Goal: Communication & Community: Answer question/provide support

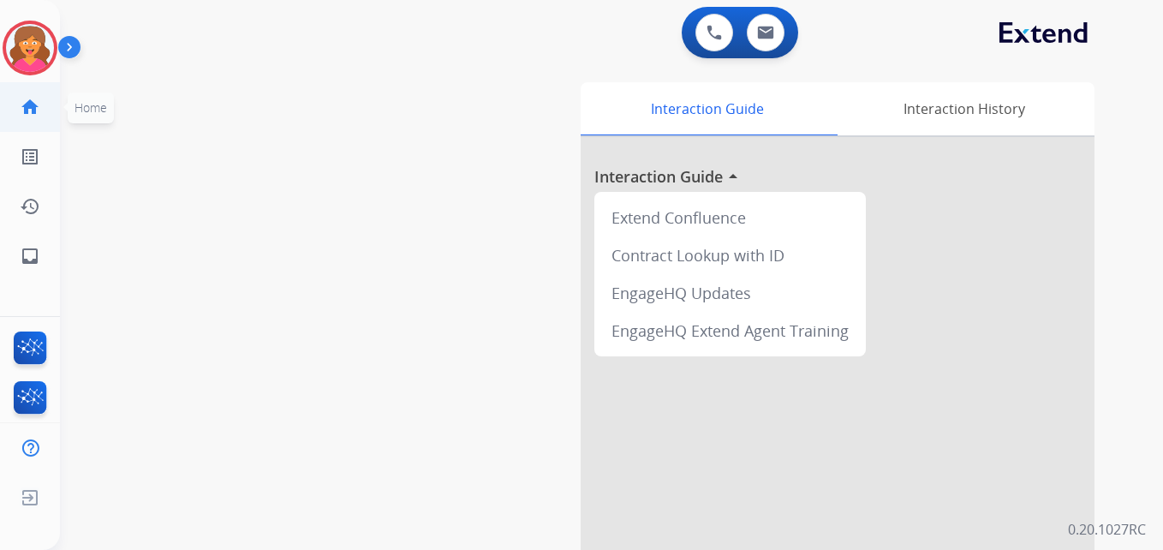
drag, startPoint x: 15, startPoint y: 52, endPoint x: 57, endPoint y: 86, distance: 53.0
click at [16, 52] on img at bounding box center [30, 48] width 48 height 48
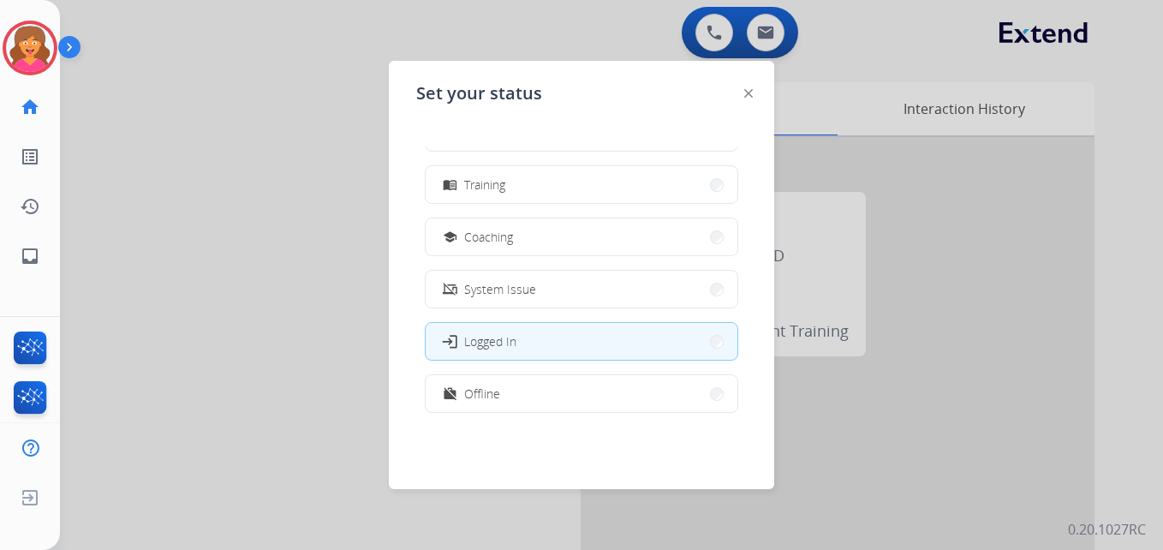
scroll to position [257, 0]
click at [497, 184] on span "Training" at bounding box center [484, 184] width 41 height 18
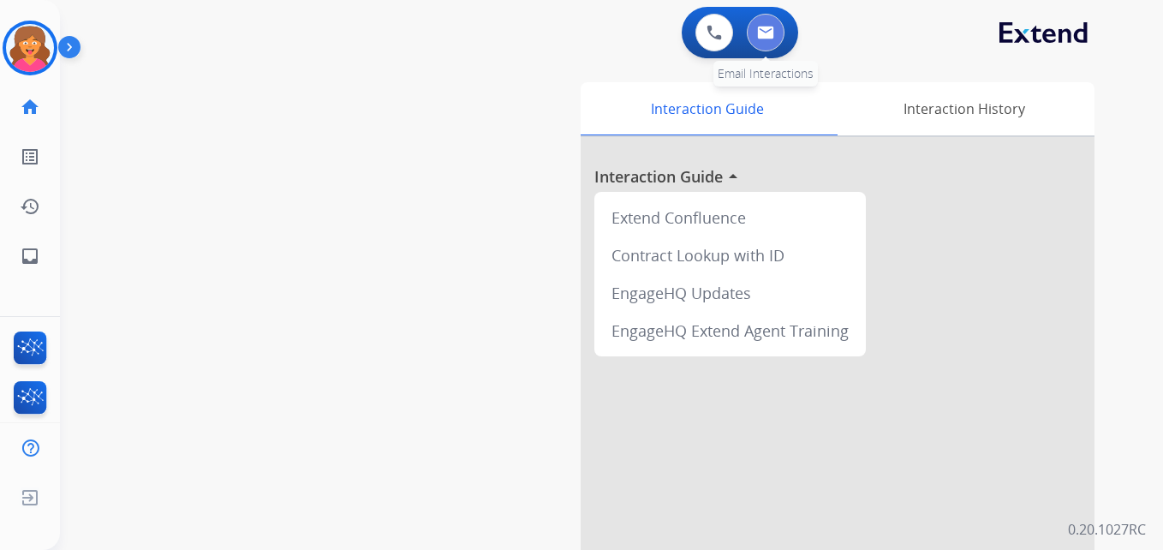
click at [781, 39] on button at bounding box center [766, 33] width 38 height 38
select select "**********"
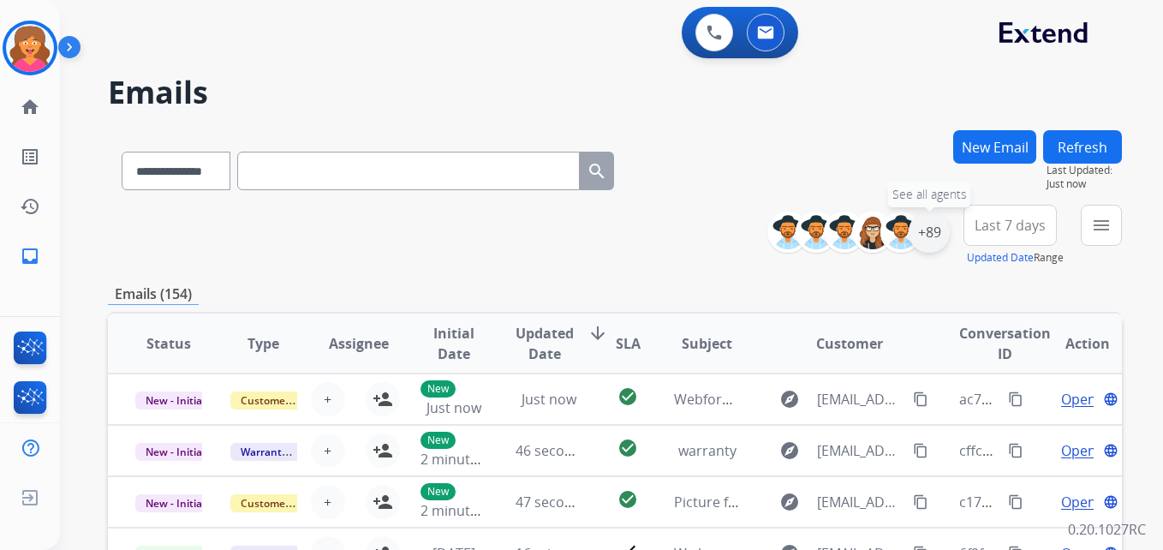
click at [917, 222] on div "+89" at bounding box center [929, 232] width 41 height 41
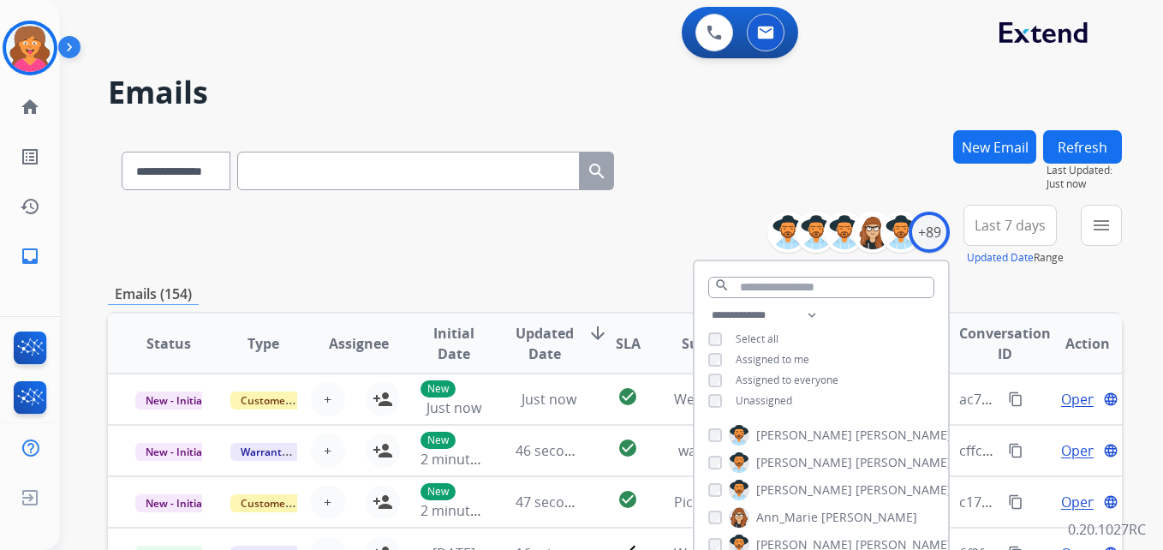
click at [712, 407] on div "**********" at bounding box center [822, 360] width 254 height 110
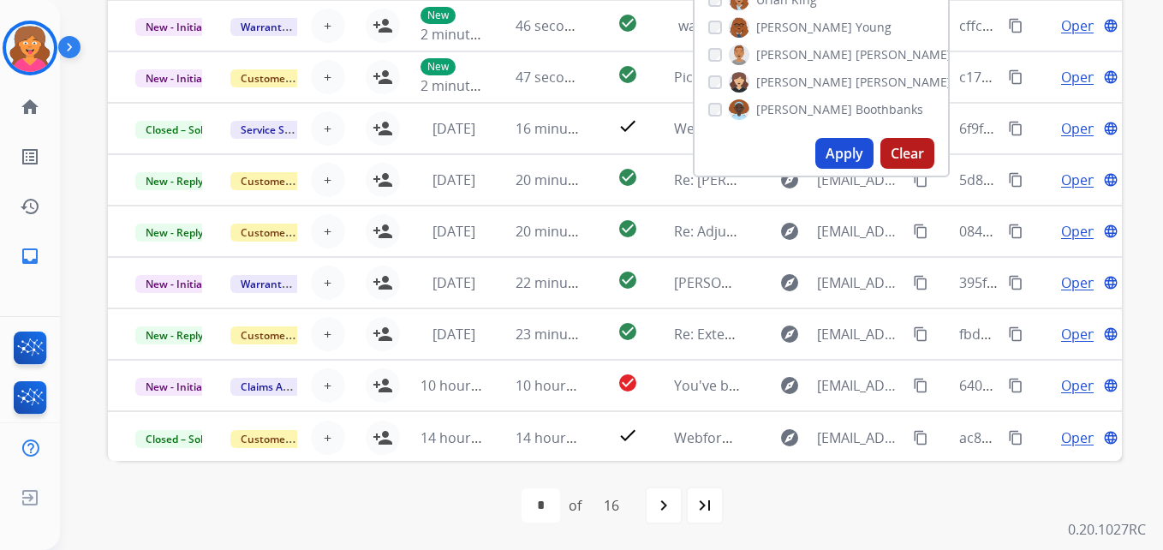
scroll to position [2313, 0]
click at [836, 153] on button "Apply" at bounding box center [844, 153] width 58 height 31
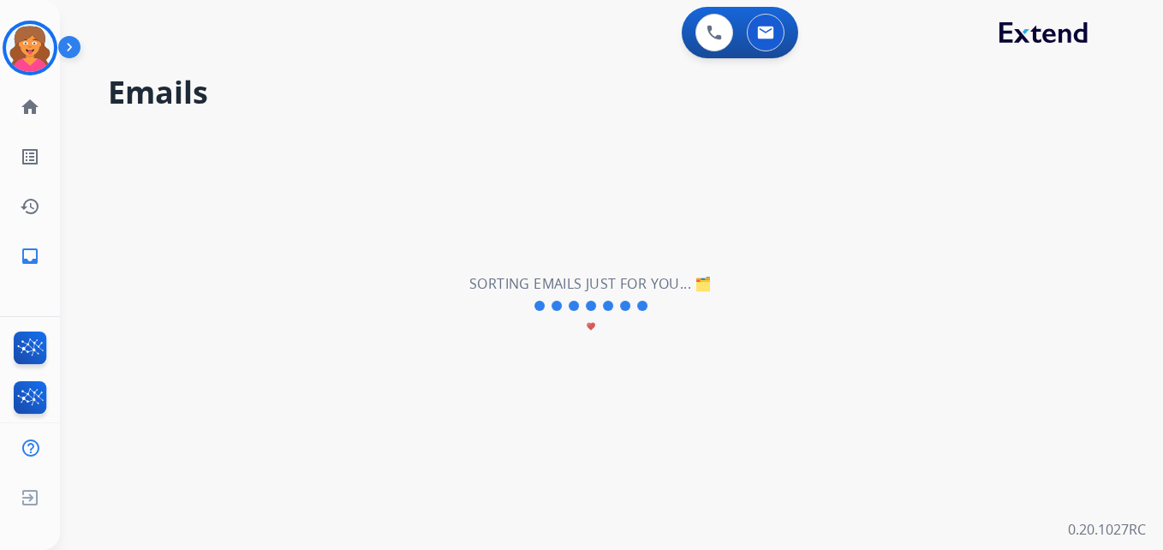
scroll to position [0, 0]
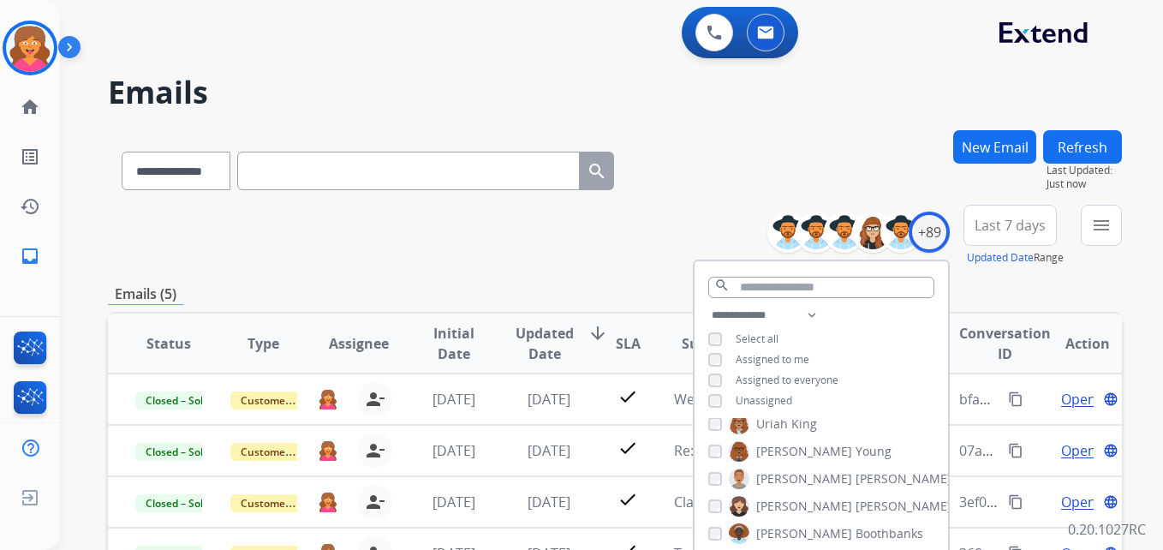
click at [757, 166] on div "**********" at bounding box center [615, 167] width 1014 height 75
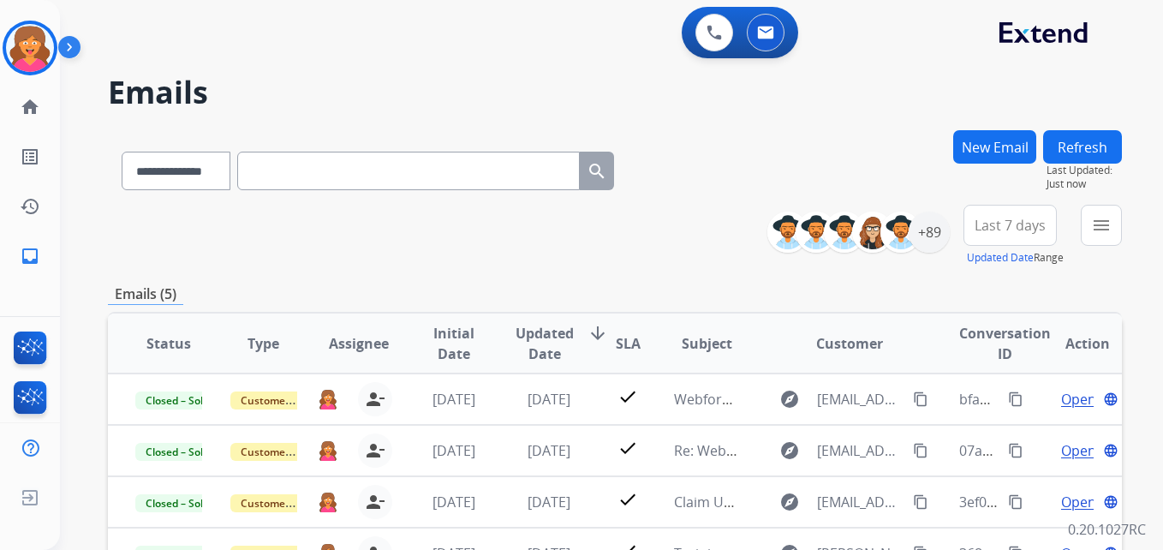
click at [1034, 229] on span "Last 7 days" at bounding box center [1010, 225] width 71 height 7
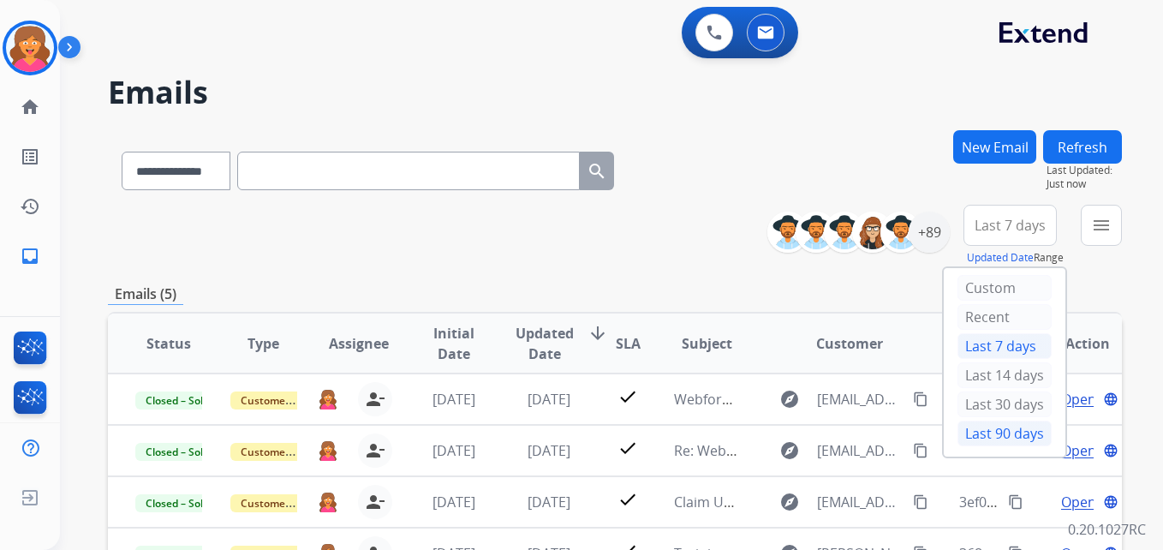
click at [987, 444] on div "Last 90 days" at bounding box center [1005, 434] width 94 height 26
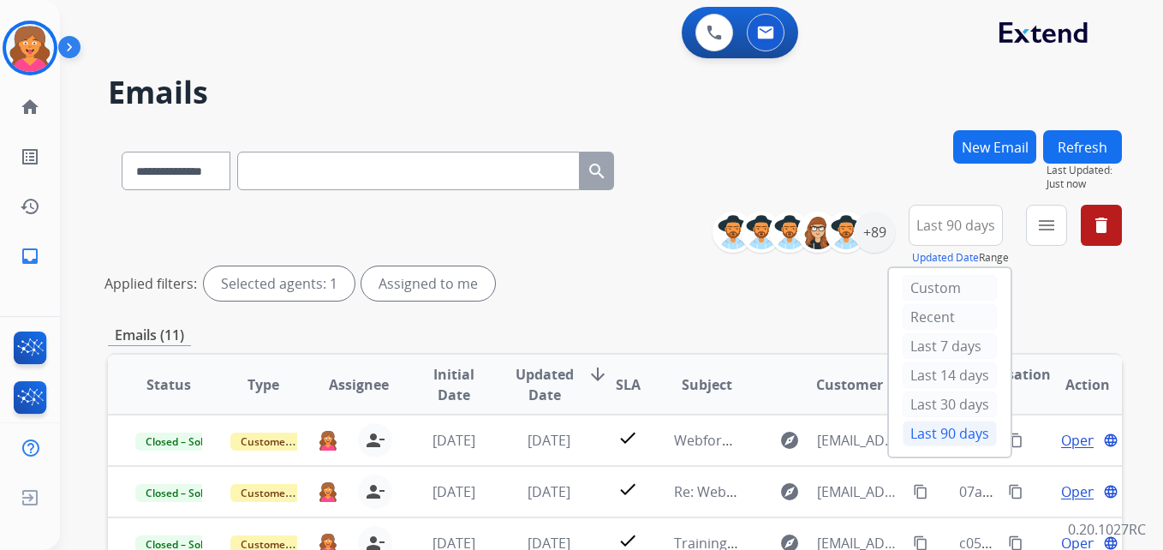
click at [576, 260] on div "**********" at bounding box center [615, 256] width 1014 height 103
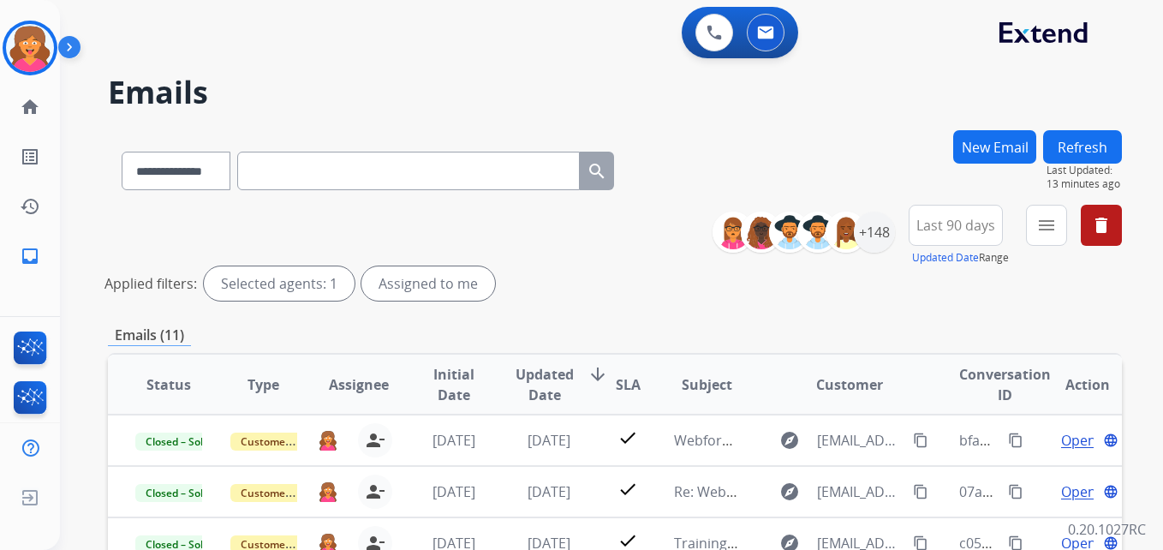
click at [993, 157] on button "New Email" at bounding box center [994, 146] width 83 height 33
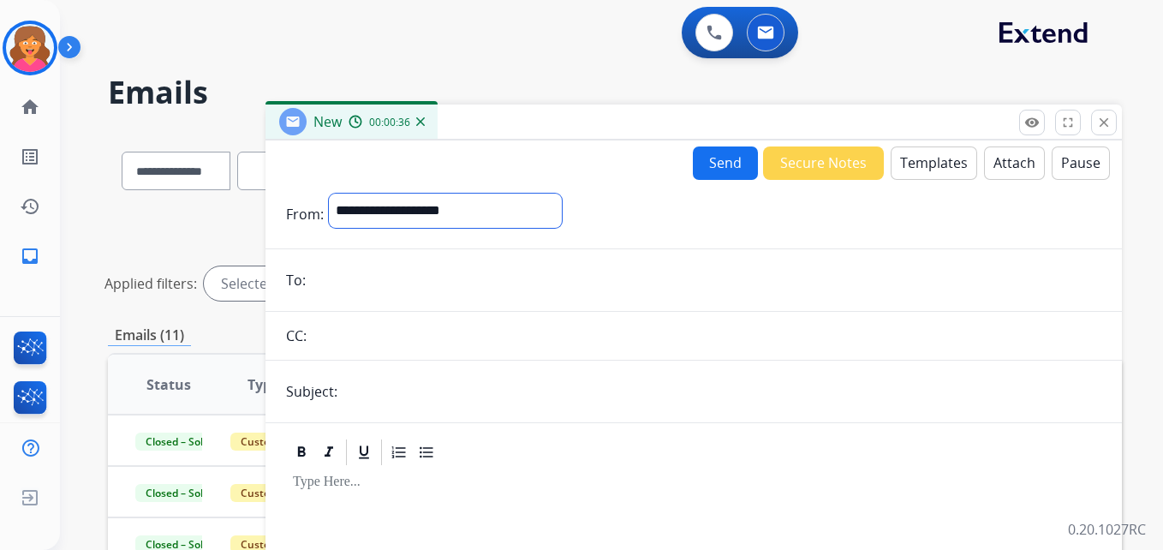
click at [469, 219] on select "**********" at bounding box center [445, 211] width 233 height 34
select select "**********"
click at [329, 194] on select "**********" at bounding box center [445, 211] width 233 height 34
click at [327, 283] on input "email" at bounding box center [706, 282] width 791 height 34
paste input "**********"
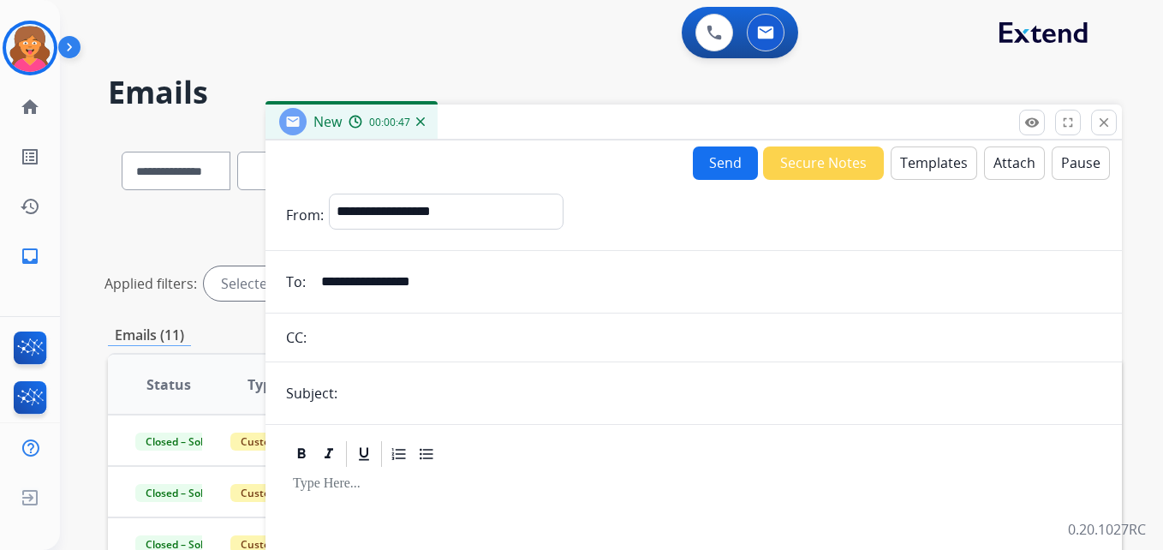
type input "**********"
click at [367, 391] on input "text" at bounding box center [722, 393] width 759 height 34
type input "**********"
click at [932, 169] on button "Templates" at bounding box center [934, 162] width 87 height 33
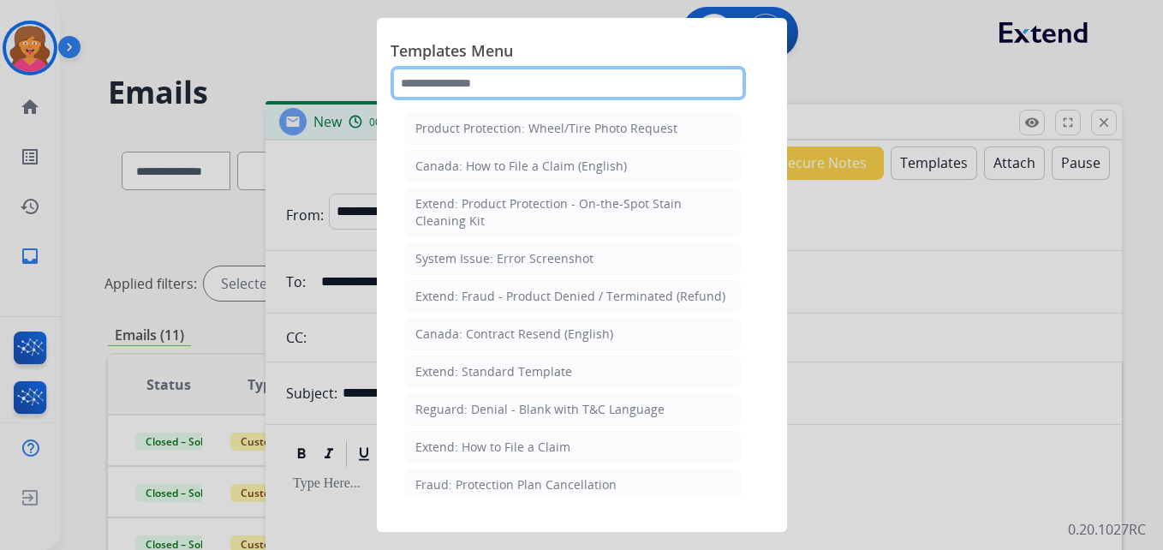
click at [521, 88] on input "text" at bounding box center [568, 83] width 355 height 34
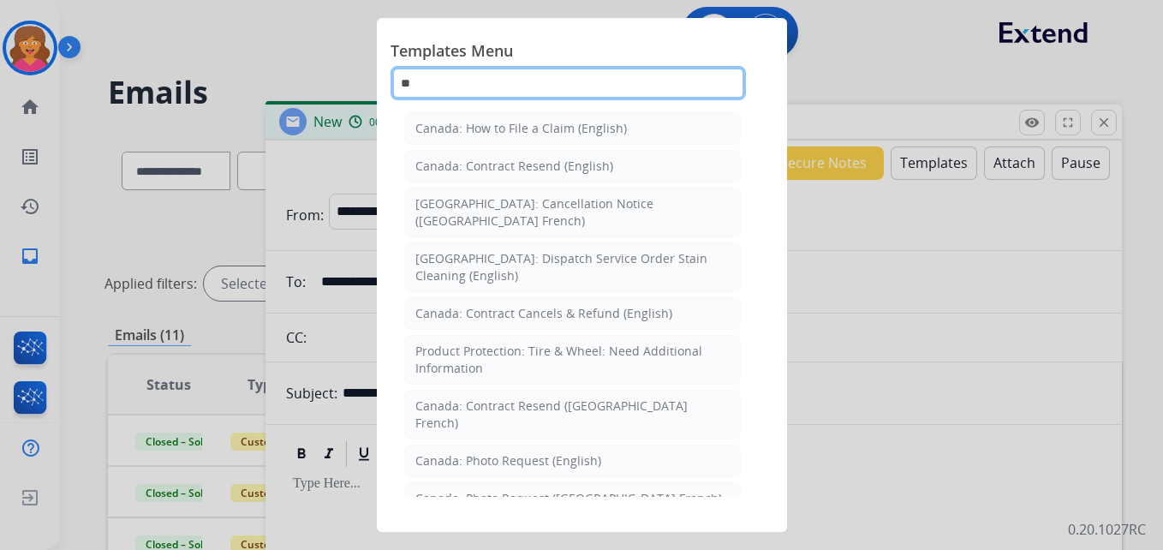
type input "*"
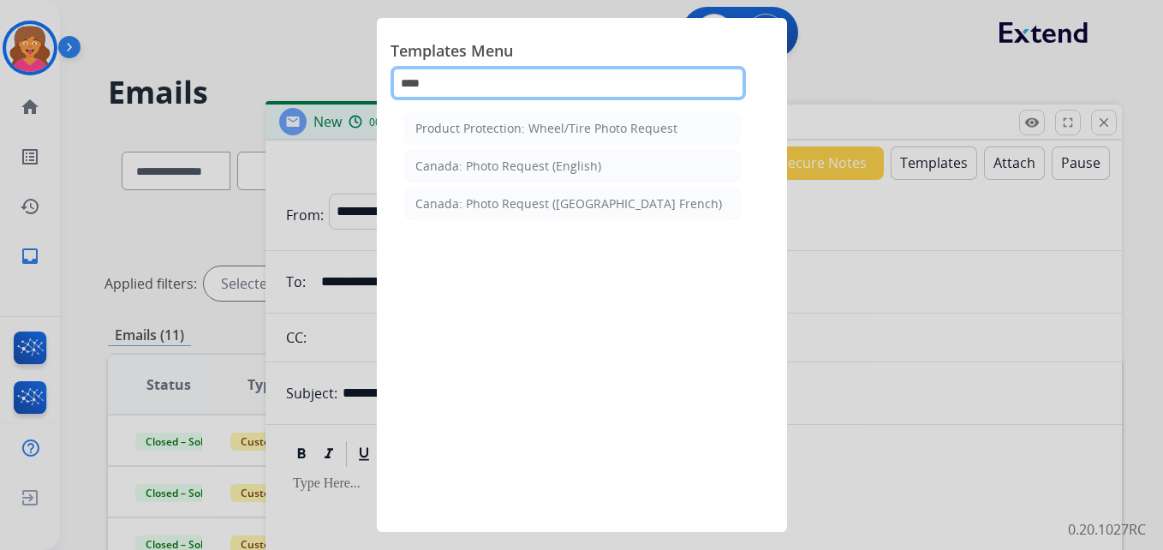
type input "****"
drag, startPoint x: 481, startPoint y: 87, endPoint x: 362, endPoint y: 87, distance: 119.1
click at [362, 87] on app-templates-menu-modal "Templates Menu **** Product Protection: Wheel/Tire Photo Request Canada: Photo …" at bounding box center [581, 275] width 1163 height 550
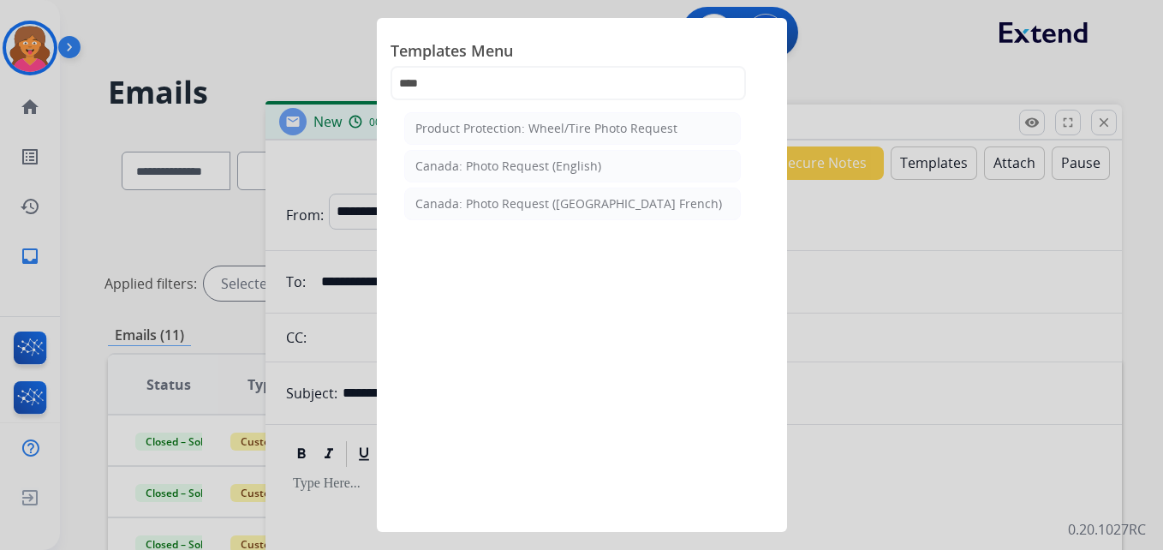
click at [658, 331] on div "Product Protection: Wheel/Tire Photo Request Canada: Photo Request (English) Ca…" at bounding box center [573, 302] width 364 height 390
click at [582, 126] on div "Product Protection: Wheel/Tire Photo Request" at bounding box center [546, 128] width 262 height 17
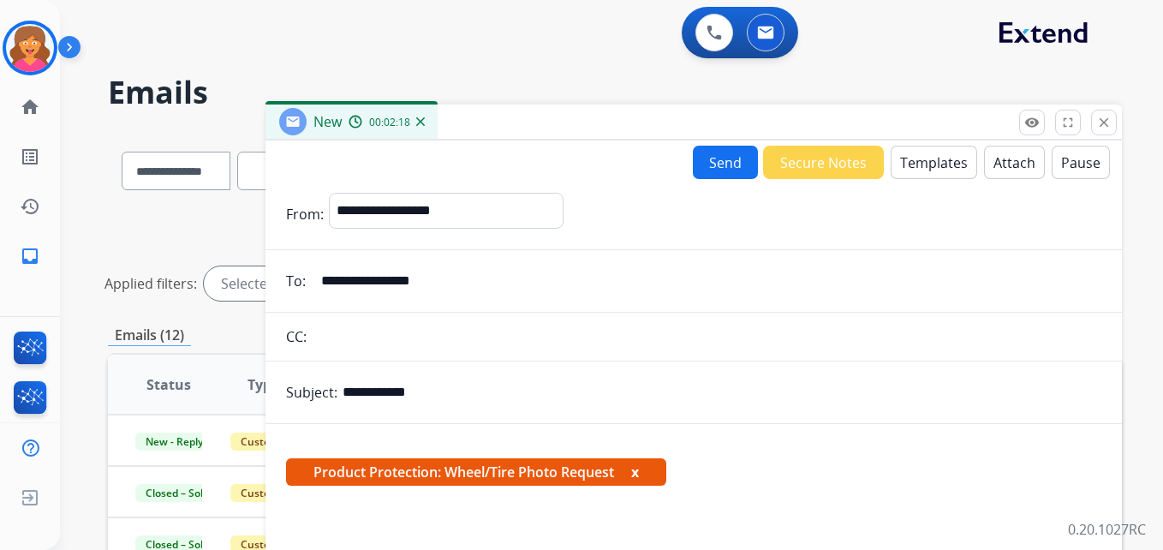
click at [926, 155] on button "Templates" at bounding box center [934, 162] width 87 height 33
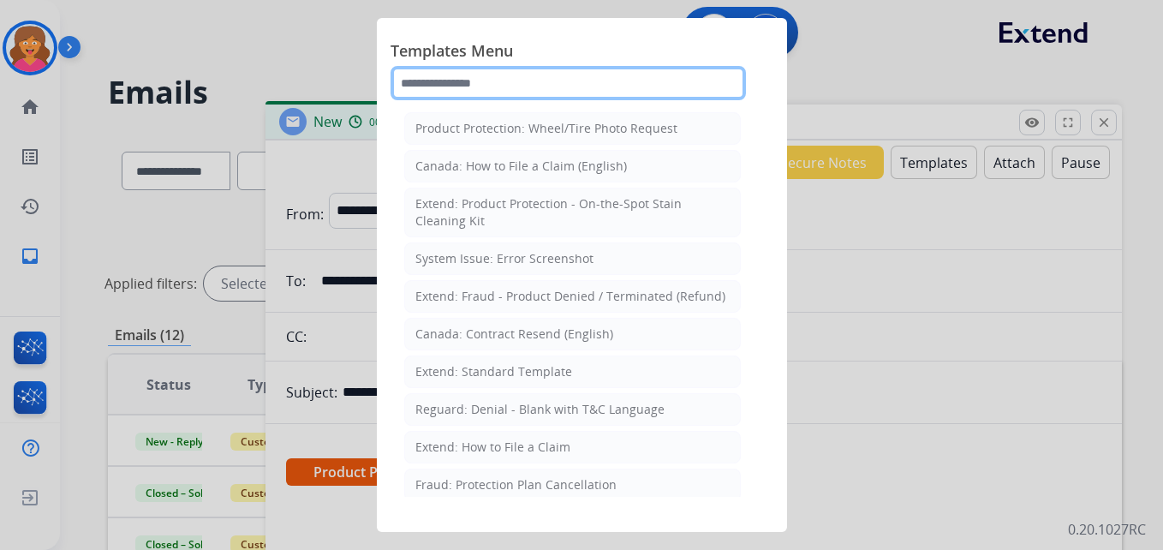
click at [477, 92] on input "text" at bounding box center [568, 83] width 355 height 34
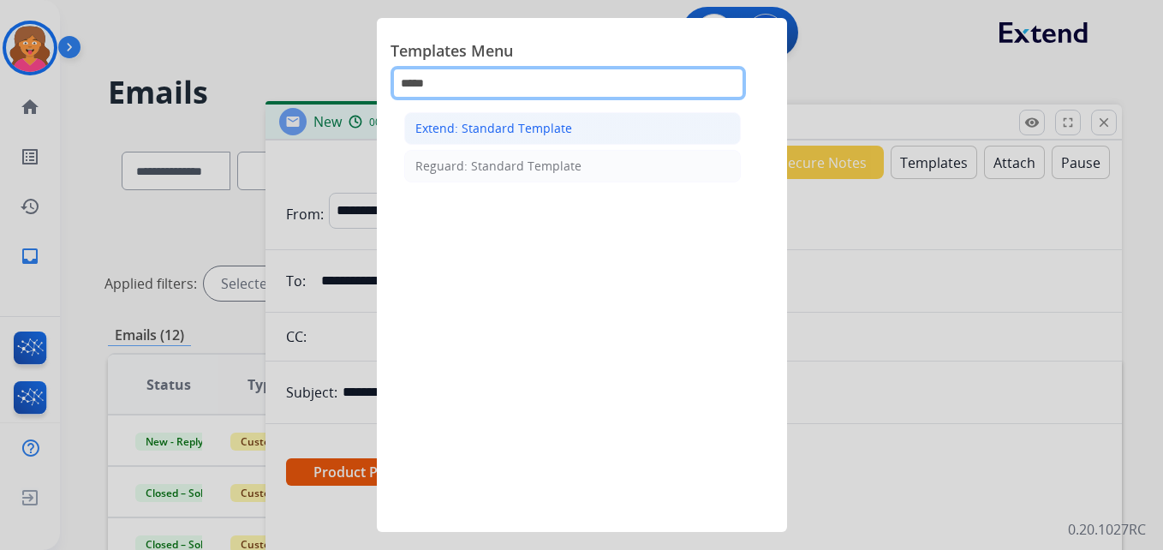
type input "*****"
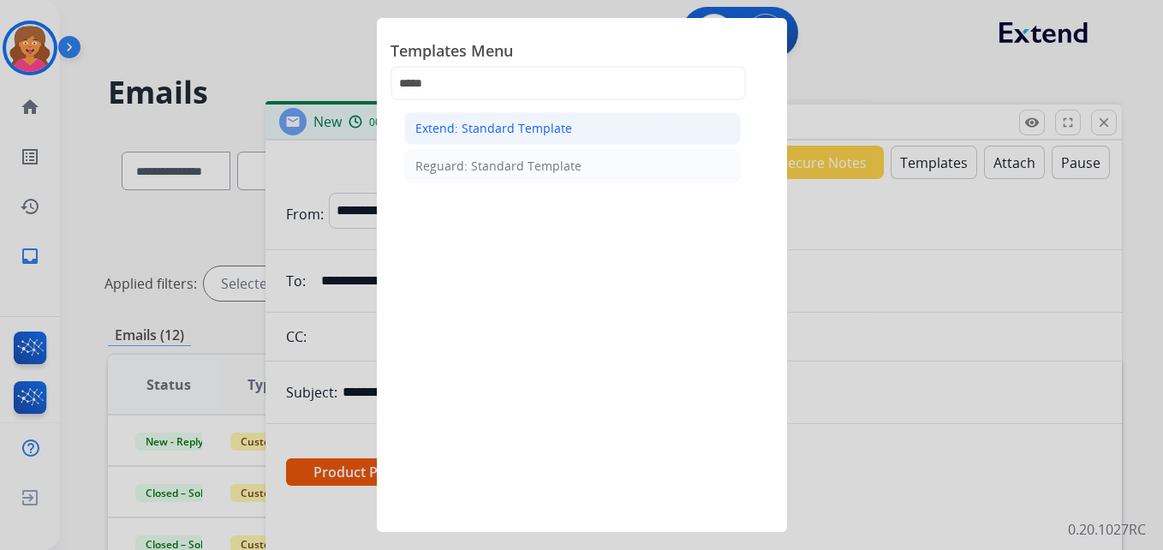
click at [512, 134] on div "Extend: Standard Template" at bounding box center [493, 128] width 157 height 17
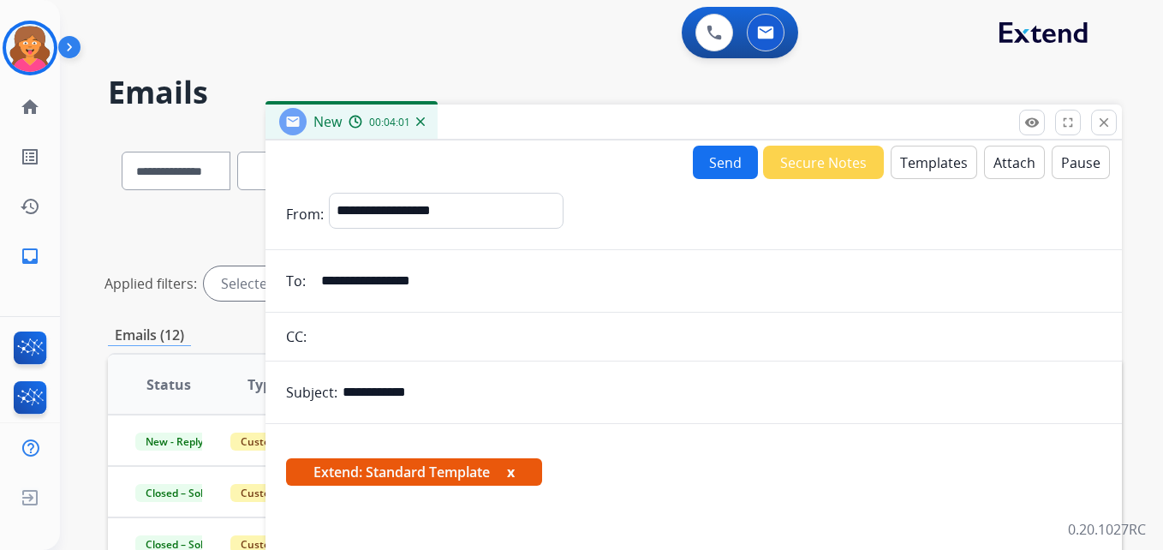
click at [427, 474] on span "Extend: Standard Template x" at bounding box center [414, 471] width 256 height 27
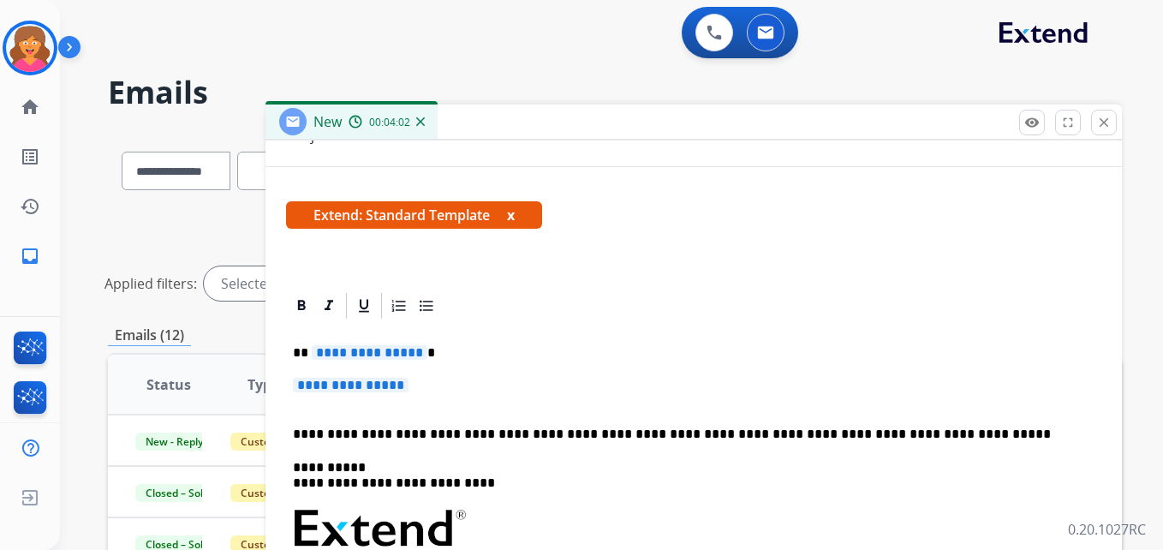
scroll to position [271, 0]
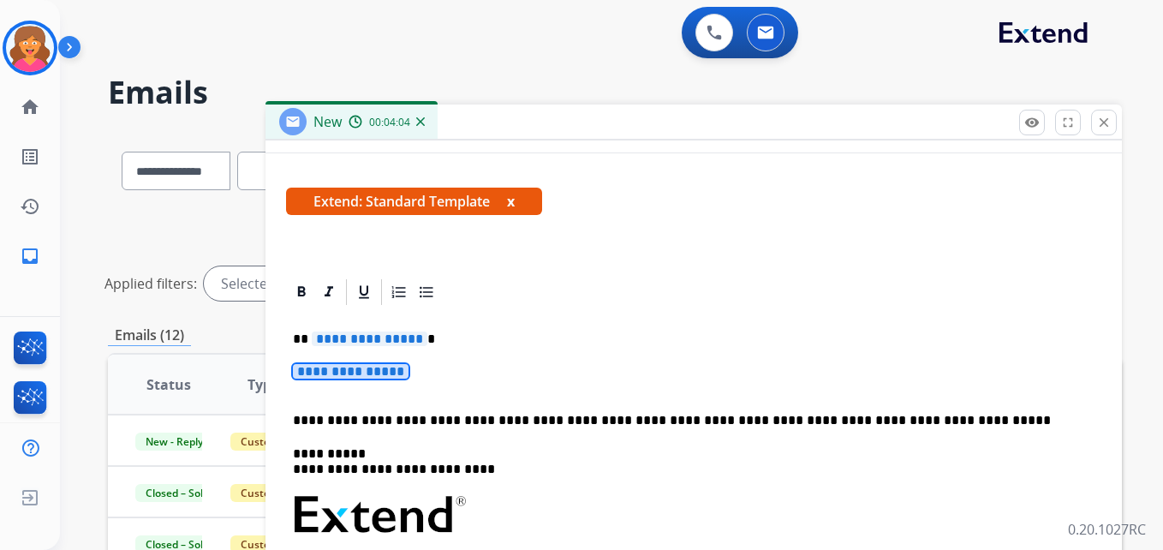
click at [315, 377] on span "**********" at bounding box center [351, 371] width 116 height 15
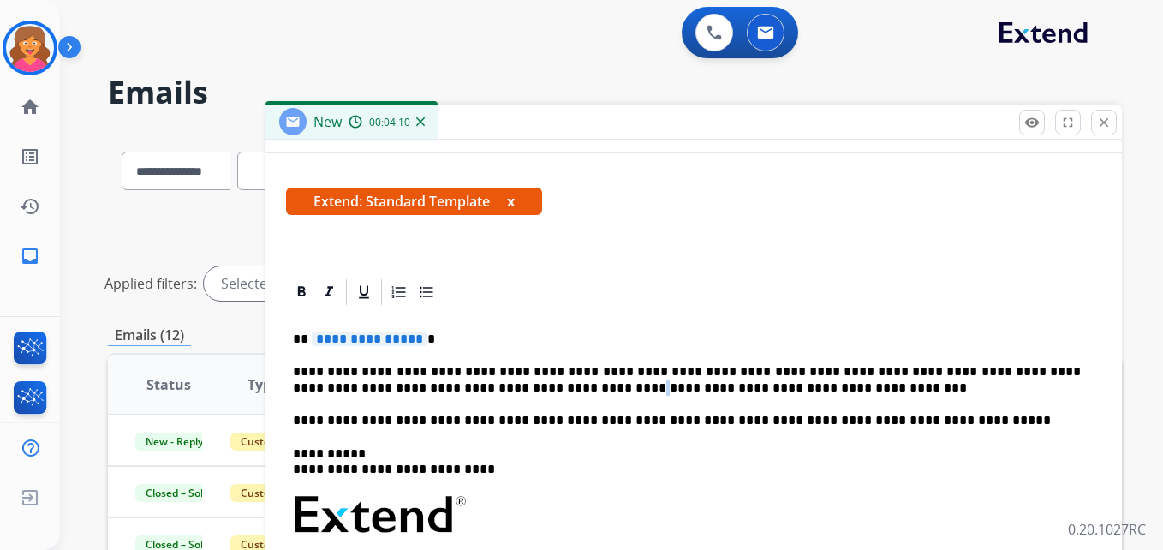
click at [481, 391] on p "**********" at bounding box center [687, 380] width 788 height 32
click at [542, 387] on p "**********" at bounding box center [687, 380] width 788 height 32
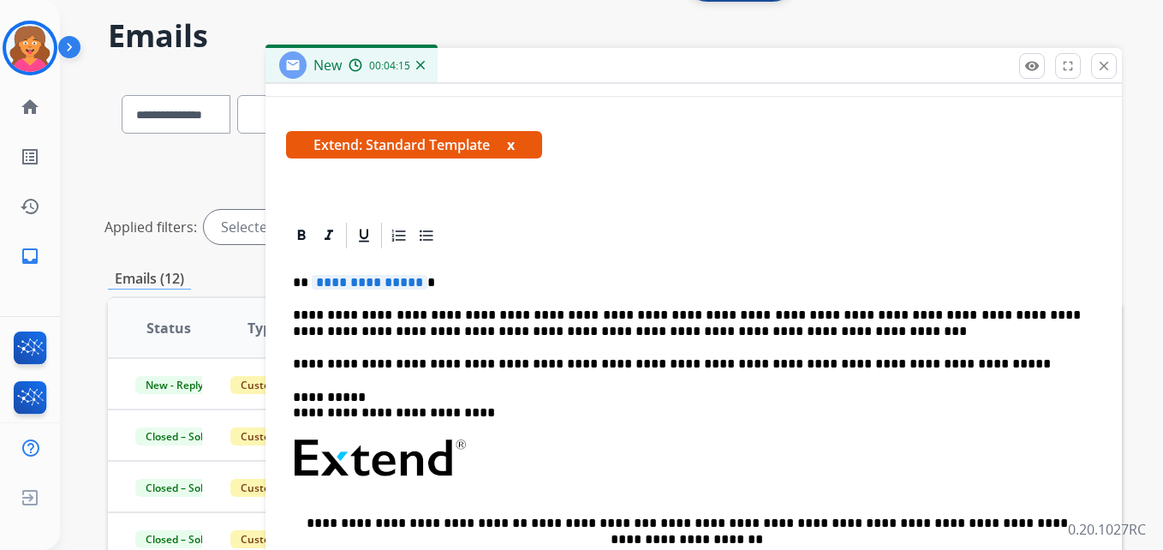
scroll to position [86, 0]
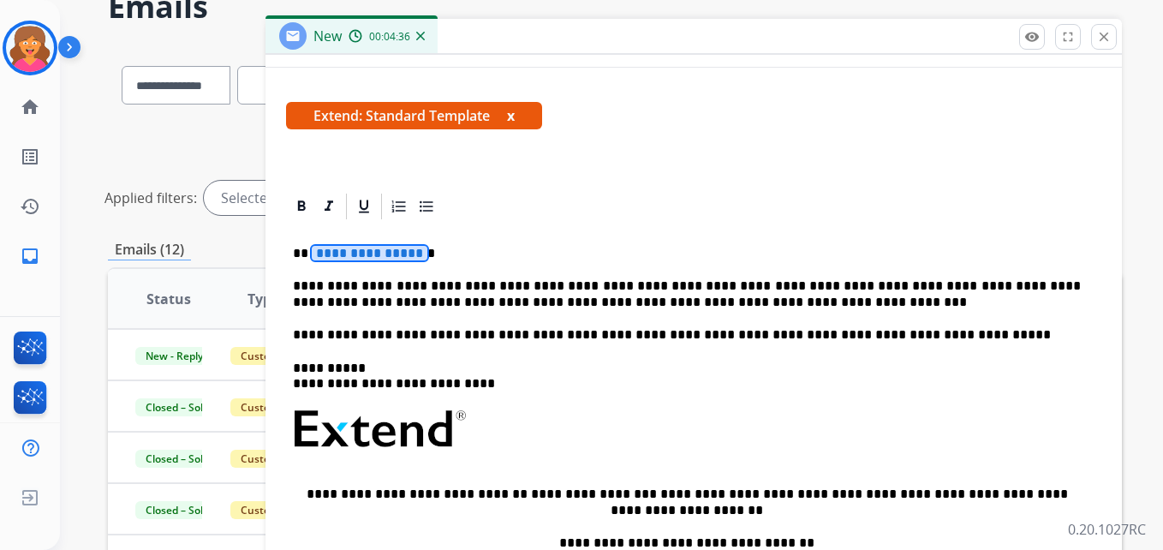
click at [342, 251] on span "**********" at bounding box center [370, 253] width 116 height 15
drag, startPoint x: 377, startPoint y: 252, endPoint x: 348, endPoint y: 260, distance: 30.1
click at [330, 257] on strong "********" at bounding box center [340, 253] width 57 height 13
click at [391, 248] on p "** ******** *" at bounding box center [687, 253] width 788 height 15
drag, startPoint x: 381, startPoint y: 252, endPoint x: 311, endPoint y: 254, distance: 70.3
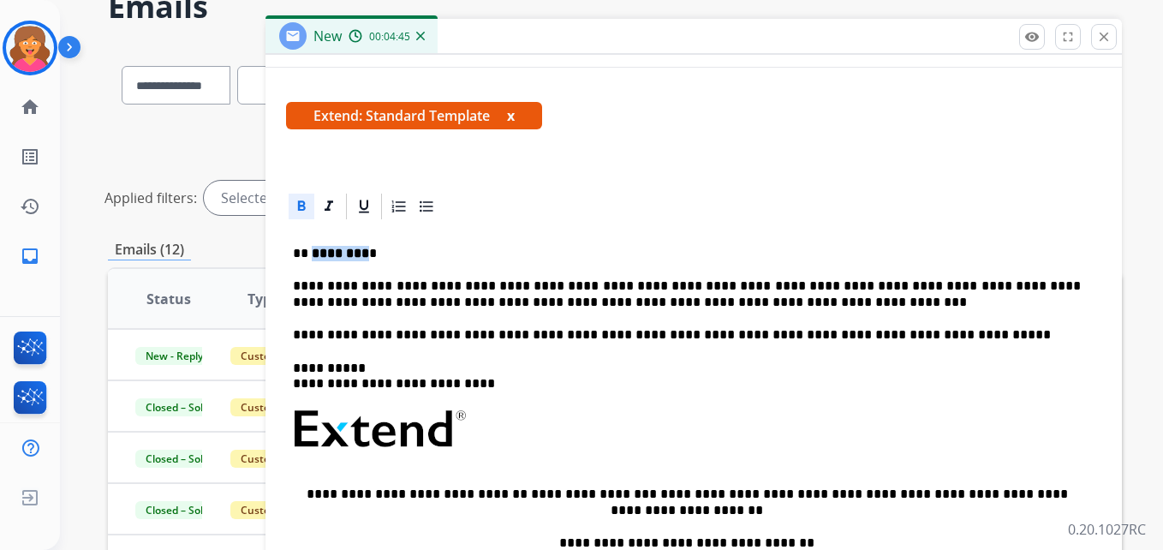
click at [312, 254] on strong "********" at bounding box center [340, 253] width 57 height 13
drag, startPoint x: 382, startPoint y: 251, endPoint x: 312, endPoint y: 251, distance: 70.2
click at [312, 251] on strong "********" at bounding box center [340, 253] width 57 height 13
click at [298, 205] on icon at bounding box center [301, 206] width 17 height 17
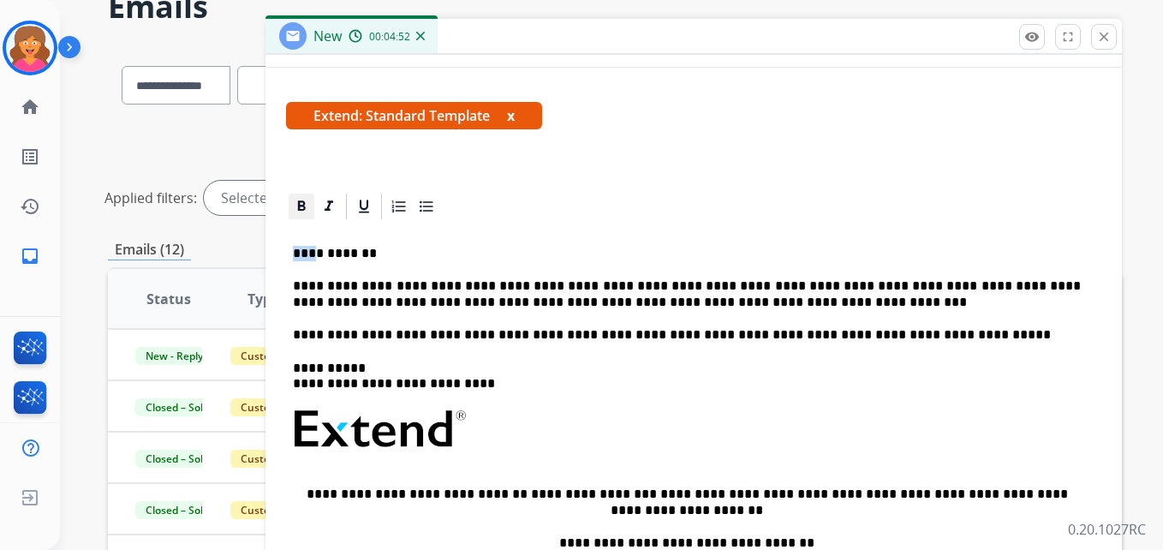
click at [301, 203] on icon at bounding box center [301, 206] width 17 height 17
click at [472, 260] on p "** ******** *" at bounding box center [687, 253] width 788 height 15
click at [298, 203] on icon at bounding box center [302, 205] width 8 height 10
drag, startPoint x: 379, startPoint y: 254, endPoint x: 331, endPoint y: 251, distance: 48.0
click at [331, 251] on strong "********" at bounding box center [340, 253] width 57 height 13
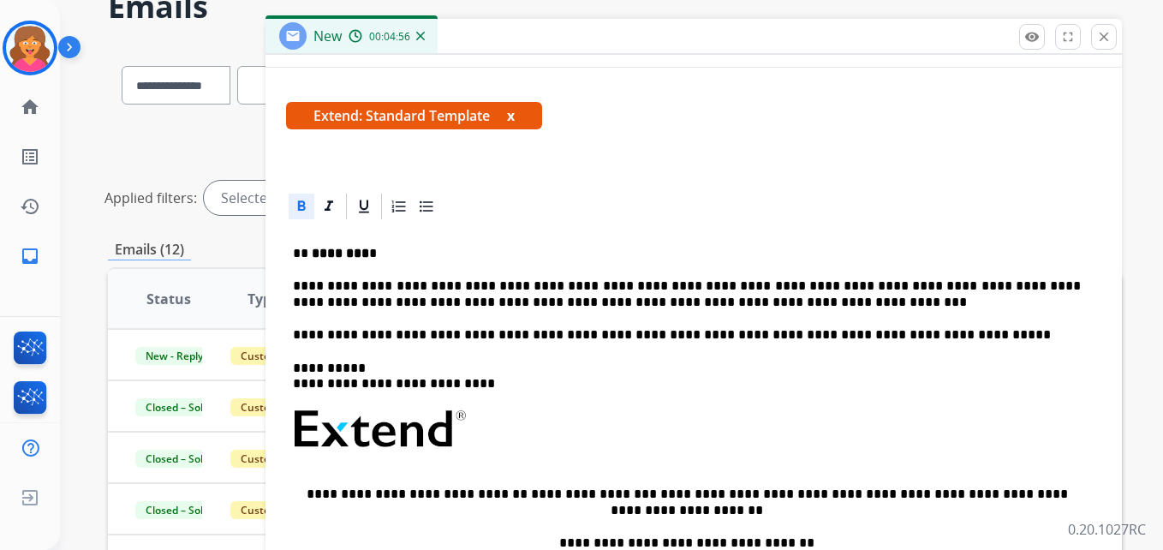
click at [316, 248] on strong "********" at bounding box center [340, 253] width 57 height 13
drag, startPoint x: 313, startPoint y: 253, endPoint x: 382, endPoint y: 253, distance: 69.4
click at [369, 253] on strong "********" at bounding box center [340, 253] width 57 height 13
click at [302, 206] on icon at bounding box center [302, 205] width 8 height 10
click at [457, 243] on div "**********" at bounding box center [693, 470] width 815 height 496
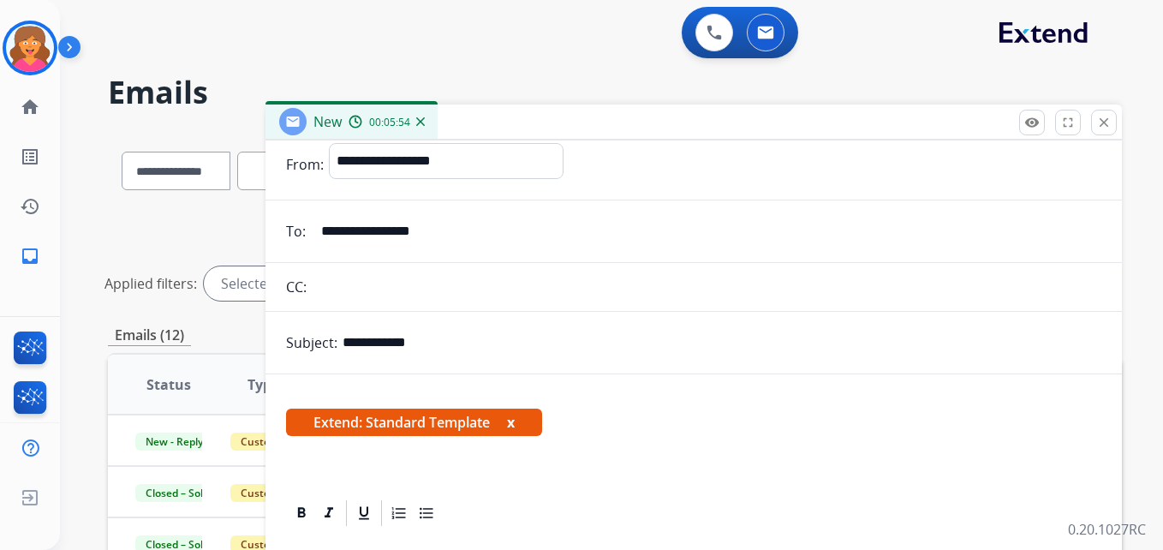
scroll to position [0, 0]
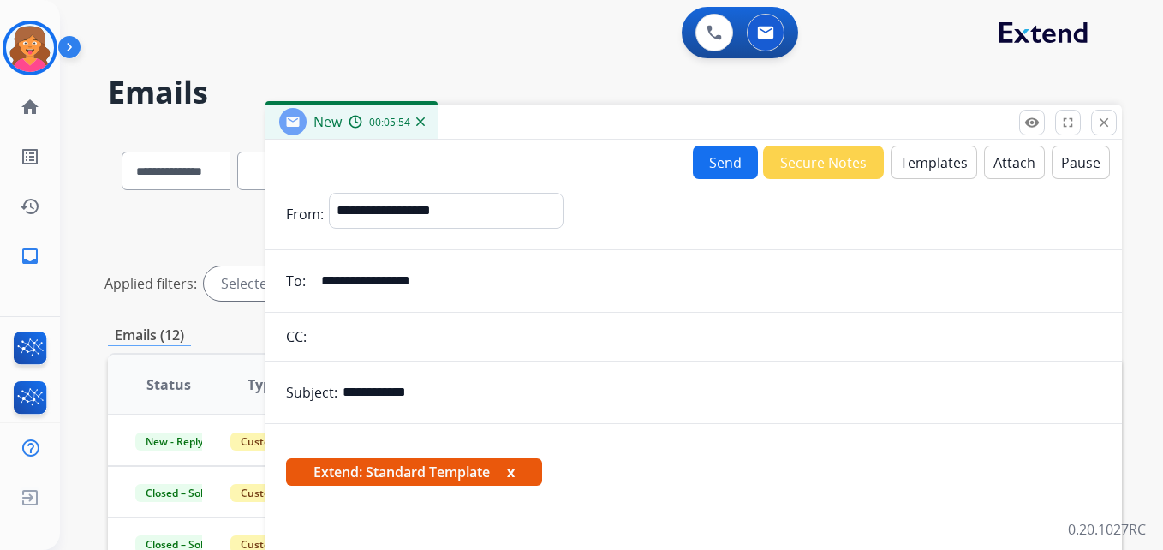
click at [731, 158] on button "Send" at bounding box center [725, 162] width 65 height 33
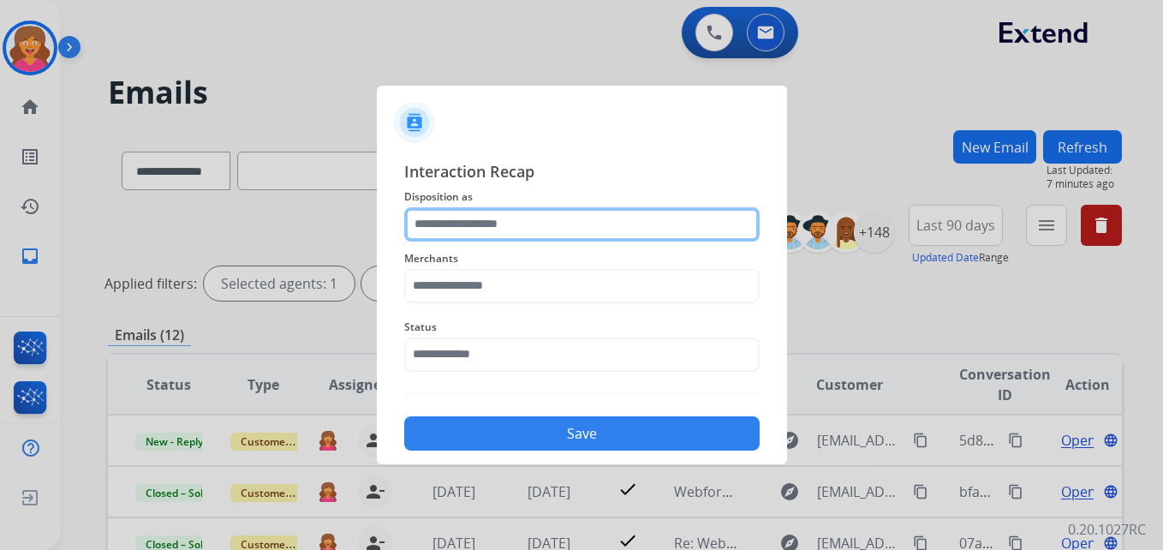
click at [511, 220] on input "text" at bounding box center [581, 224] width 355 height 34
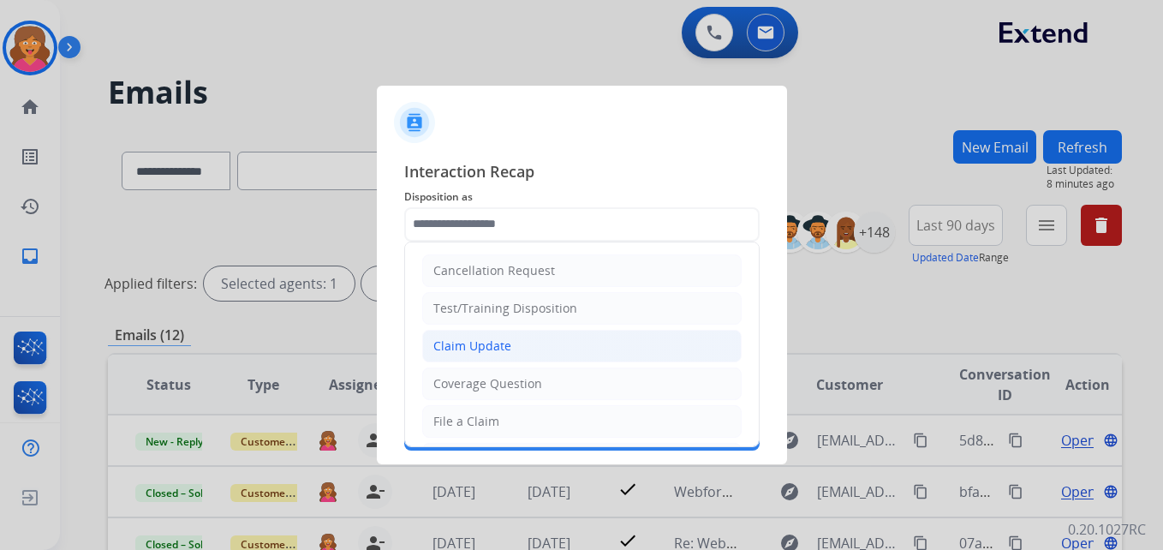
click at [504, 349] on div "Claim Update" at bounding box center [472, 345] width 78 height 17
type input "**********"
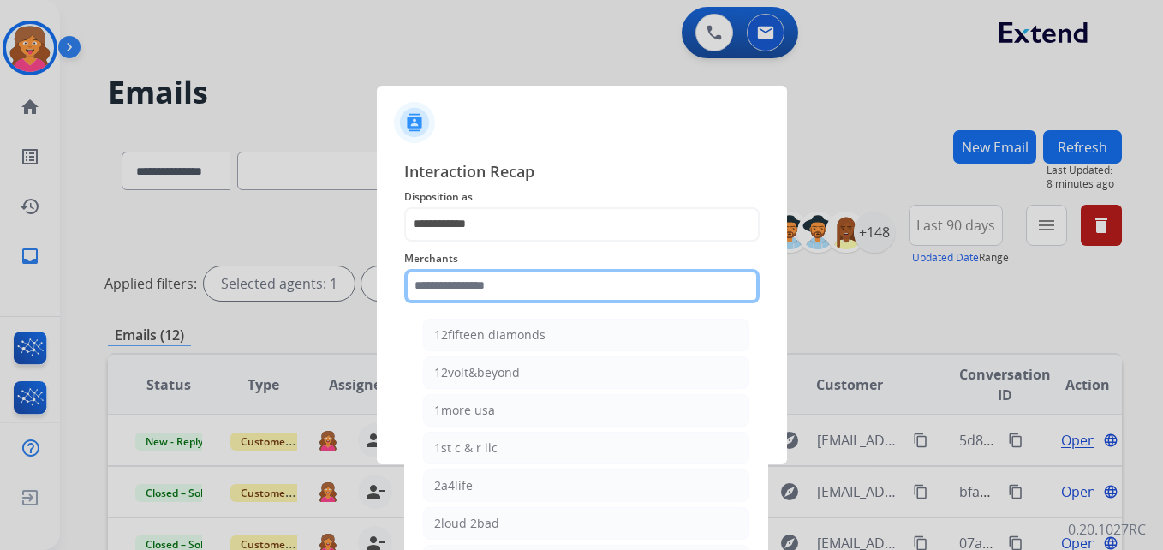
click at [447, 293] on input "text" at bounding box center [581, 286] width 355 height 34
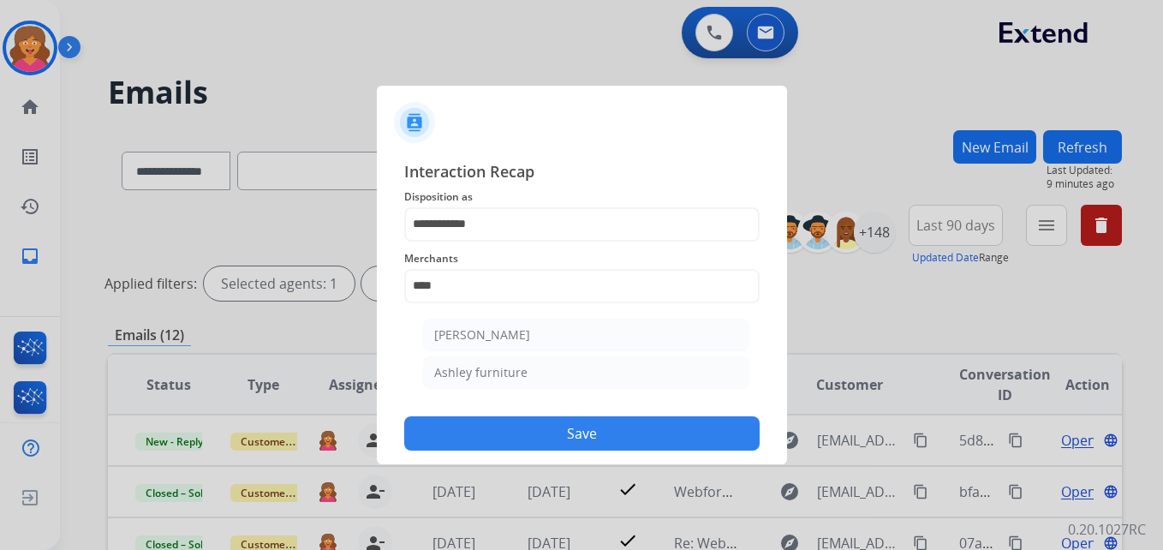
click at [477, 339] on div "[PERSON_NAME]" at bounding box center [482, 334] width 96 height 17
type input "**********"
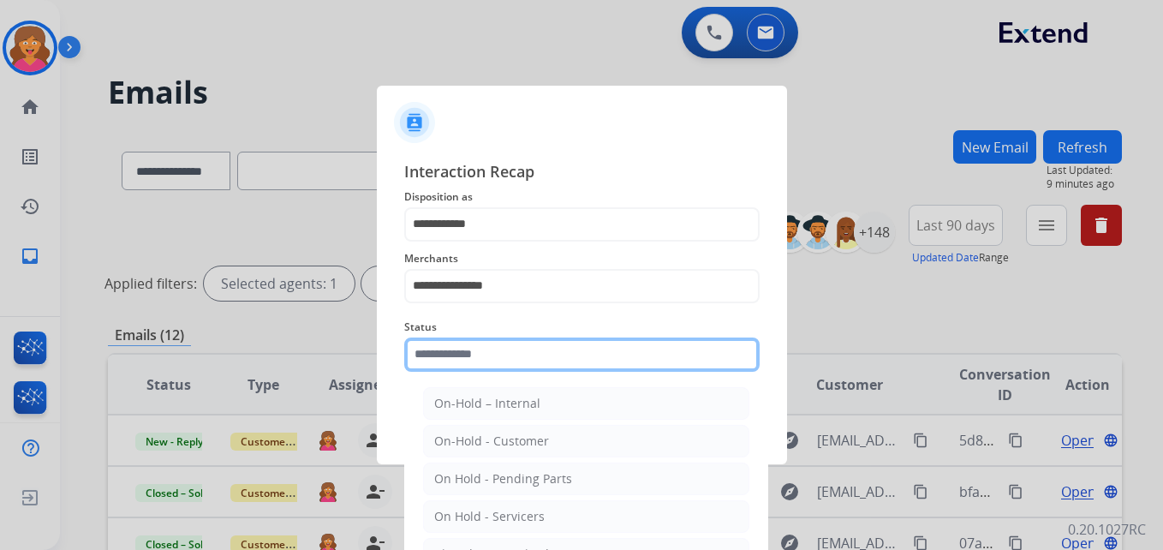
click at [480, 360] on input "text" at bounding box center [581, 354] width 355 height 34
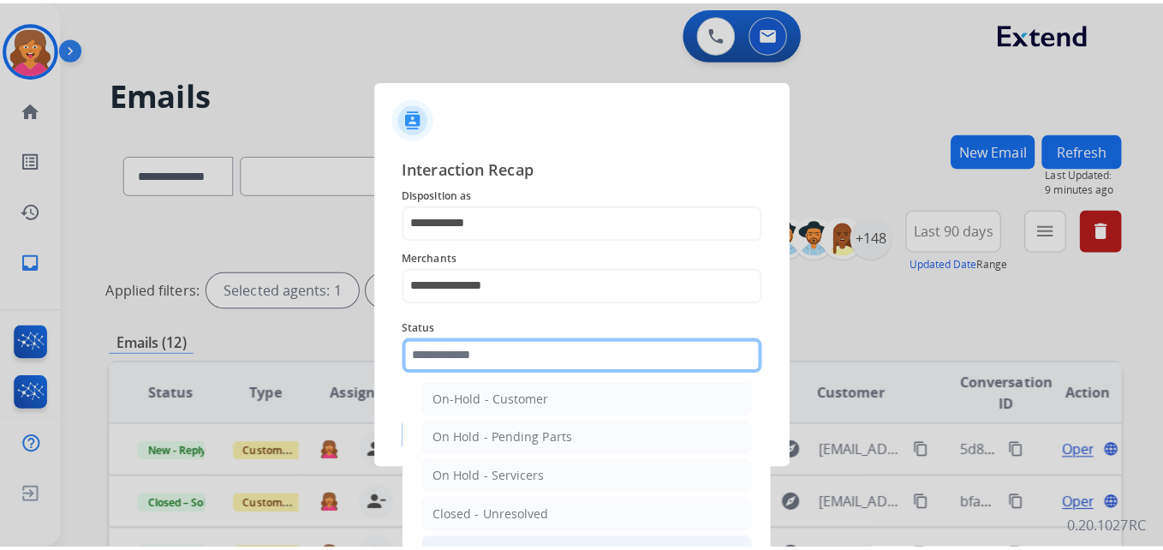
scroll to position [86, 0]
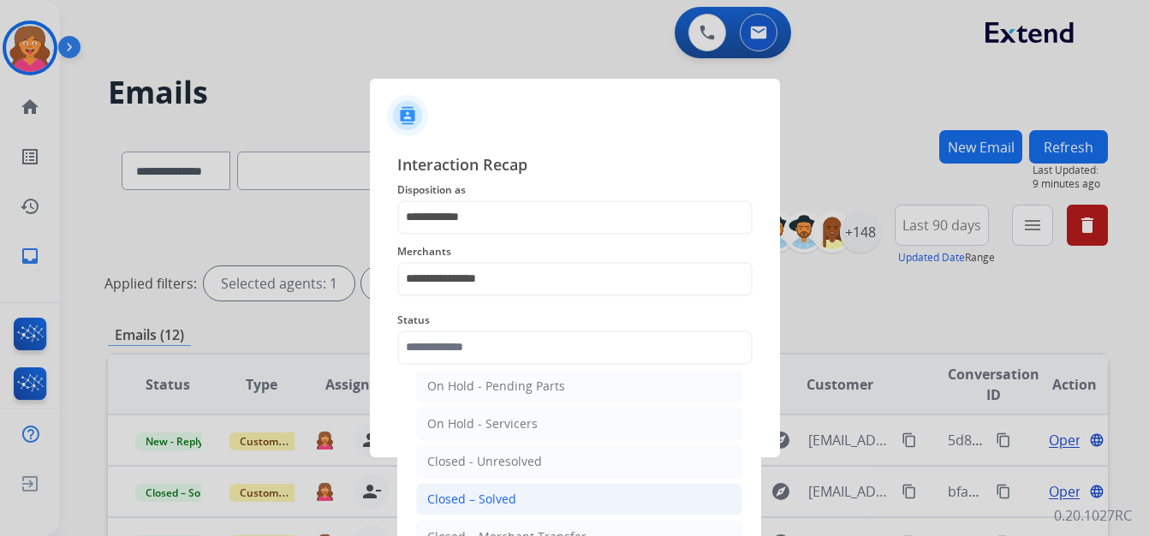
click at [506, 497] on div "Closed – Solved" at bounding box center [471, 499] width 89 height 17
type input "**********"
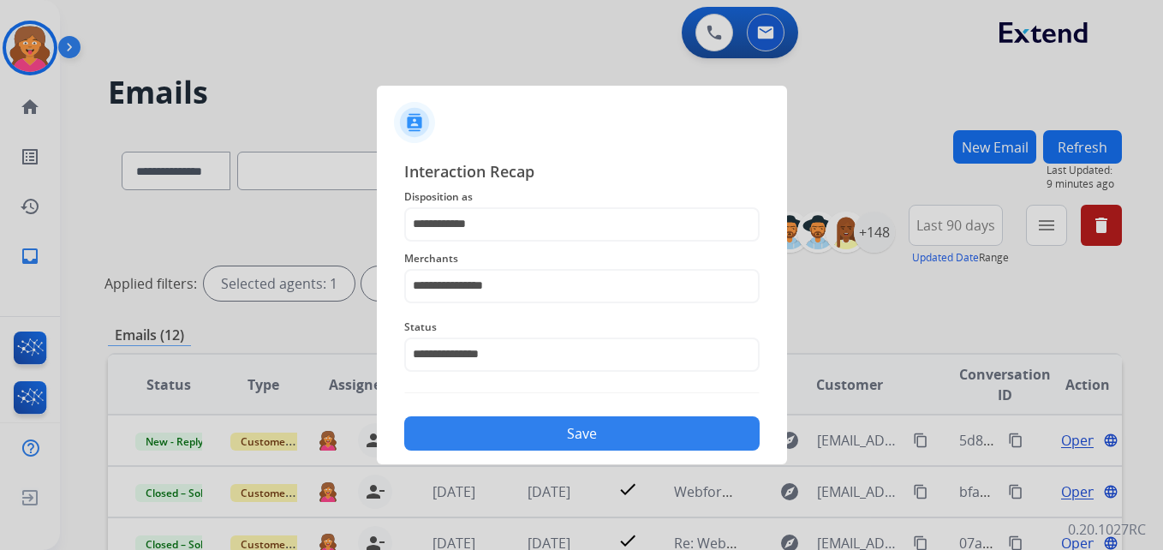
click at [602, 438] on button "Save" at bounding box center [581, 433] width 355 height 34
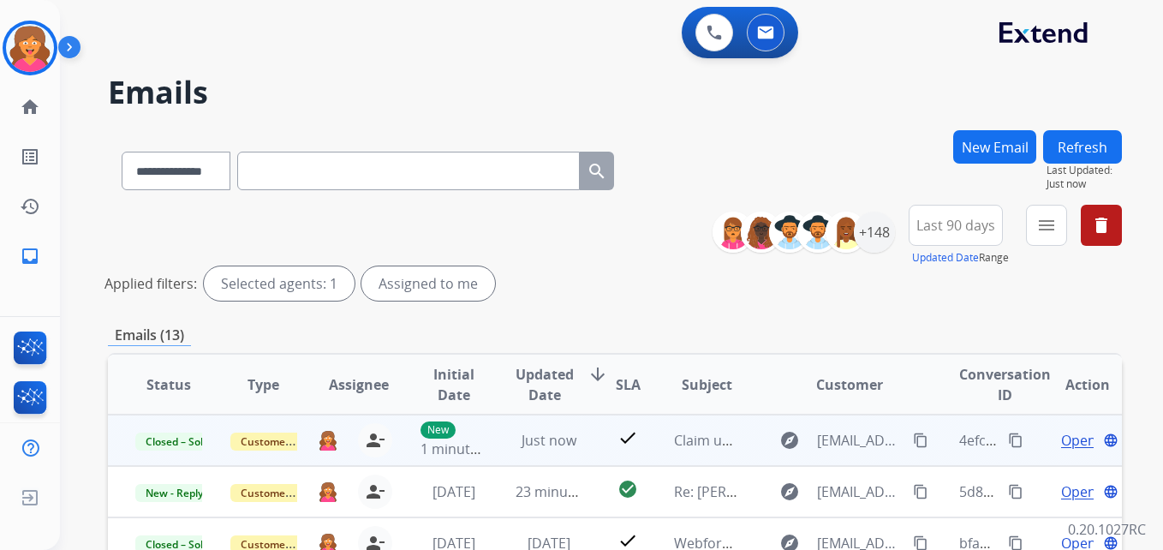
scroll to position [2, 0]
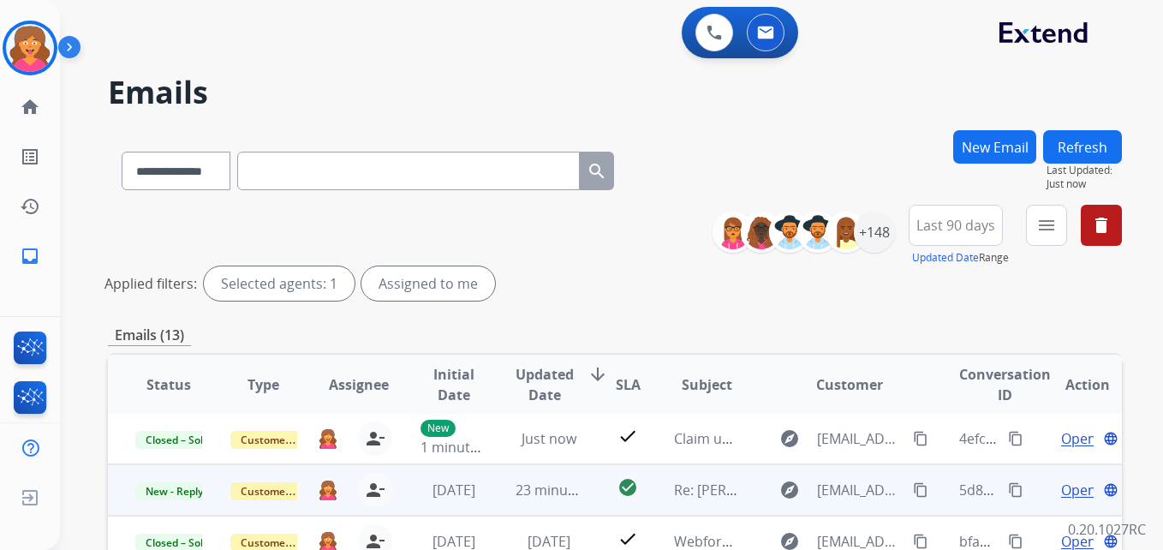
click at [588, 485] on td "check_circle" at bounding box center [614, 489] width 63 height 51
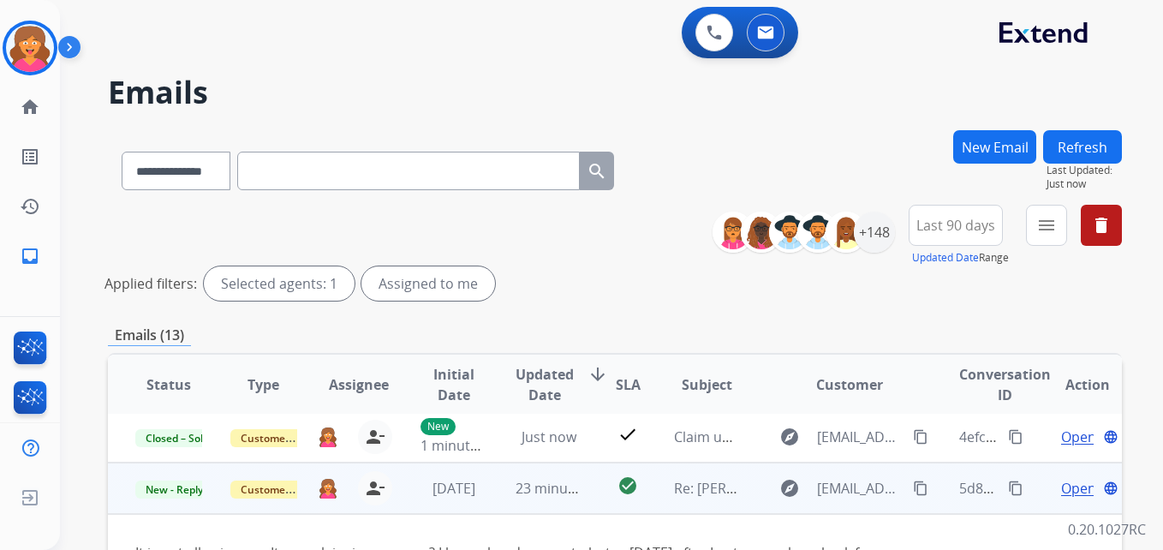
scroll to position [0, 0]
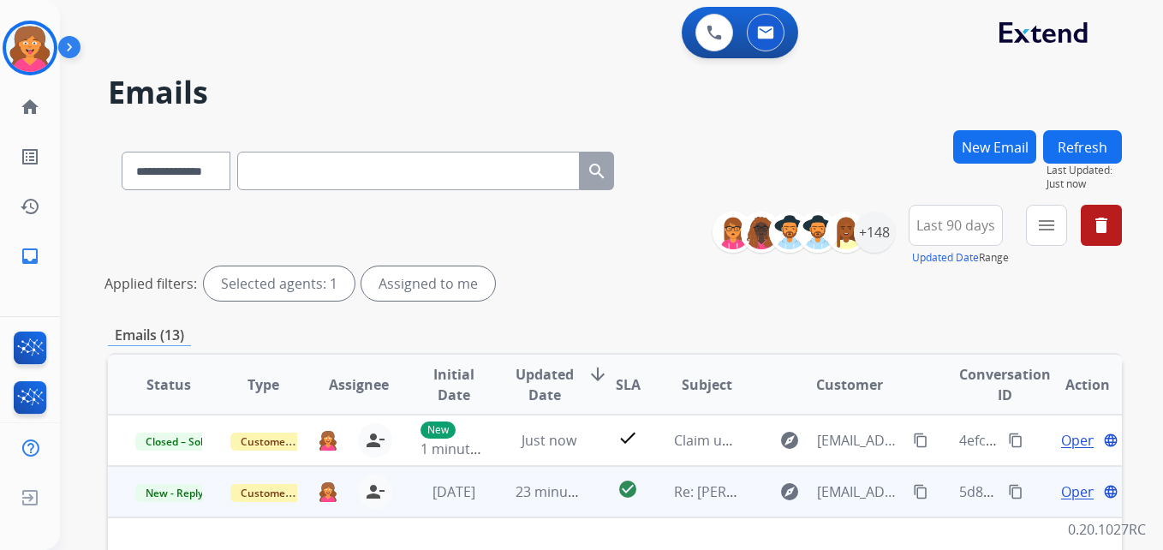
click at [1069, 487] on span "Open" at bounding box center [1078, 491] width 35 height 21
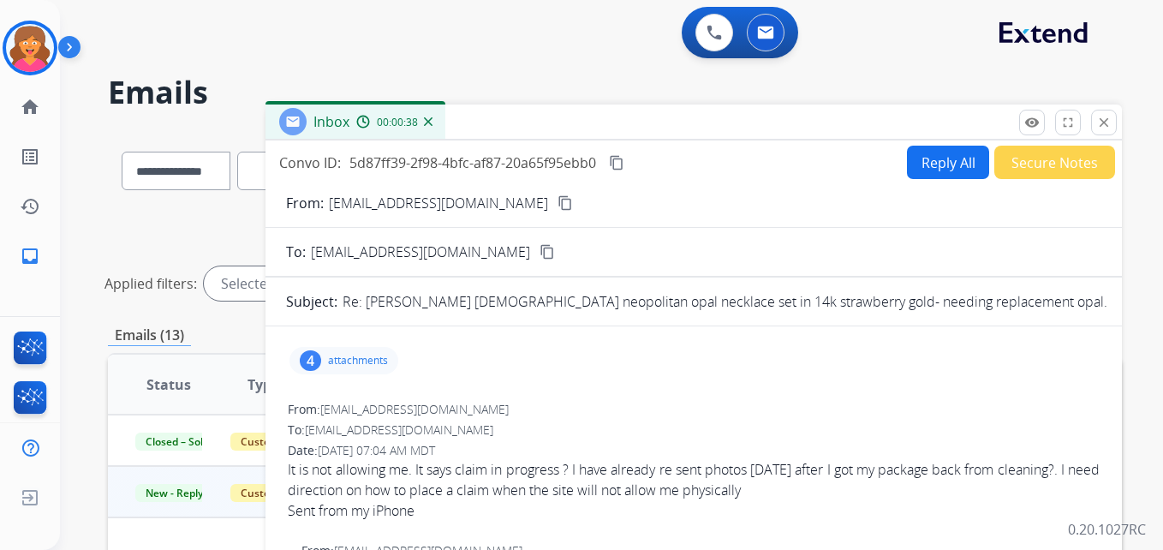
click at [358, 354] on p "attachments" at bounding box center [358, 361] width 60 height 14
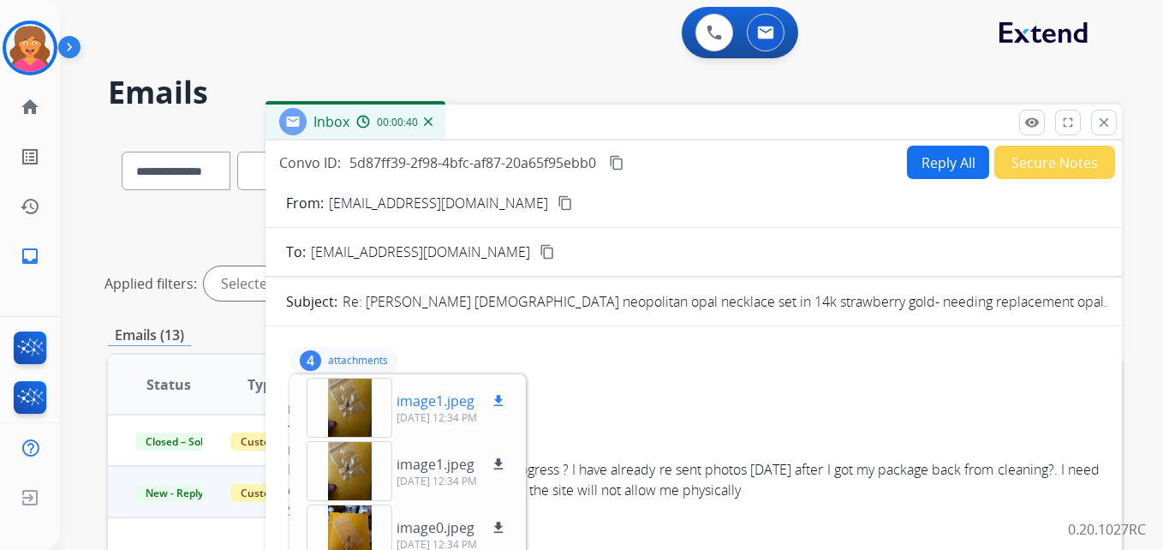
click at [339, 415] on div at bounding box center [350, 408] width 86 height 60
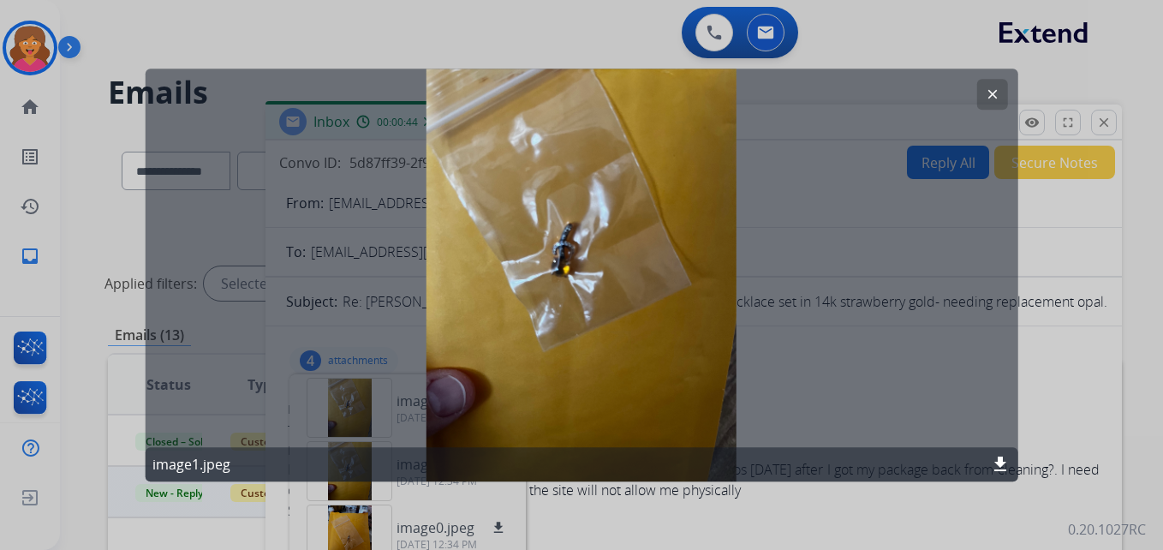
click at [994, 96] on mat-icon "clear" at bounding box center [991, 94] width 15 height 15
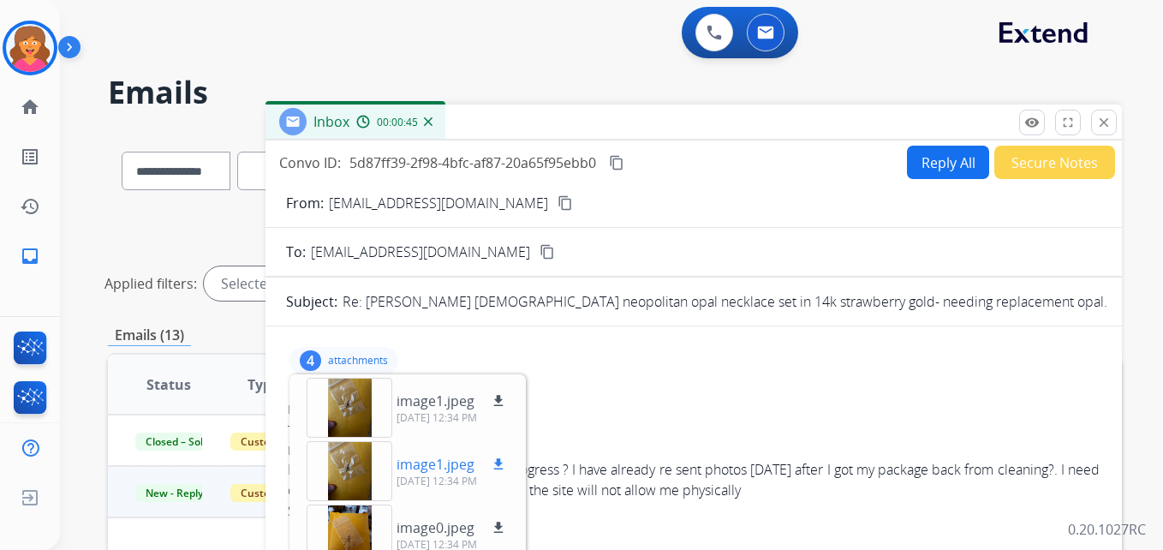
click at [355, 479] on div at bounding box center [350, 471] width 86 height 60
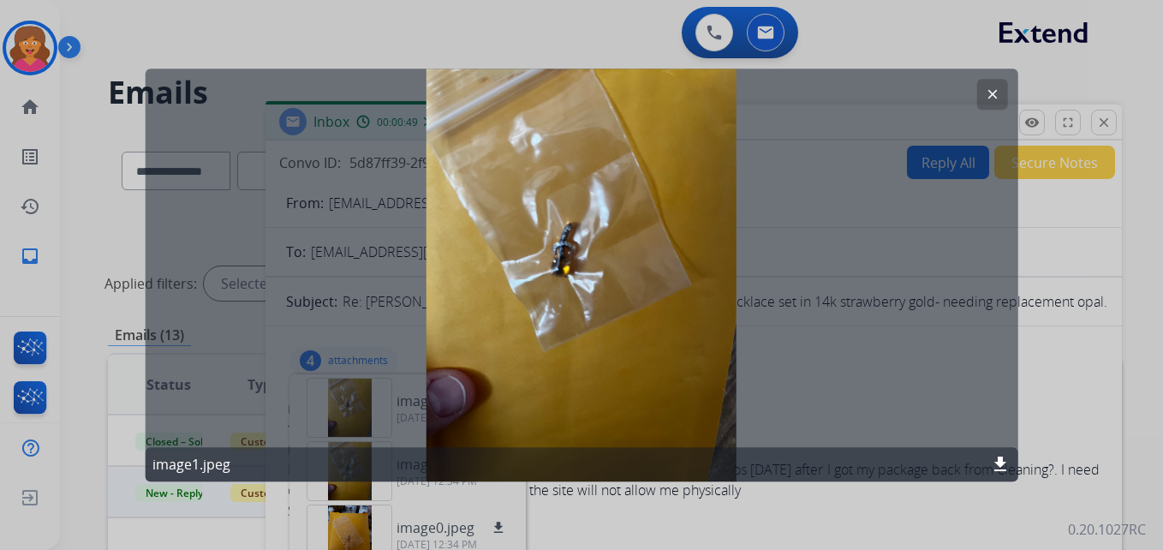
click at [983, 98] on button "clear" at bounding box center [991, 94] width 31 height 31
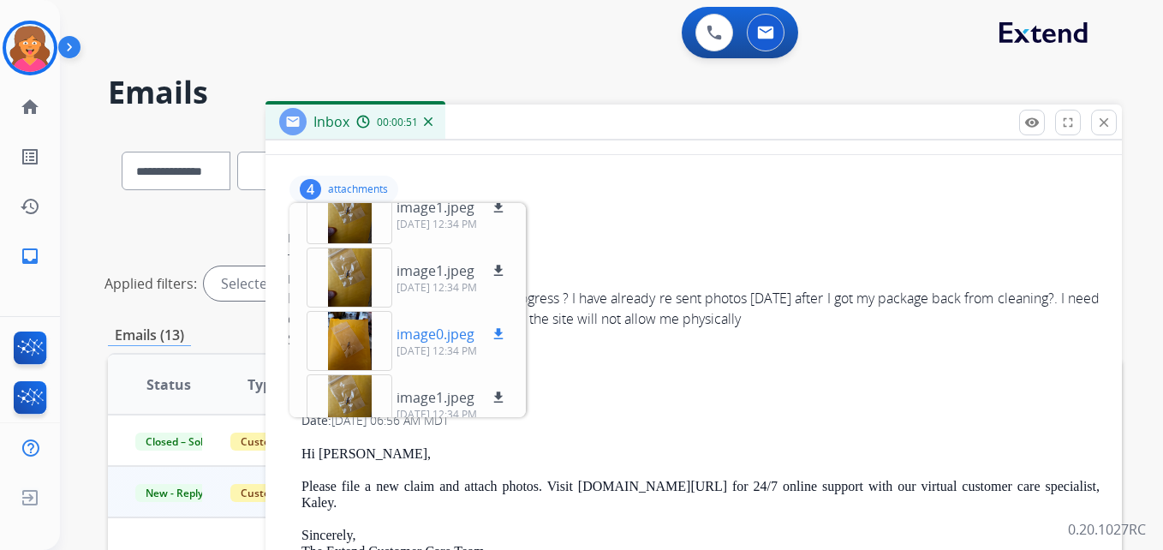
scroll to position [43, 0]
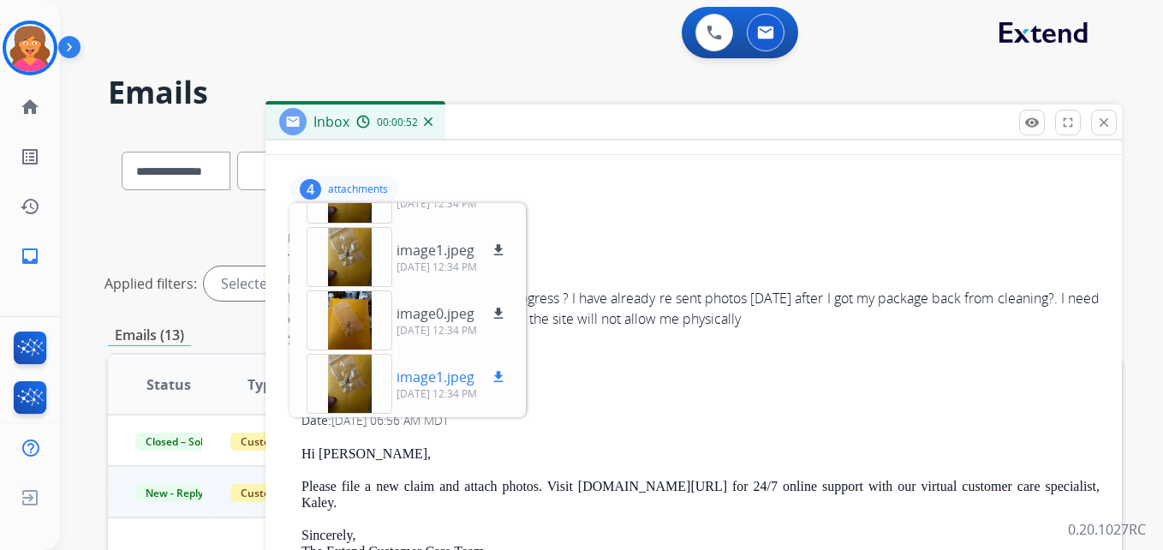
click at [341, 385] on div at bounding box center [350, 384] width 86 height 60
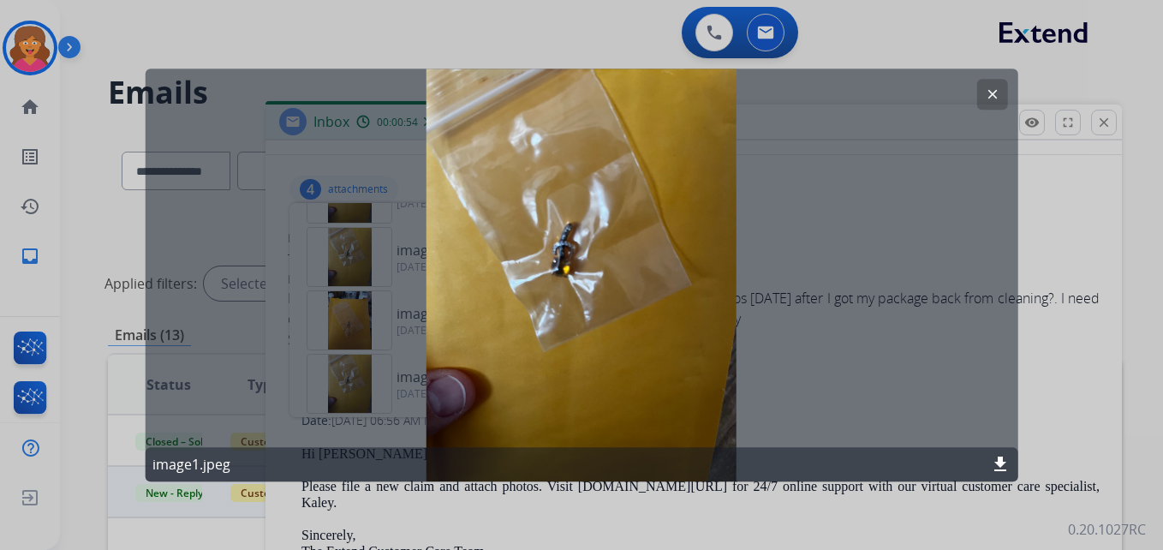
click at [983, 100] on button "clear" at bounding box center [991, 94] width 31 height 31
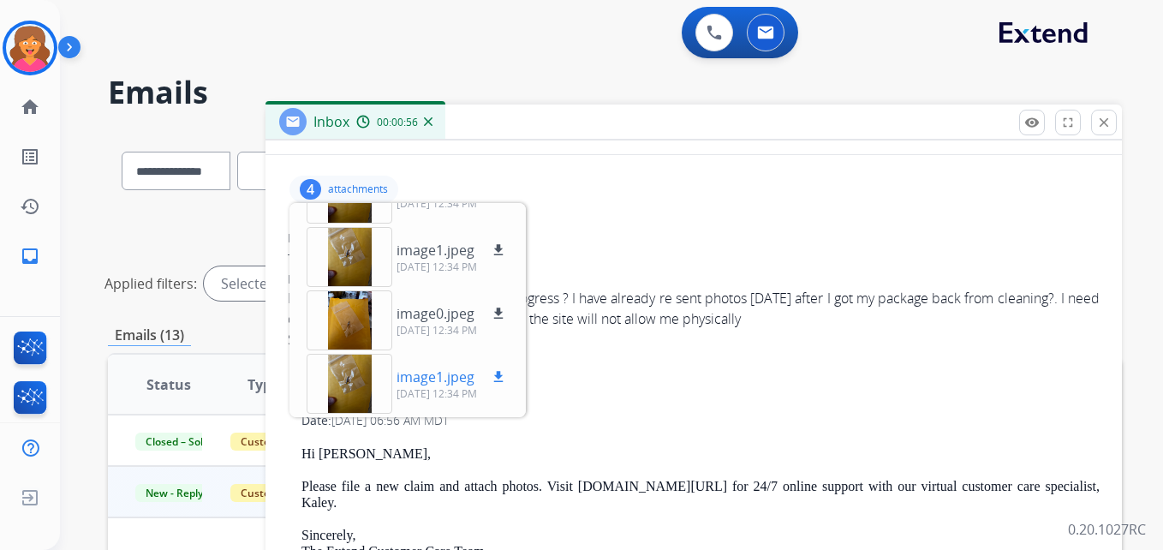
scroll to position [0, 0]
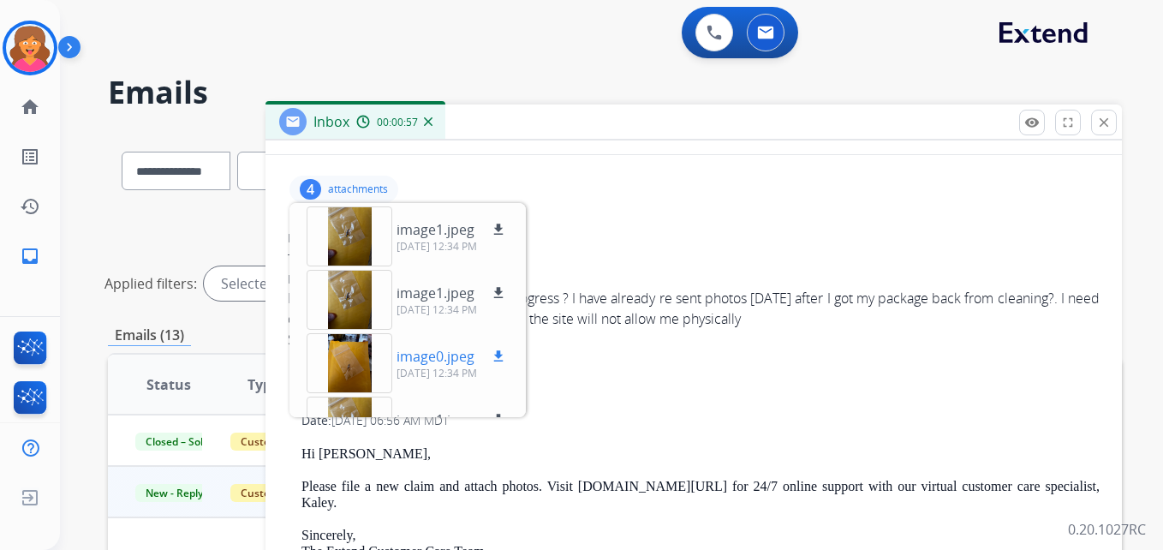
click at [346, 372] on div at bounding box center [350, 363] width 86 height 60
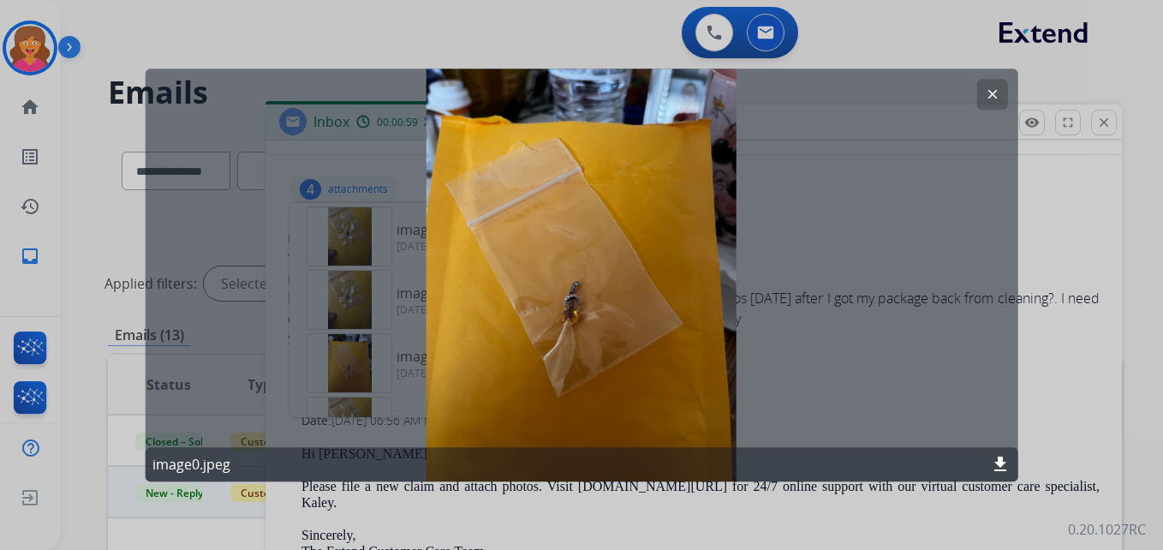
click at [975, 101] on div "clear image0.jpeg download" at bounding box center [582, 275] width 873 height 413
click at [980, 95] on button "clear" at bounding box center [991, 94] width 31 height 31
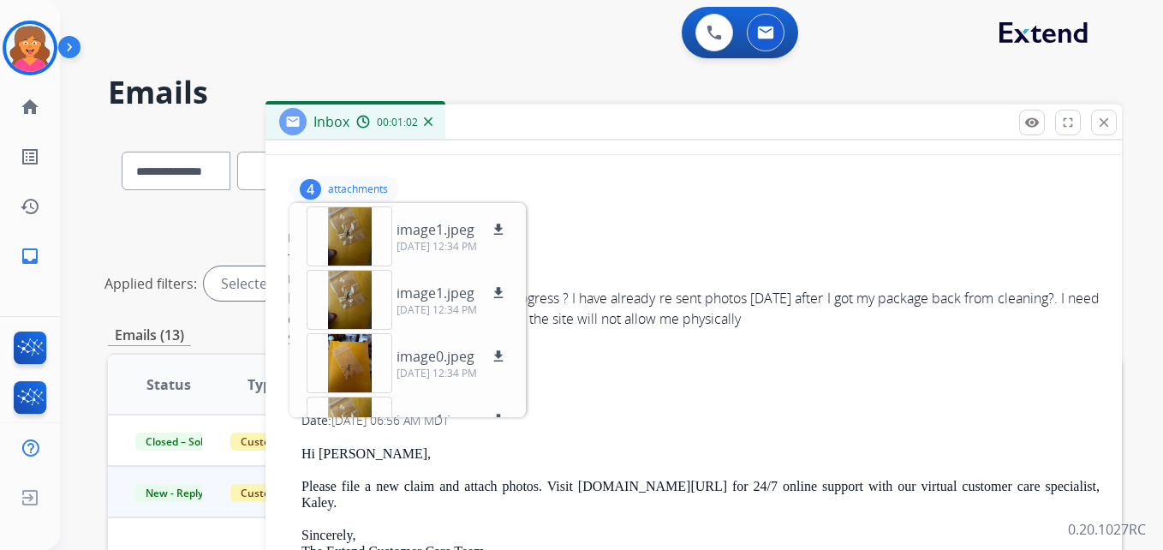
click at [635, 234] on div "From: acrespo151@gmail.com" at bounding box center [694, 238] width 812 height 17
click at [629, 285] on div "Date: 09/29/2025 - 07:04 AM MDT" at bounding box center [694, 279] width 812 height 17
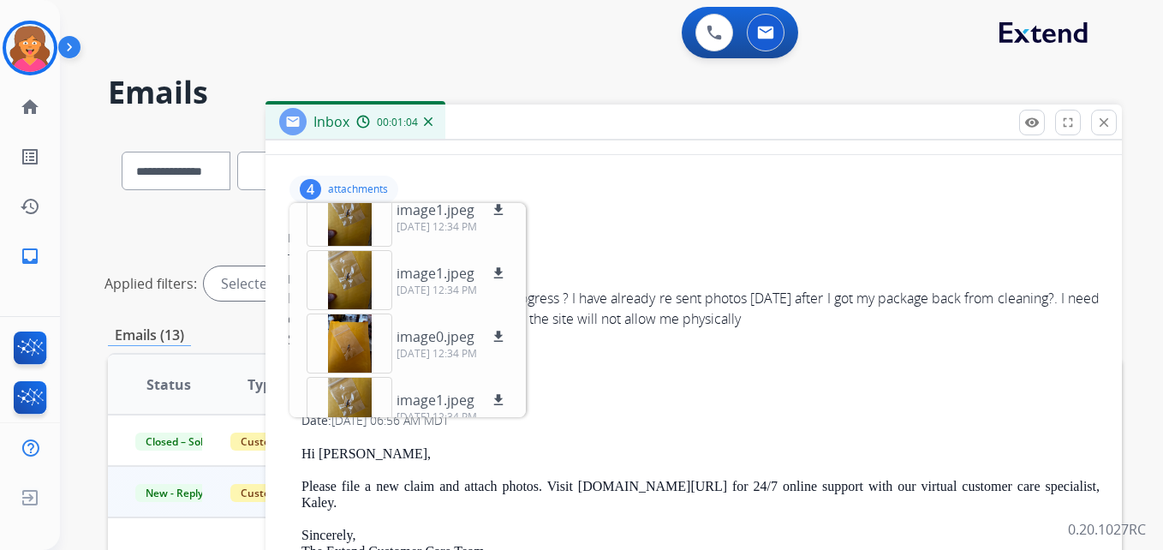
scroll to position [43, 0]
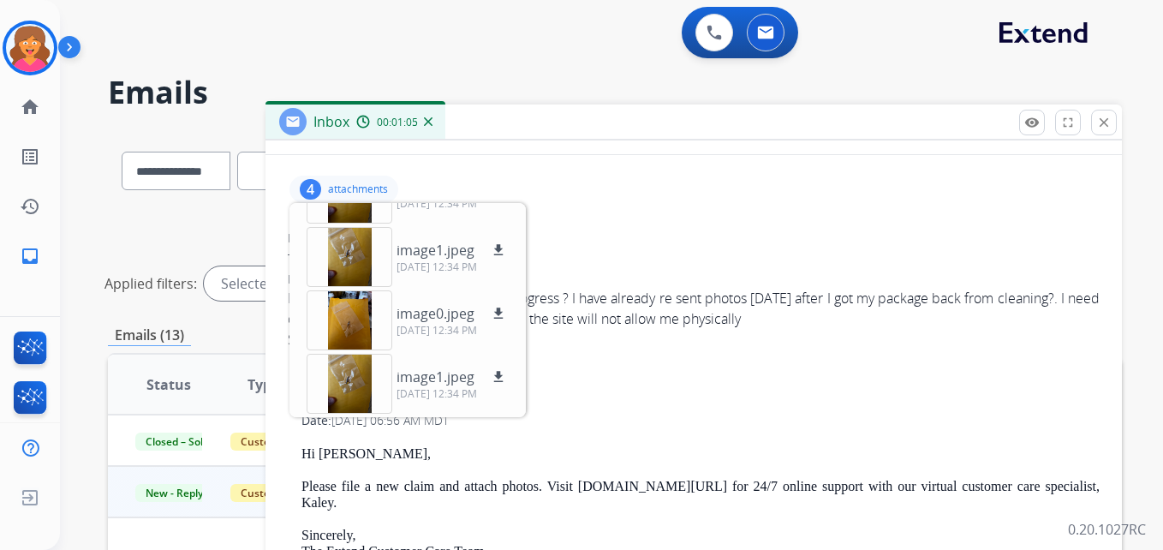
click at [652, 298] on div "﻿ It is not allowing me. It says claim in progress ? I have already re sent pho…" at bounding box center [694, 319] width 812 height 62
click at [636, 328] on div "﻿ It is not allowing me. It says claim in progress ? I have already re sent pho…" at bounding box center [694, 319] width 812 height 62
click at [352, 188] on p "attachments" at bounding box center [358, 189] width 60 height 14
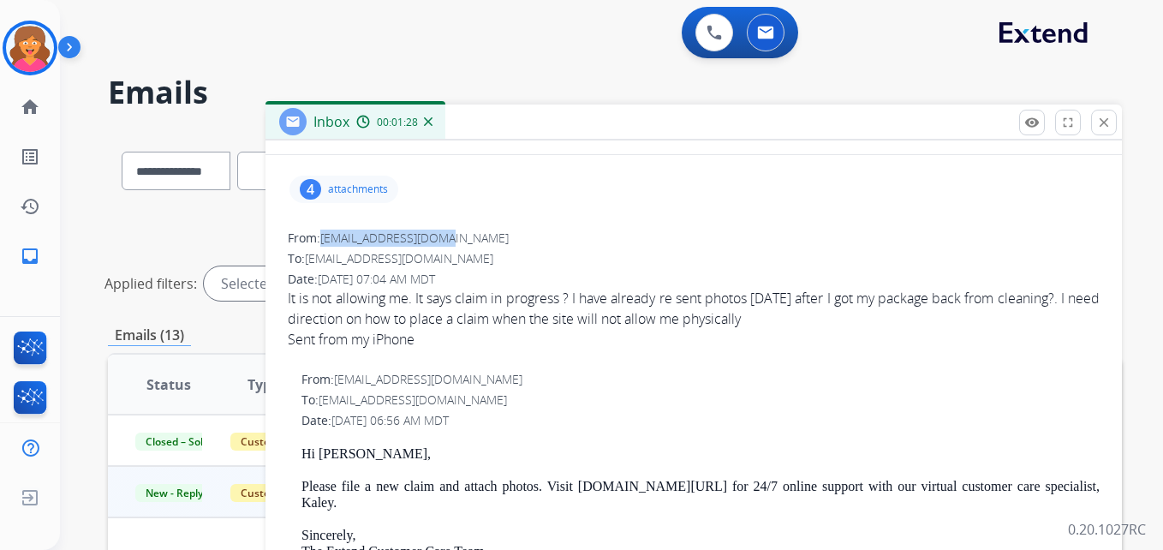
drag, startPoint x: 451, startPoint y: 236, endPoint x: 324, endPoint y: 239, distance: 126.8
click at [324, 239] on span "[EMAIL_ADDRESS][DOMAIN_NAME]" at bounding box center [414, 238] width 188 height 16
copy span "[EMAIL_ADDRESS][DOMAIN_NAME]"
click at [1115, 125] on button "close Close" at bounding box center [1104, 123] width 26 height 26
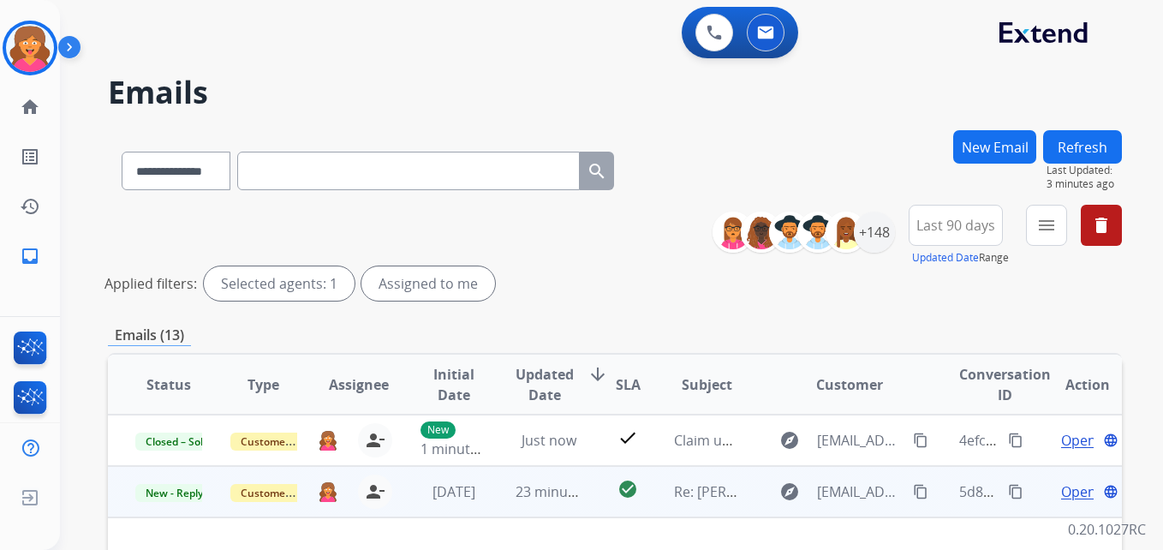
click at [1080, 490] on div "Open language" at bounding box center [1087, 491] width 67 height 21
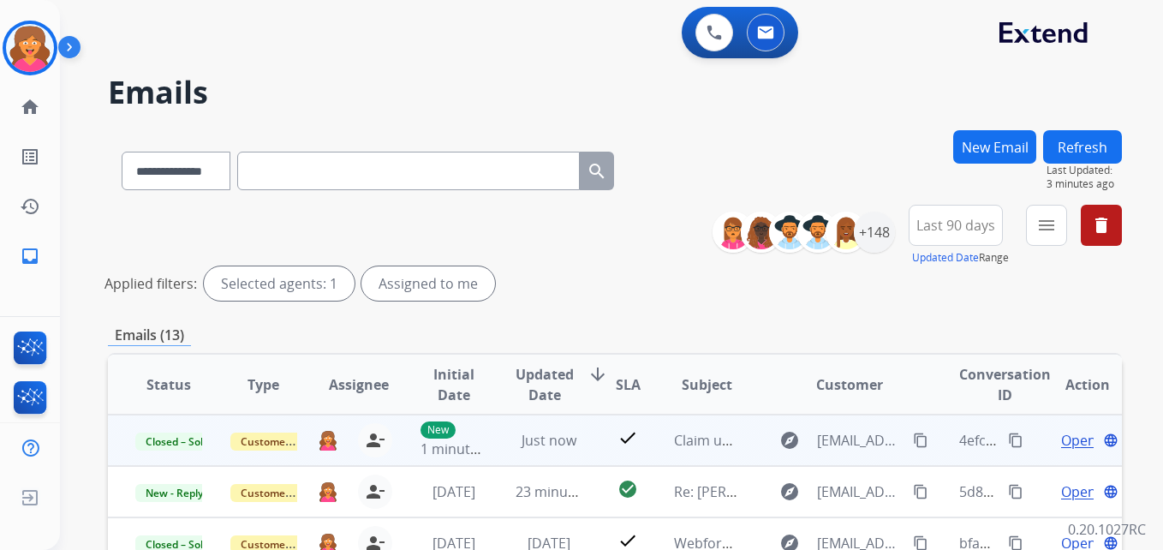
click at [1071, 441] on span "Open" at bounding box center [1078, 440] width 35 height 21
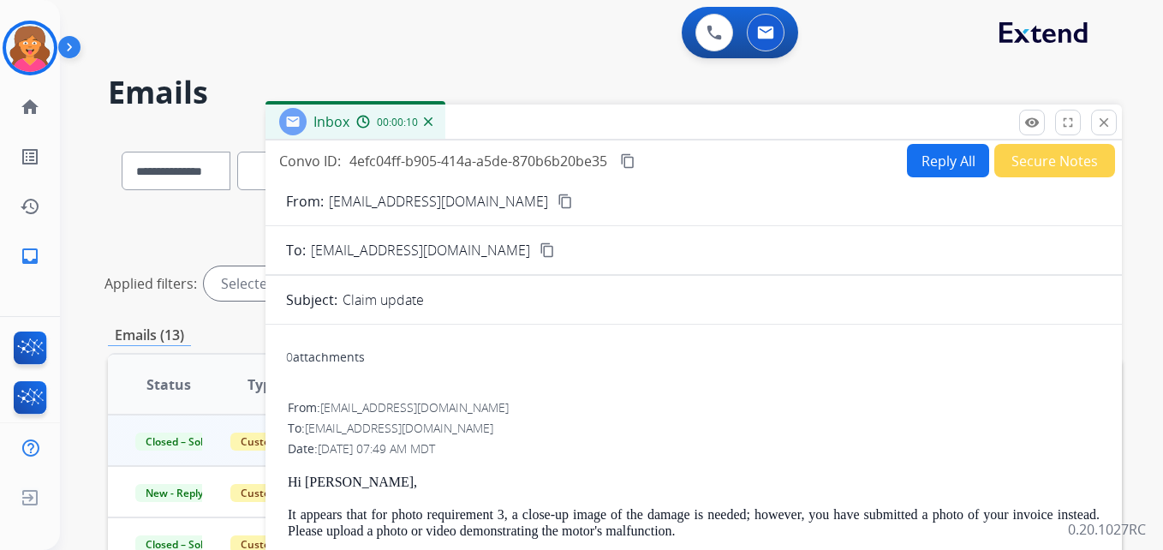
scroll to position [0, 0]
click at [1101, 122] on mat-icon "close" at bounding box center [1103, 122] width 15 height 15
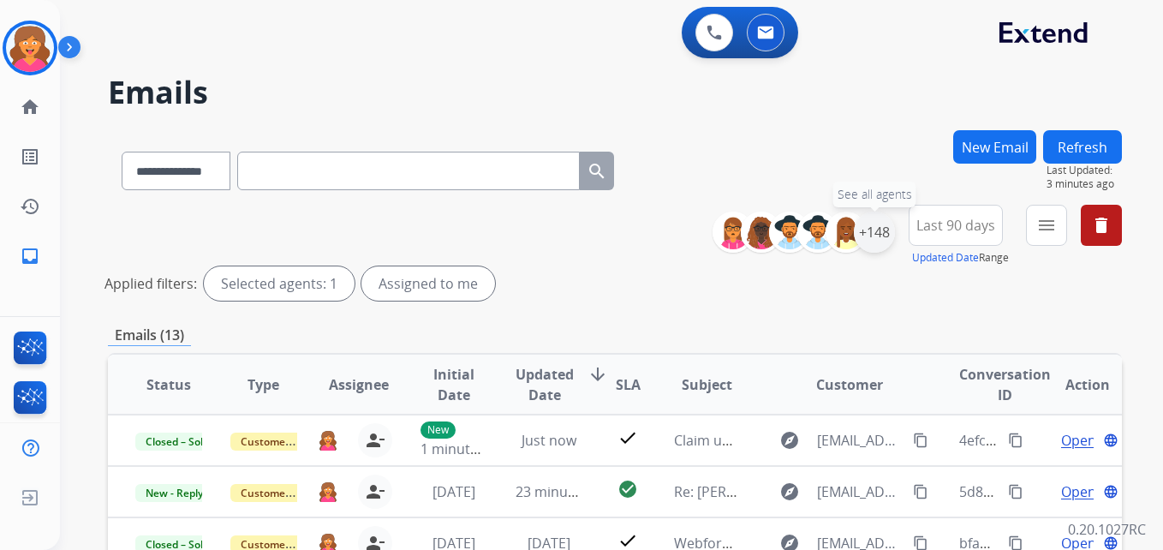
click at [875, 235] on div "+148" at bounding box center [874, 232] width 41 height 41
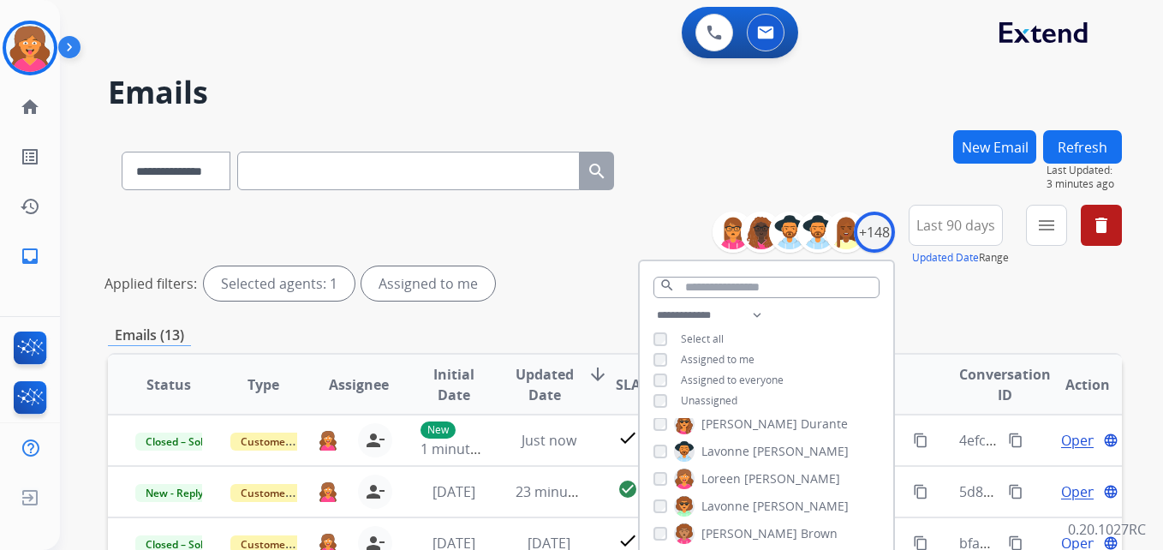
click at [989, 229] on span "Last 90 days" at bounding box center [955, 225] width 79 height 7
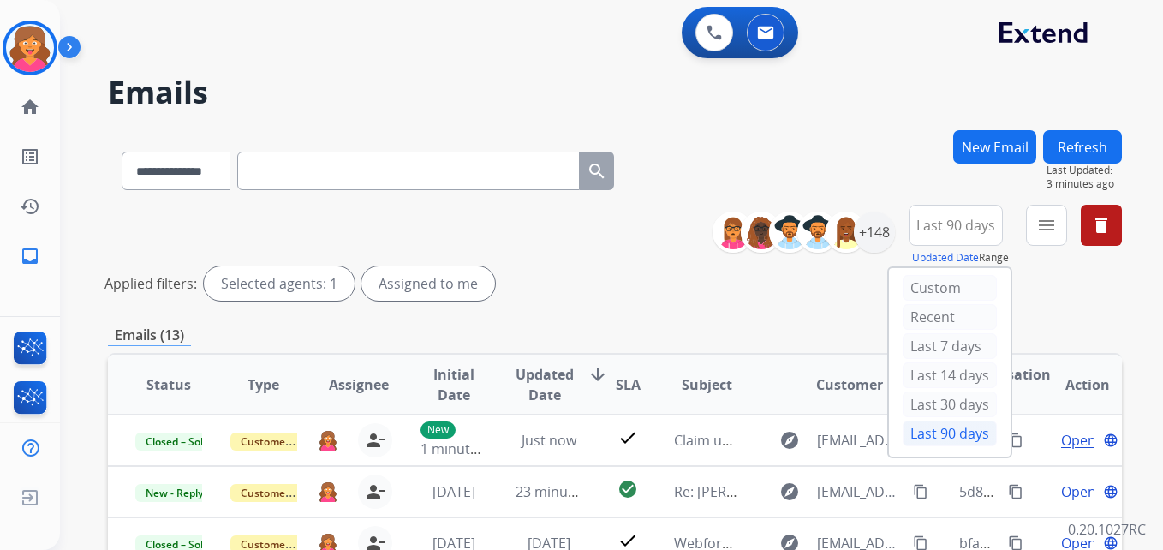
click at [952, 434] on div "Last 90 days" at bounding box center [950, 434] width 94 height 26
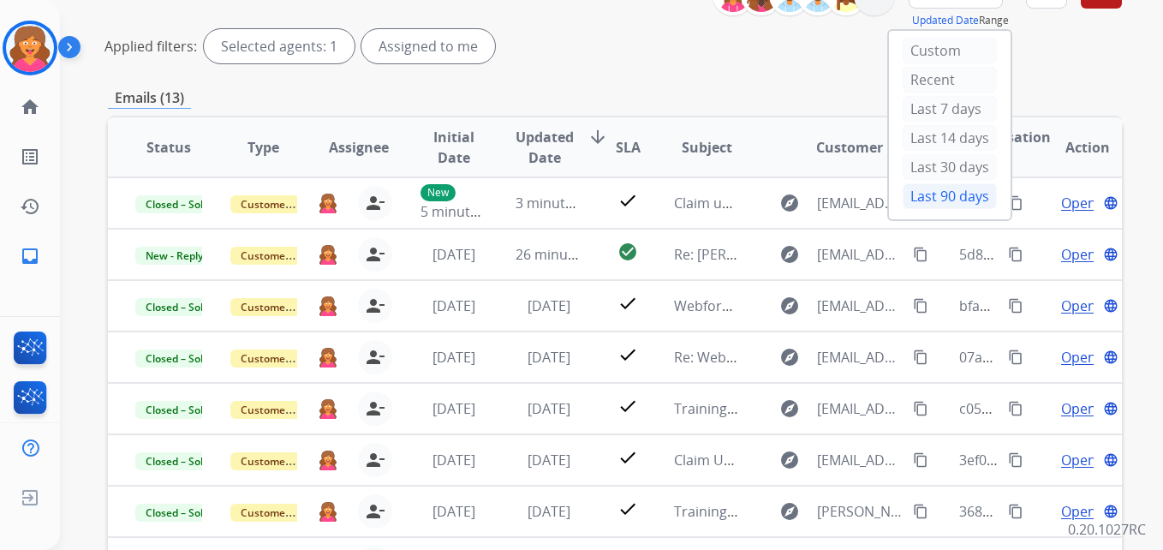
scroll to position [257, 0]
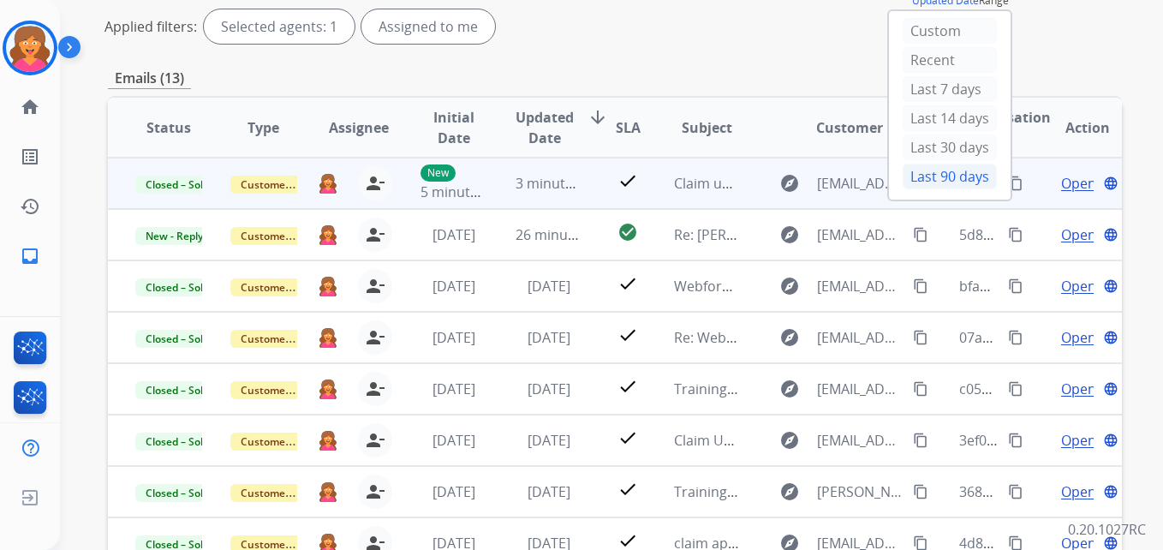
click at [1061, 179] on span "Open" at bounding box center [1078, 183] width 35 height 21
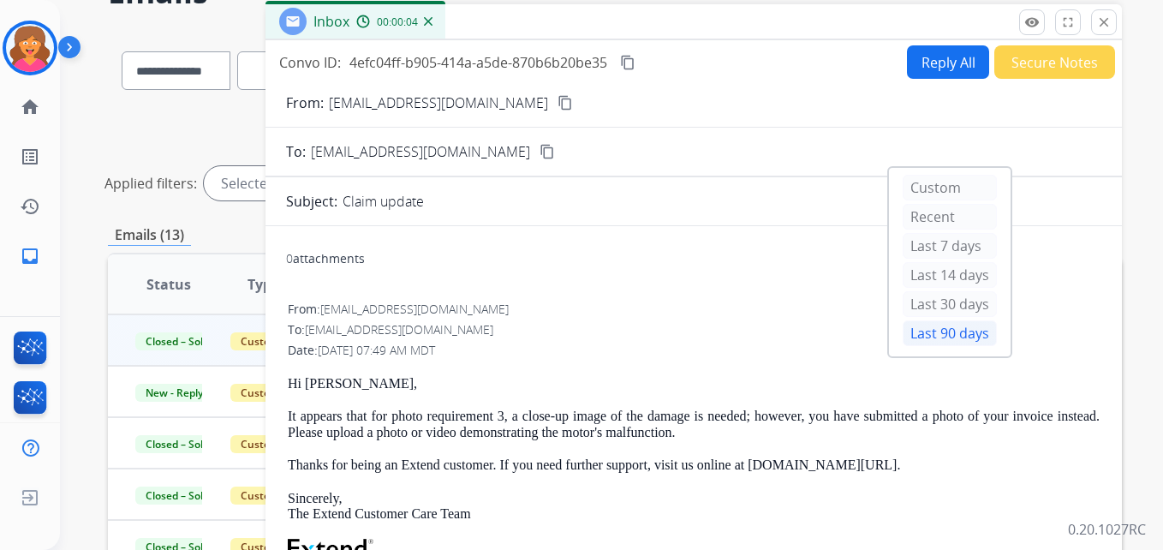
scroll to position [86, 0]
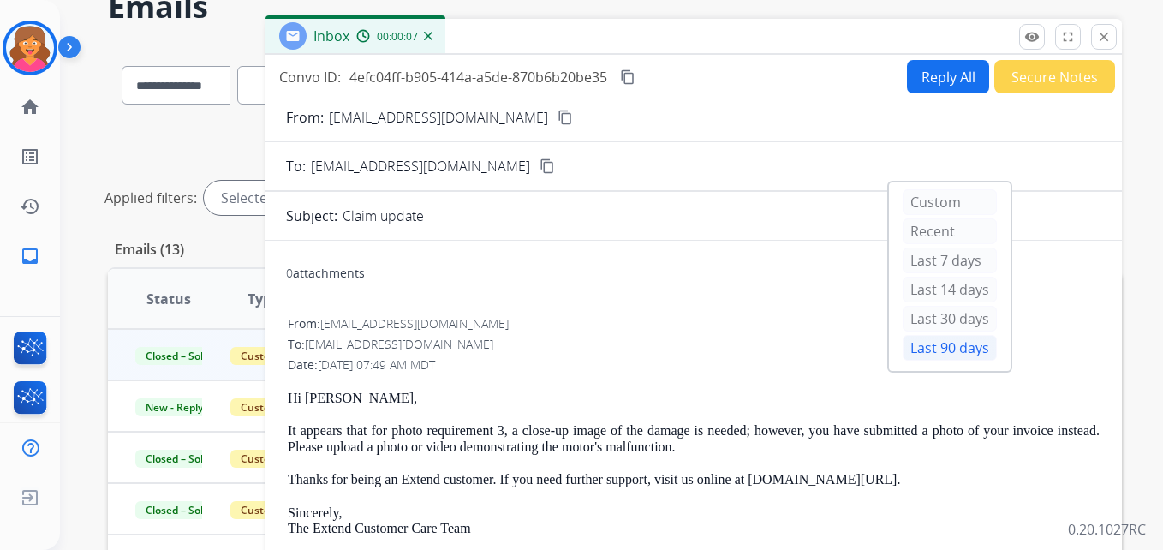
click at [1102, 44] on mat-icon "close" at bounding box center [1103, 36] width 15 height 15
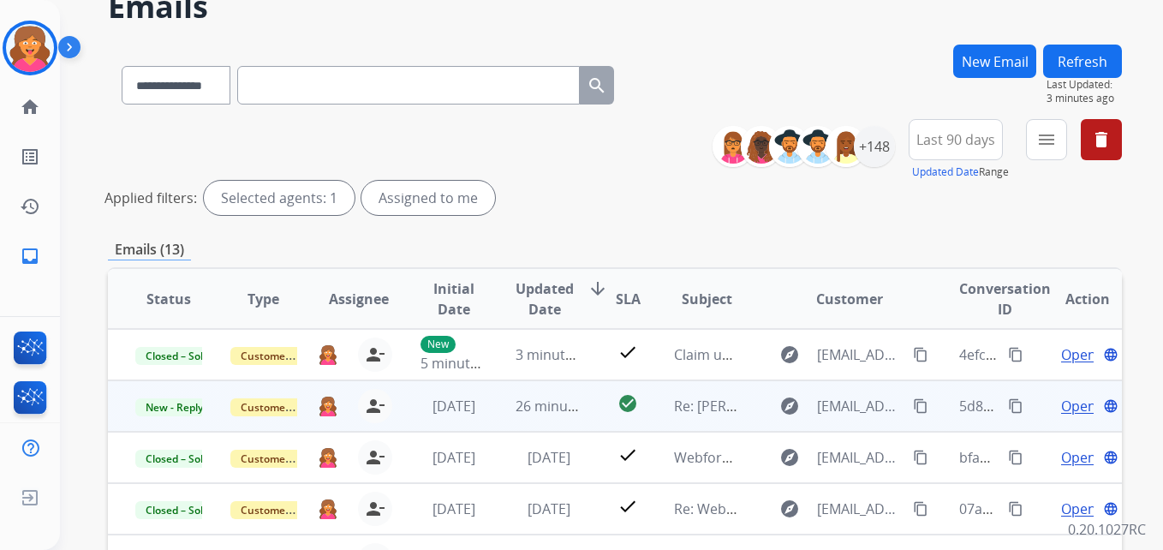
click at [1074, 408] on span "Open" at bounding box center [1078, 406] width 35 height 21
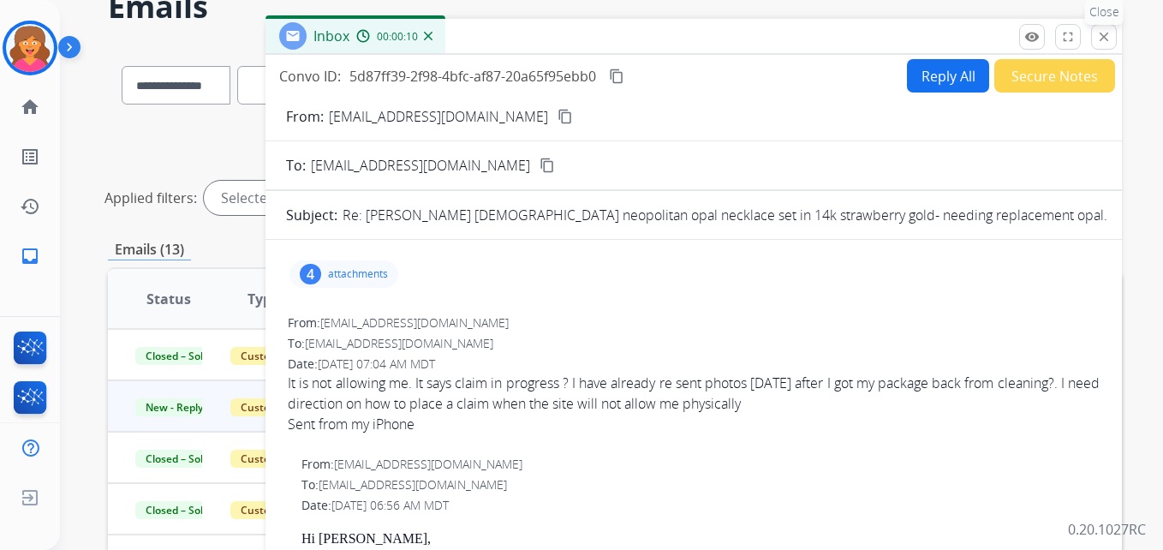
scroll to position [0, 0]
click at [1113, 34] on button "close Close" at bounding box center [1104, 37] width 26 height 26
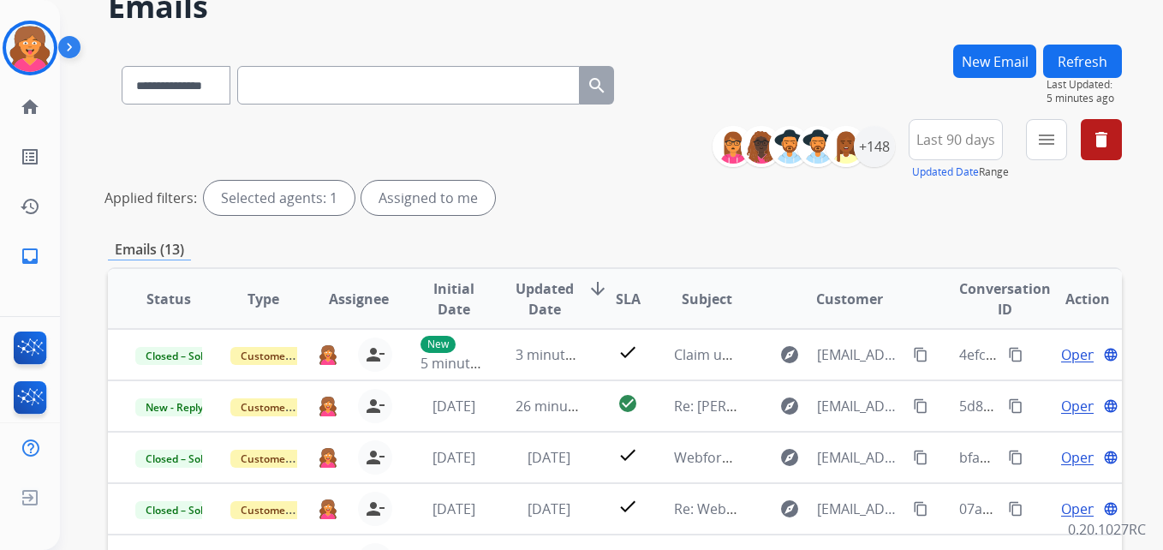
click at [598, 252] on div "Emails (13)" at bounding box center [615, 249] width 1014 height 21
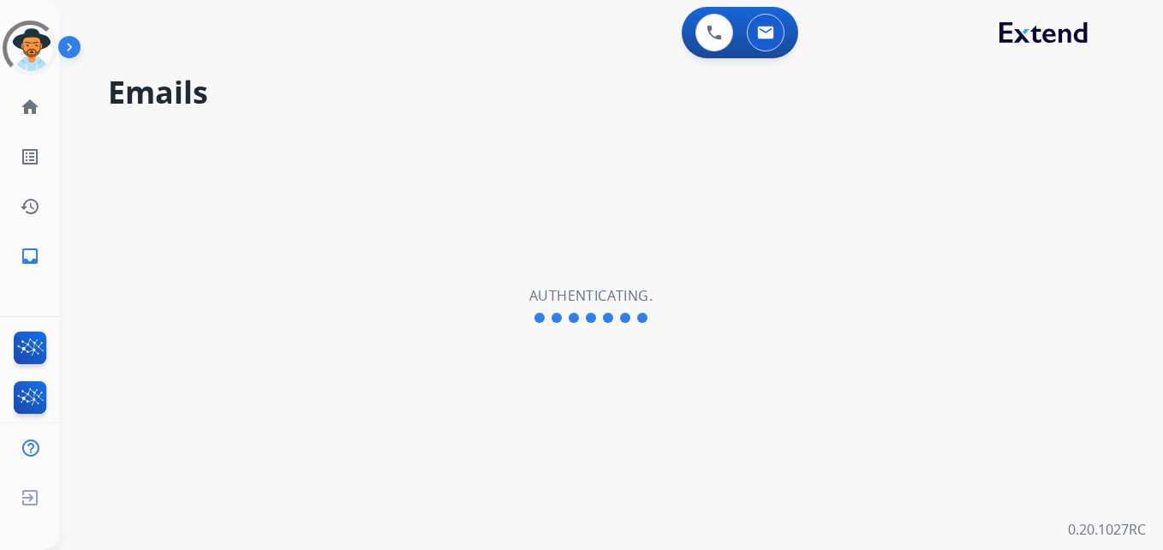
select select "**********"
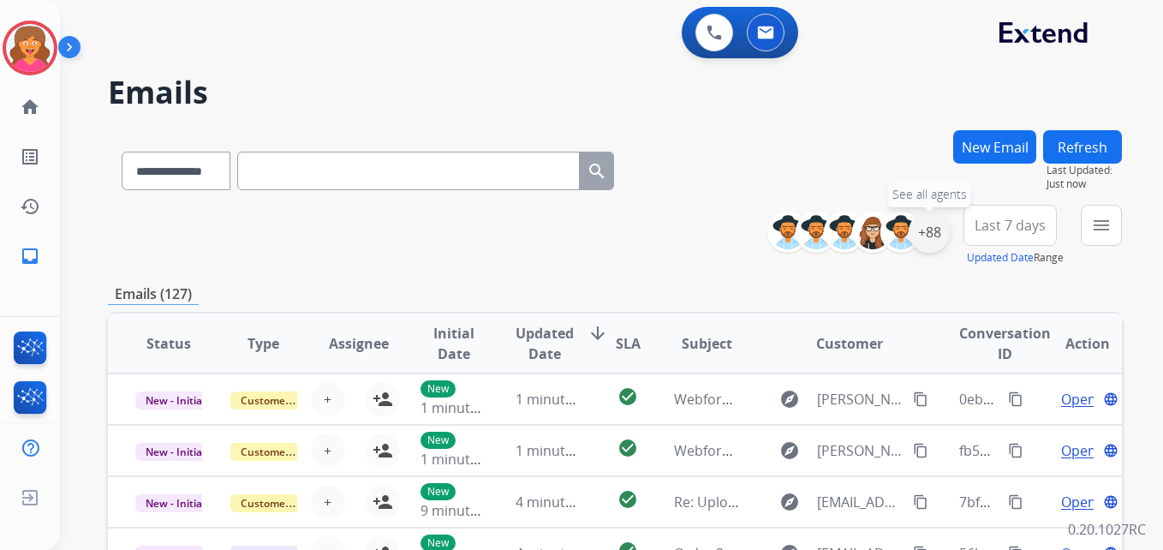
drag, startPoint x: 915, startPoint y: 232, endPoint x: 923, endPoint y: 244, distance: 14.7
click at [917, 236] on div "+88" at bounding box center [929, 232] width 41 height 41
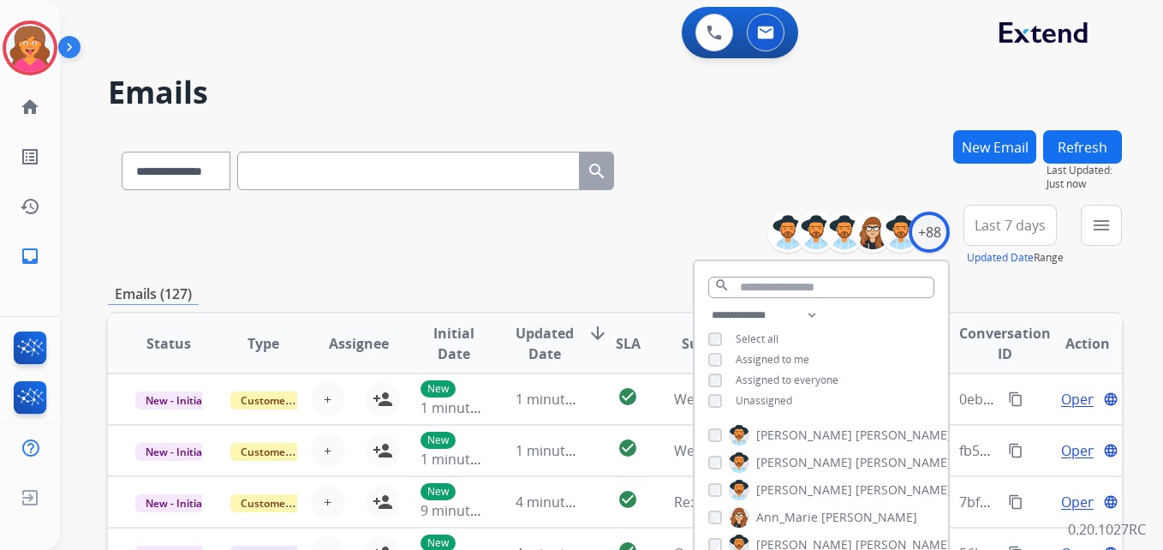
click at [987, 229] on span "Last 7 days" at bounding box center [1010, 225] width 71 height 7
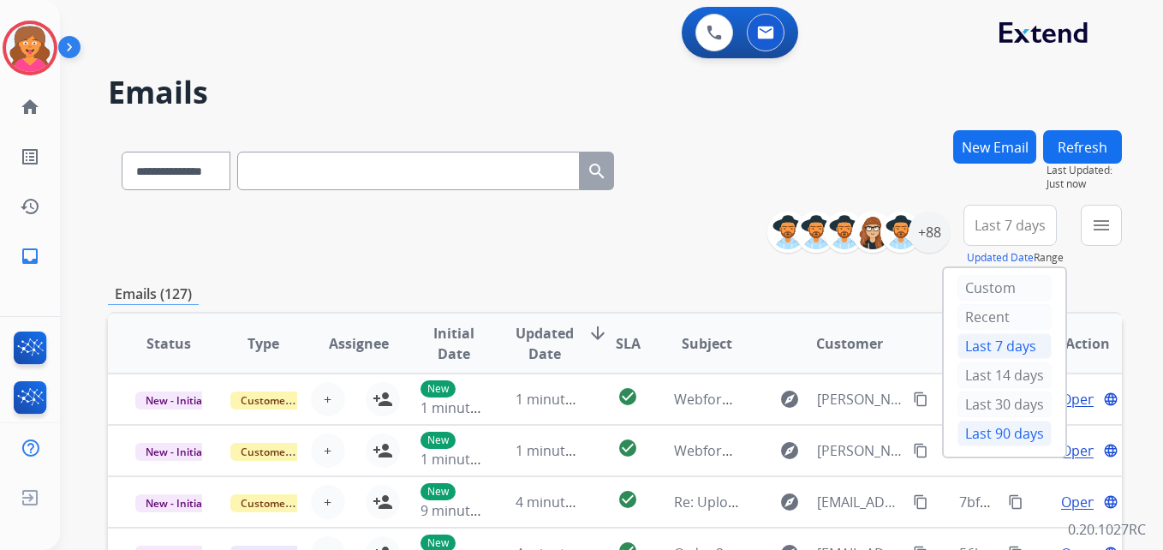
drag, startPoint x: 988, startPoint y: 439, endPoint x: 979, endPoint y: 418, distance: 22.6
click at [988, 439] on div "Last 90 days" at bounding box center [1005, 434] width 94 height 26
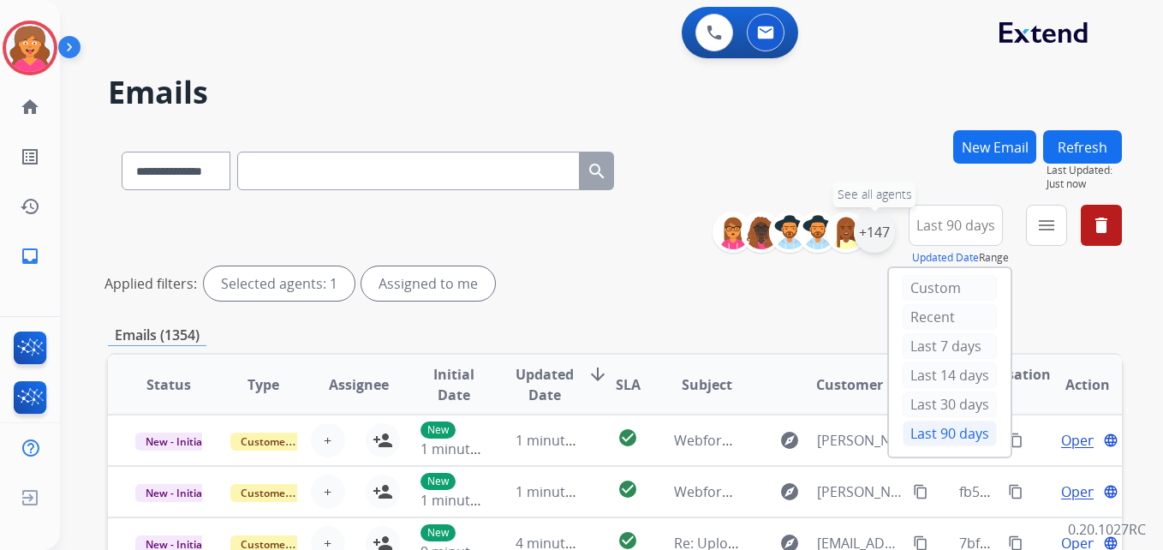
click at [865, 247] on div "+147" at bounding box center [874, 232] width 41 height 41
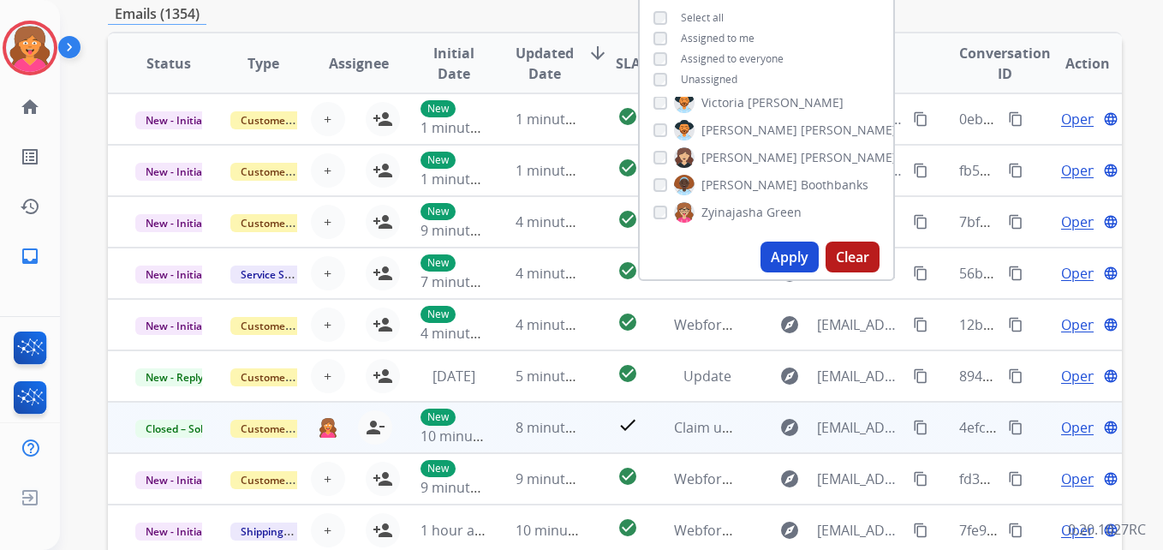
scroll to position [466, 0]
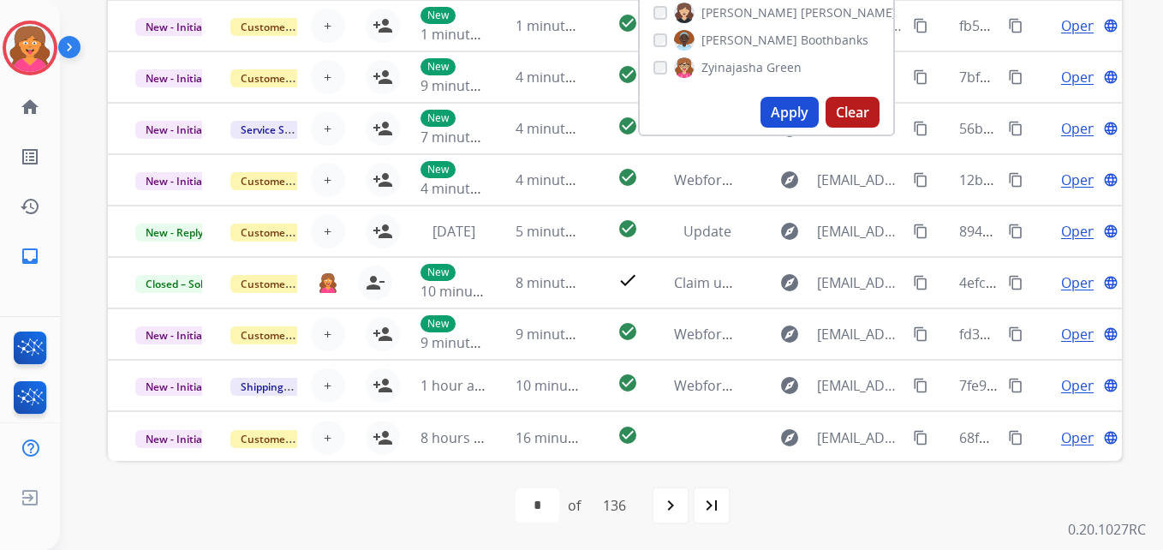
click at [791, 109] on button "Apply" at bounding box center [790, 112] width 58 height 31
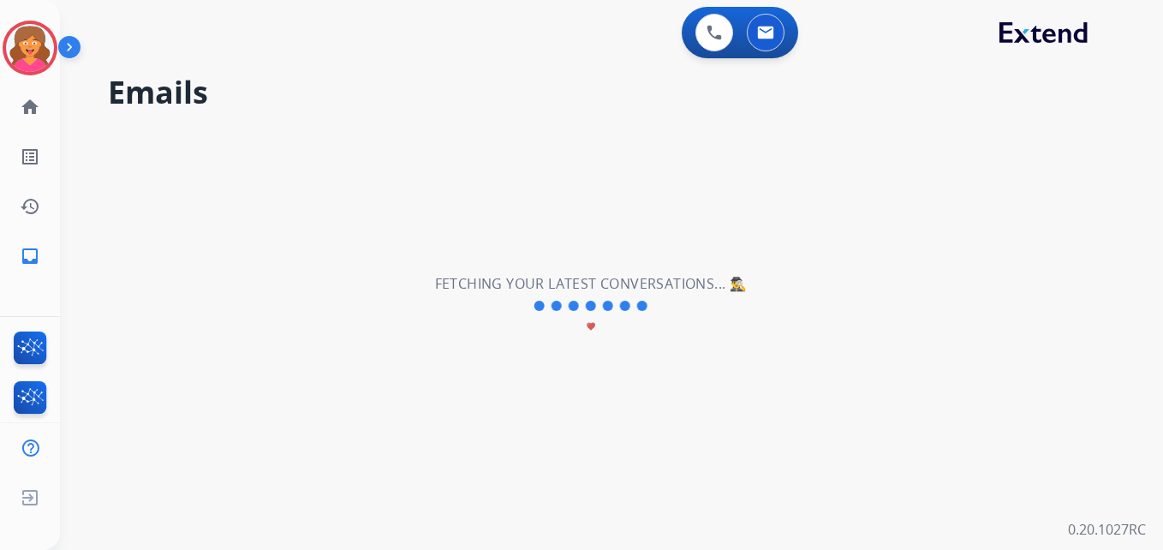
scroll to position [0, 0]
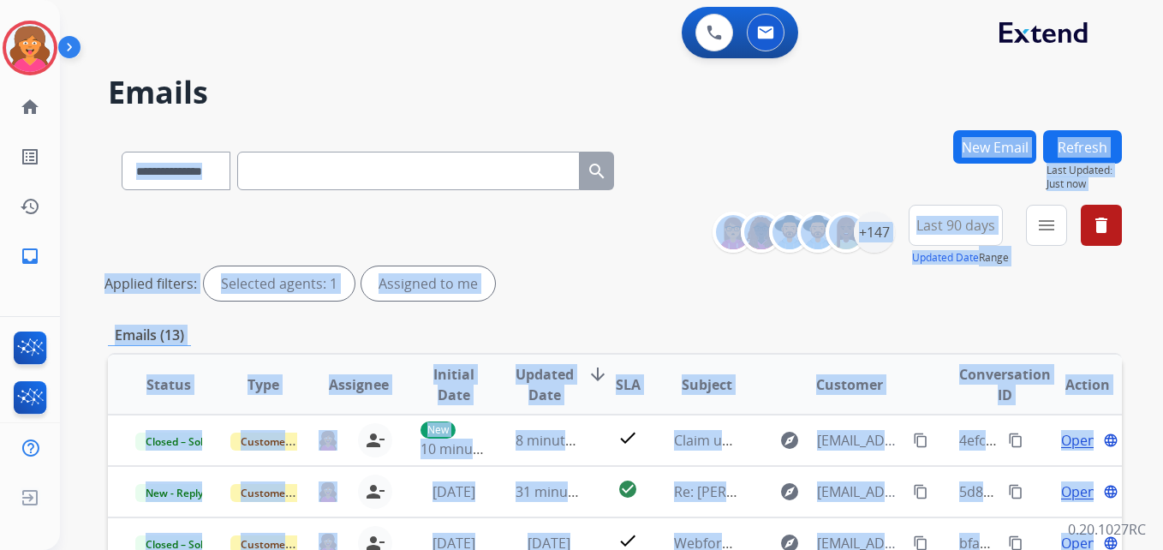
click at [617, 265] on div "**********" at bounding box center [615, 256] width 1014 height 103
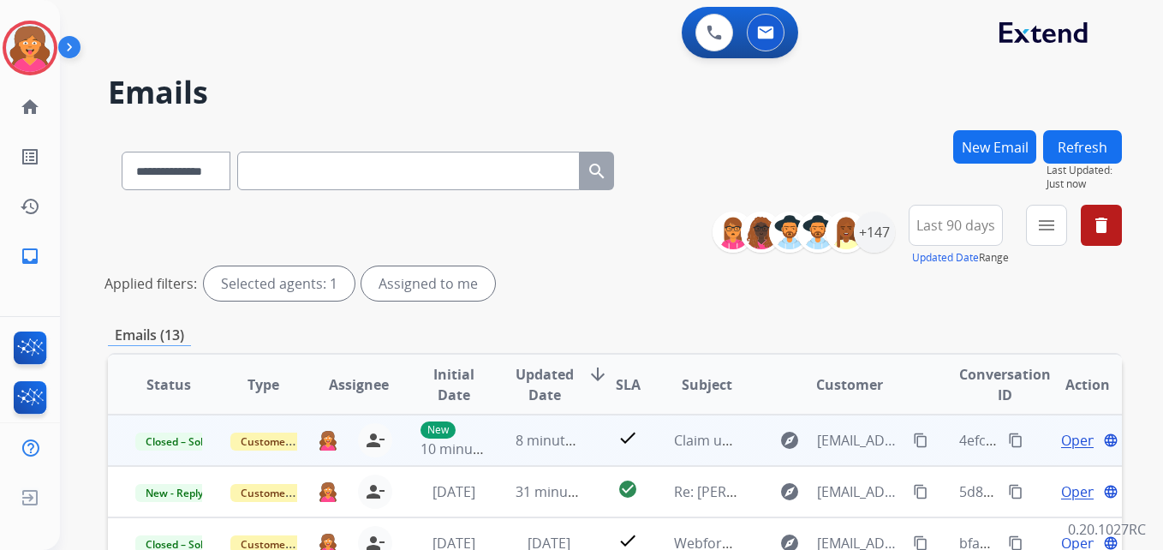
click at [1073, 439] on span "Open" at bounding box center [1078, 440] width 35 height 21
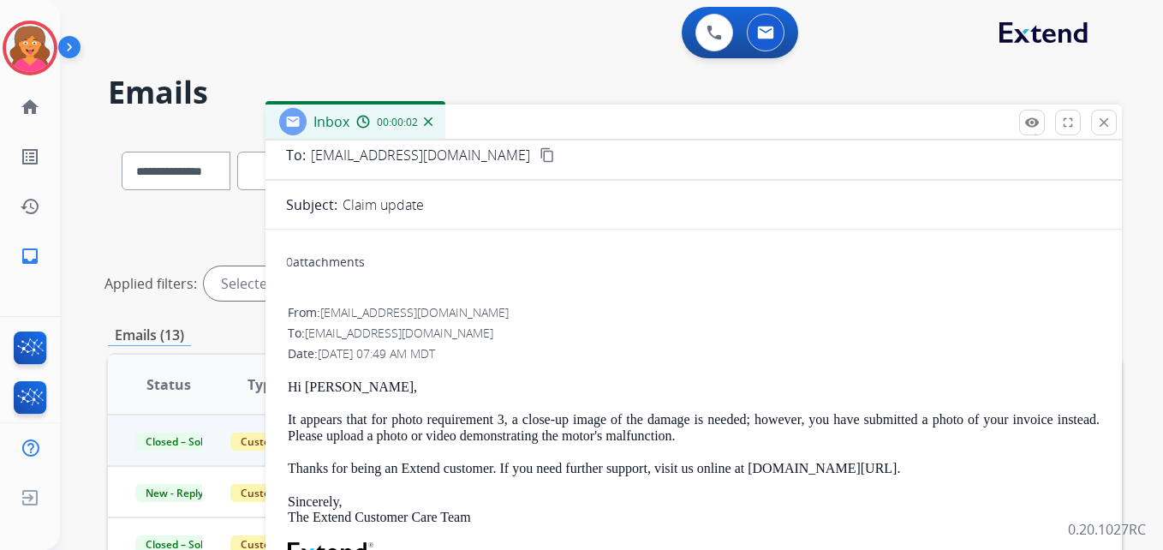
scroll to position [98, 0]
click at [1100, 135] on div "Inbox 00:00:06" at bounding box center [694, 122] width 857 height 36
click at [1101, 127] on mat-icon "close" at bounding box center [1103, 122] width 15 height 15
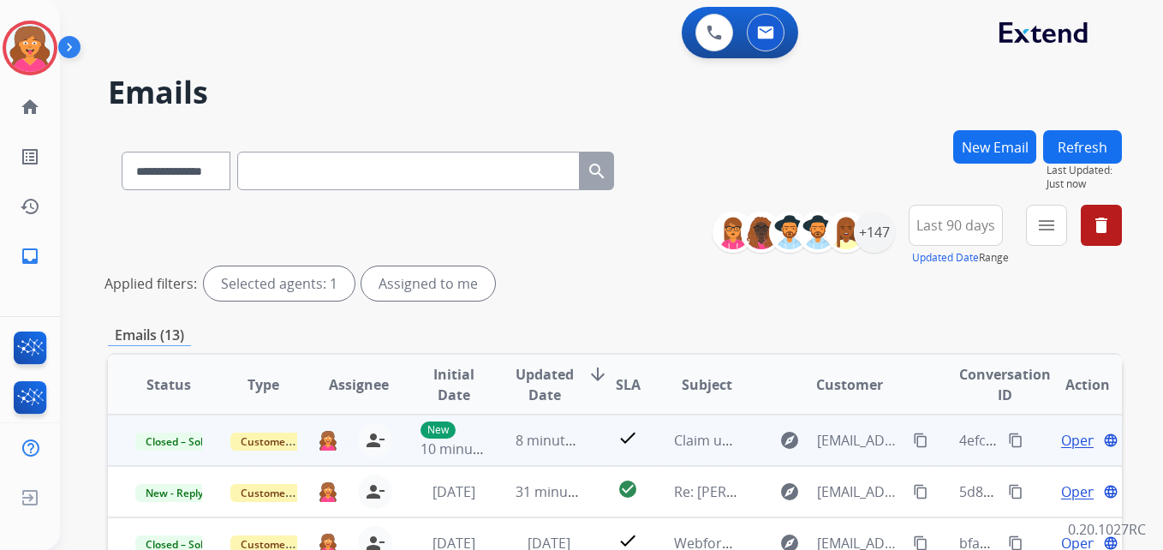
click at [1080, 435] on div "Open language" at bounding box center [1087, 440] width 67 height 21
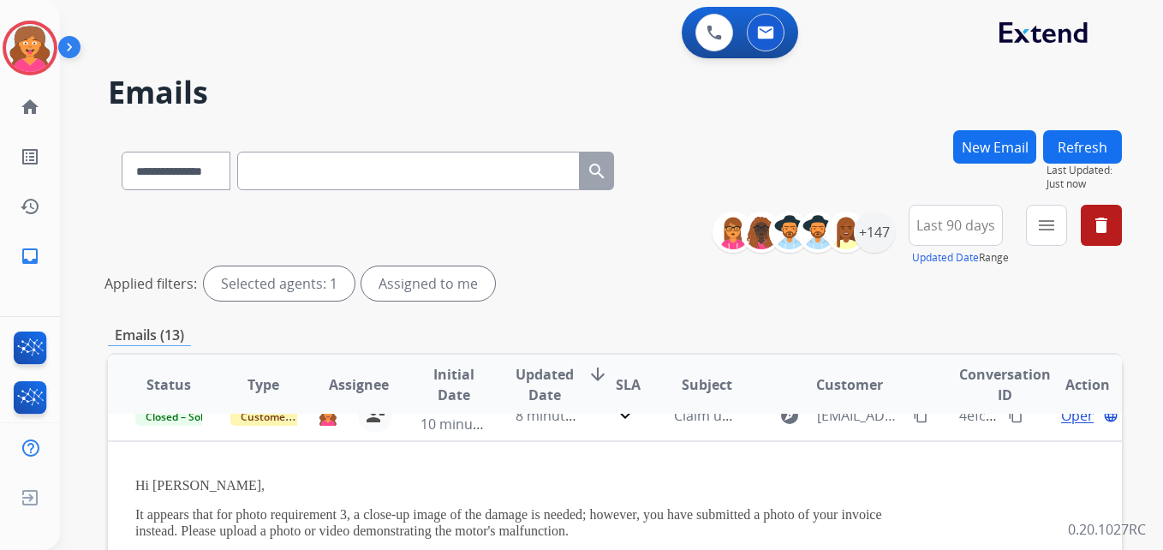
scroll to position [0, 0]
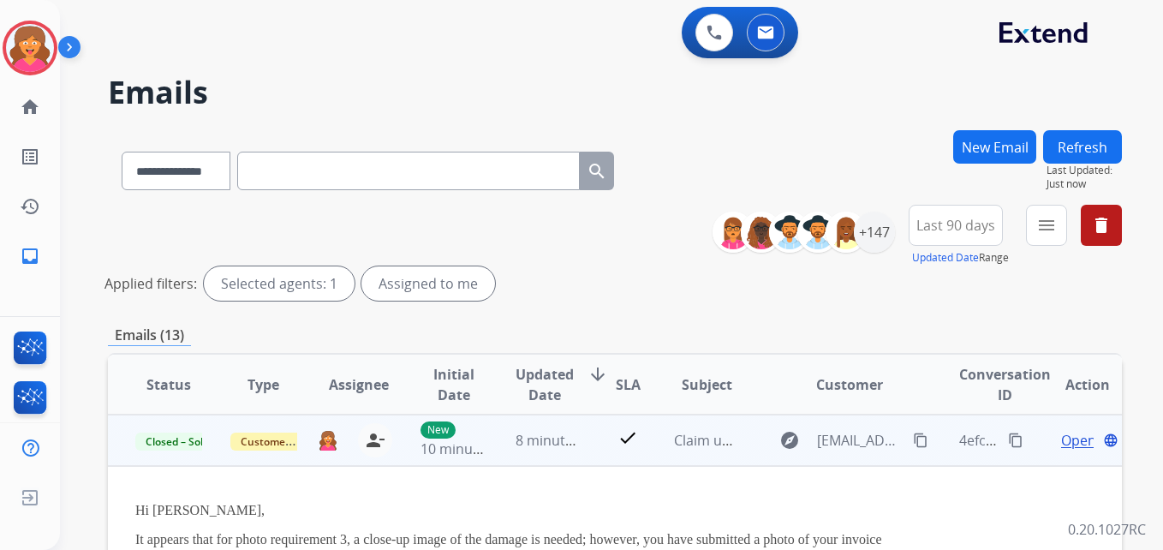
click at [1068, 433] on span "Open" at bounding box center [1078, 440] width 35 height 21
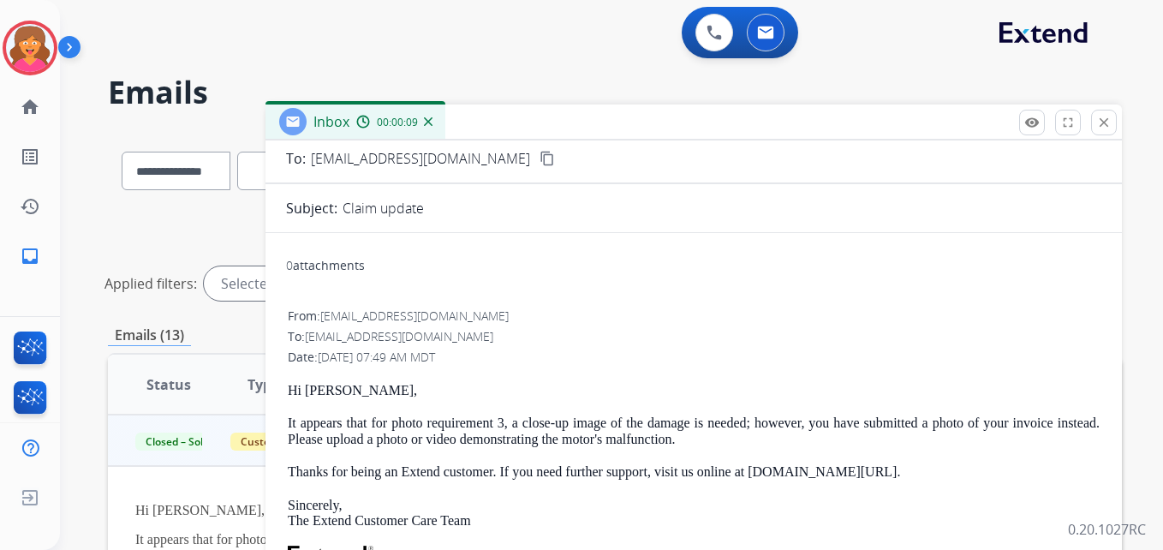
scroll to position [95, 0]
drag, startPoint x: 1106, startPoint y: 117, endPoint x: 1081, endPoint y: 151, distance: 41.6
click at [1104, 120] on mat-icon "close" at bounding box center [1103, 122] width 15 height 15
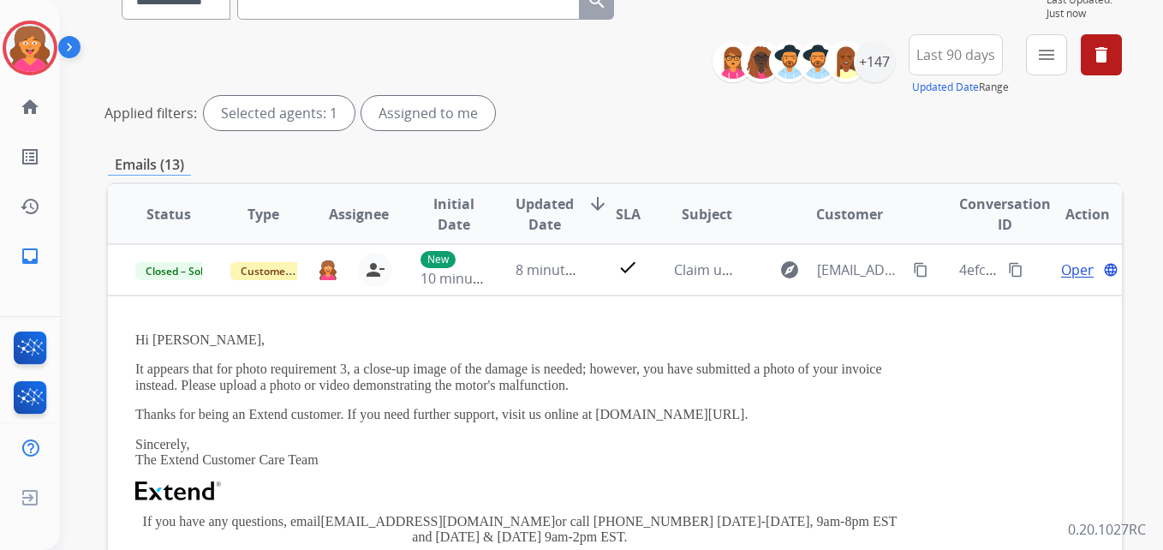
scroll to position [171, 0]
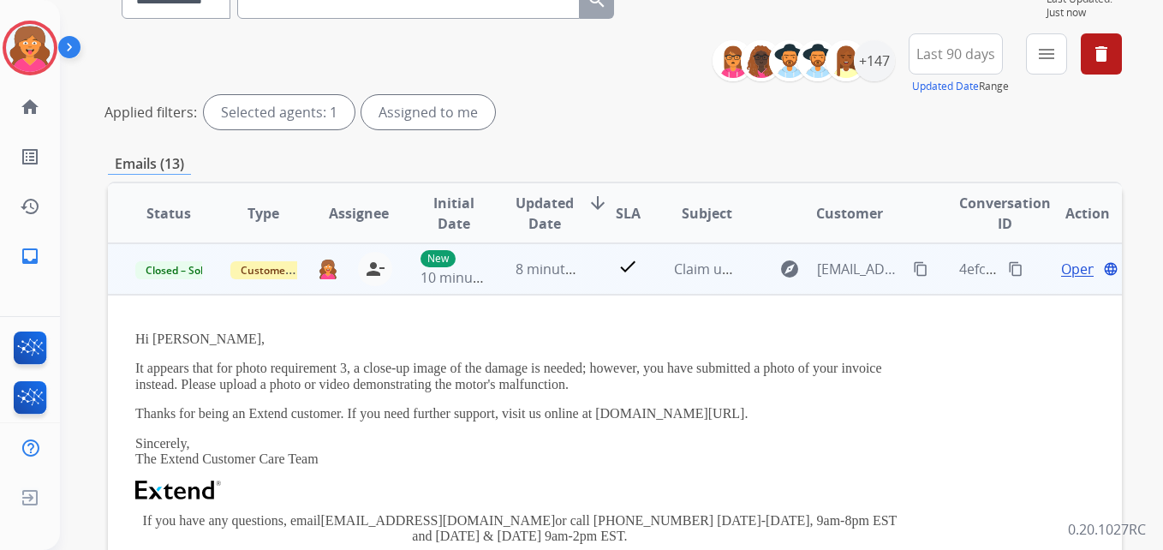
click at [742, 269] on td "explore [EMAIL_ADDRESS][DOMAIN_NAME] content_copy" at bounding box center [837, 268] width 190 height 51
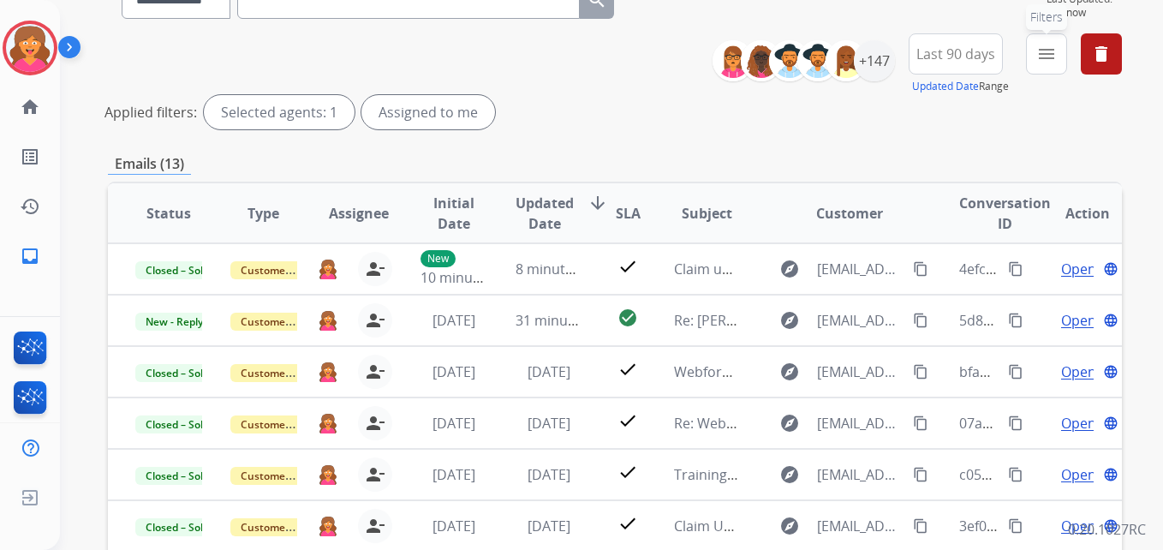
click at [1048, 54] on mat-icon "menu" at bounding box center [1046, 54] width 21 height 21
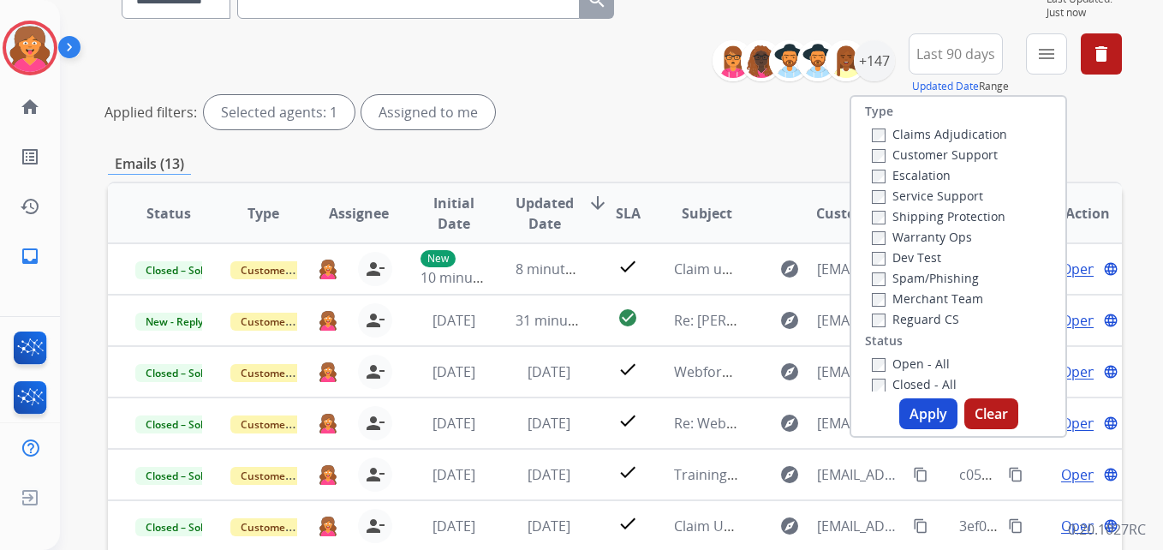
scroll to position [0, 0]
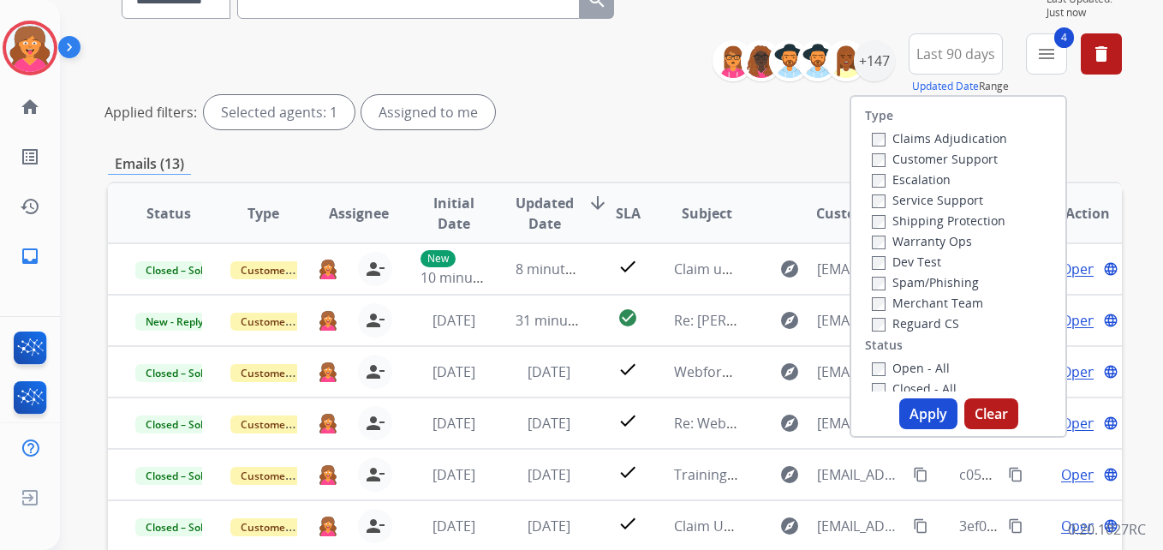
click at [936, 417] on button "Apply" at bounding box center [928, 413] width 58 height 31
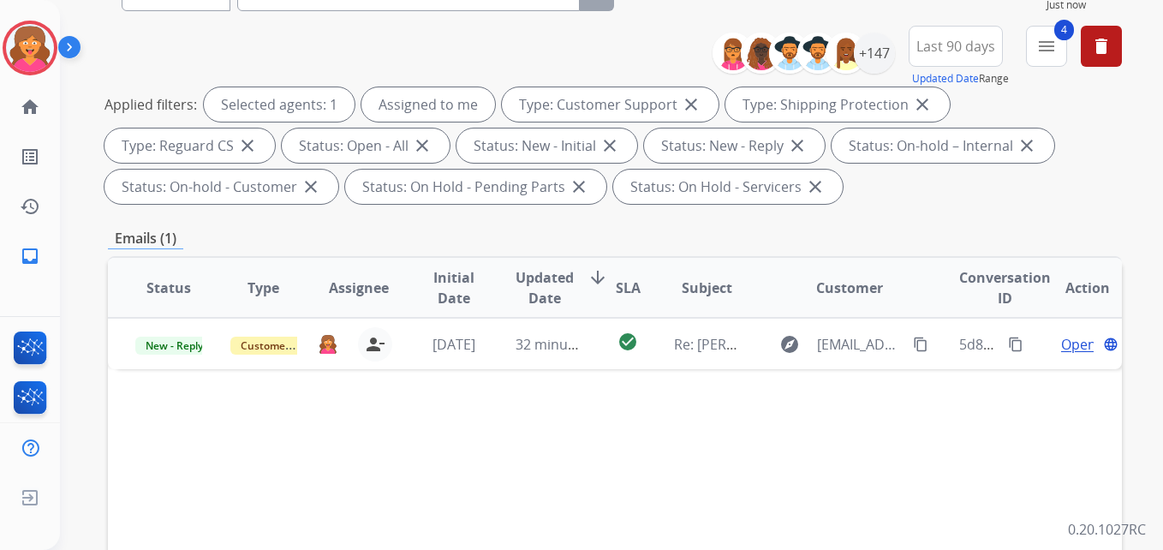
scroll to position [257, 0]
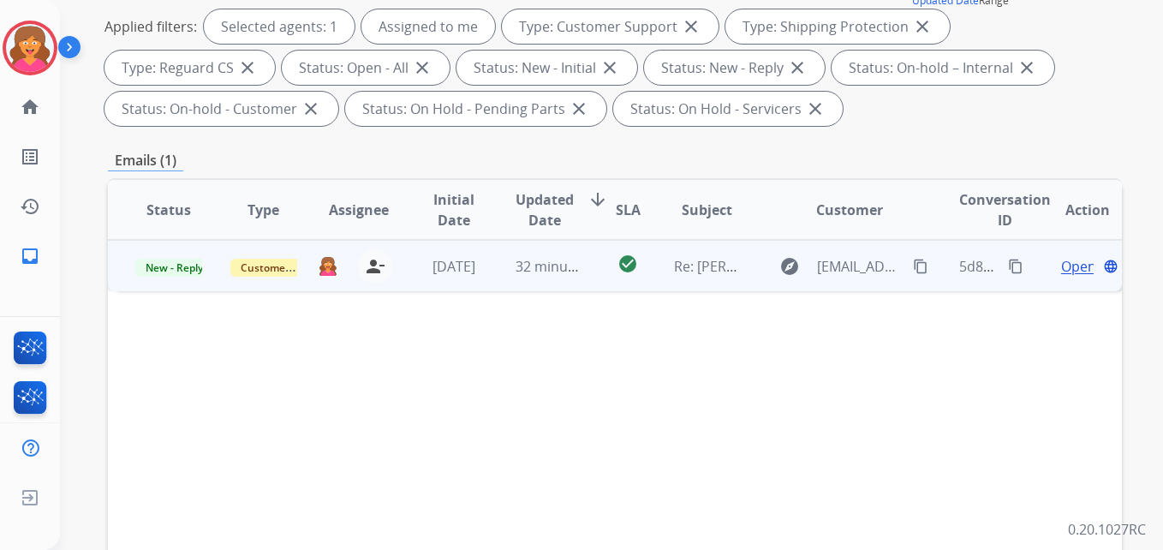
click at [1067, 267] on span "Open" at bounding box center [1078, 266] width 35 height 21
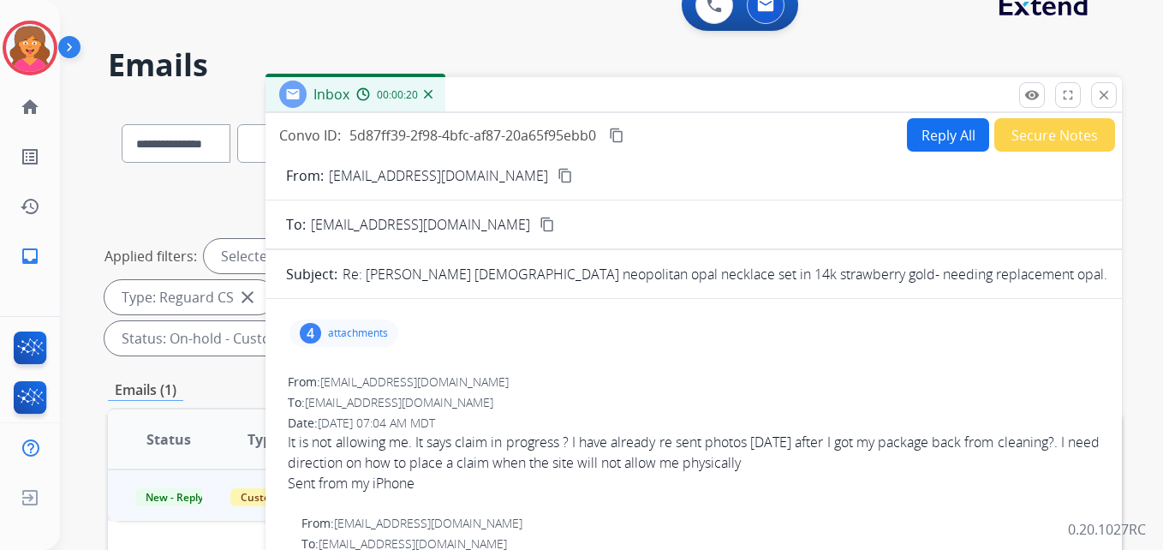
scroll to position [0, 0]
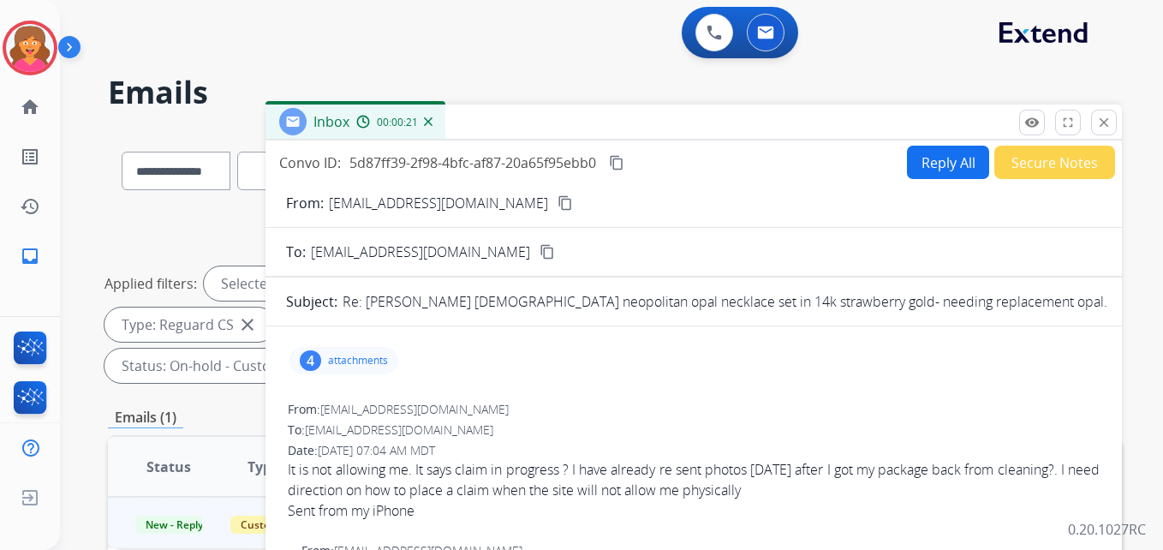
click at [947, 161] on button "Reply All" at bounding box center [948, 162] width 82 height 33
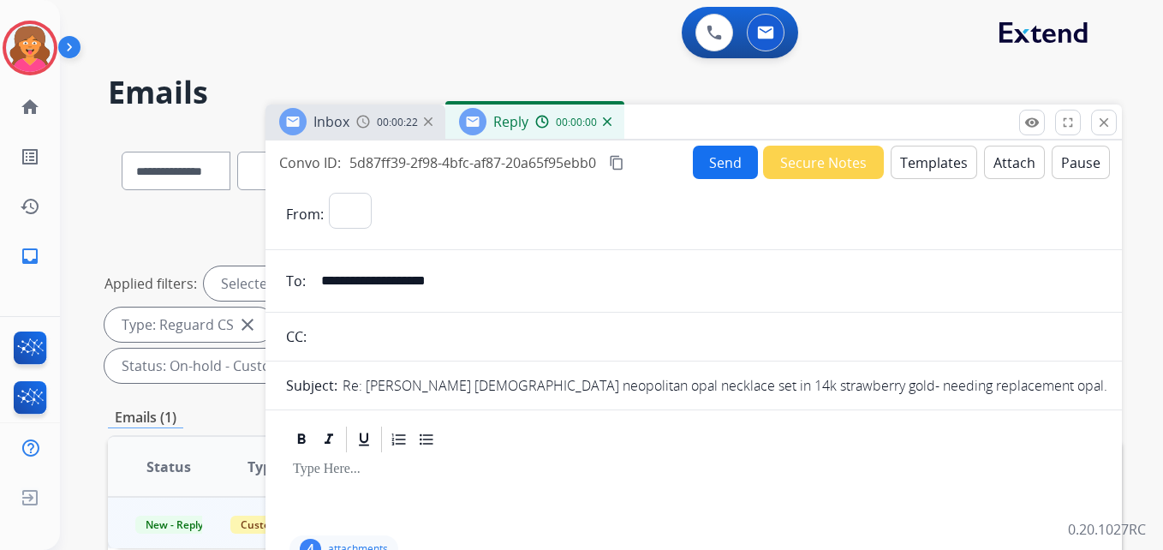
select select "**********"
click at [908, 163] on button "Templates" at bounding box center [934, 162] width 87 height 33
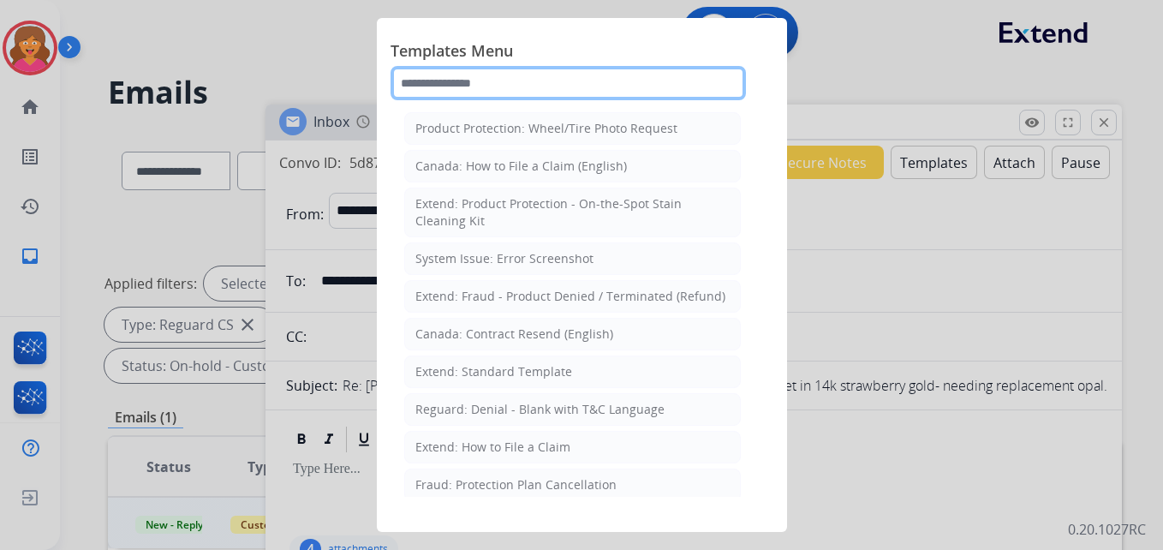
click at [470, 98] on input "text" at bounding box center [568, 83] width 355 height 34
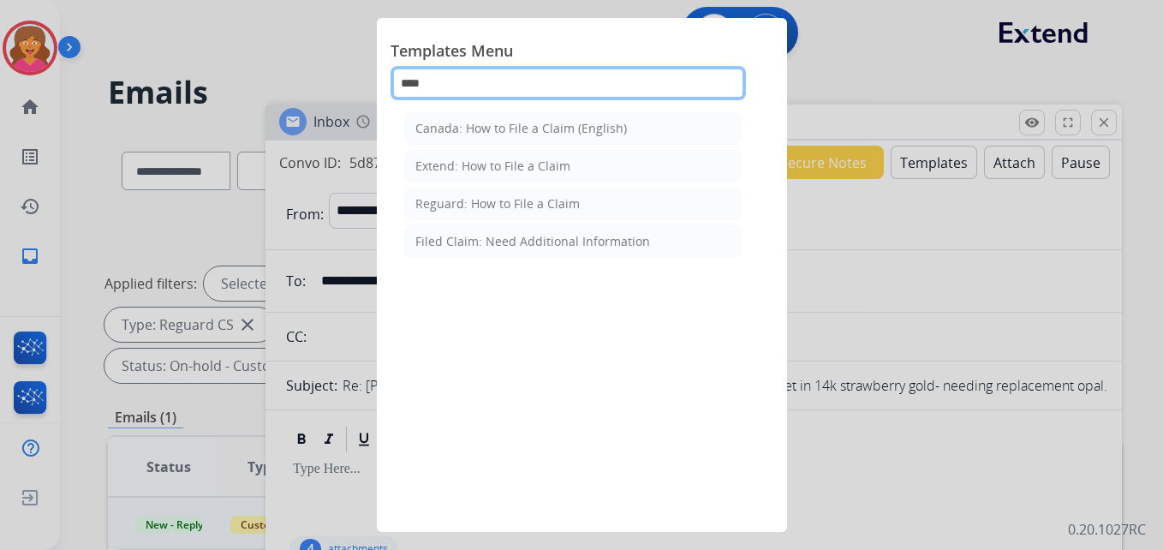
type input "****"
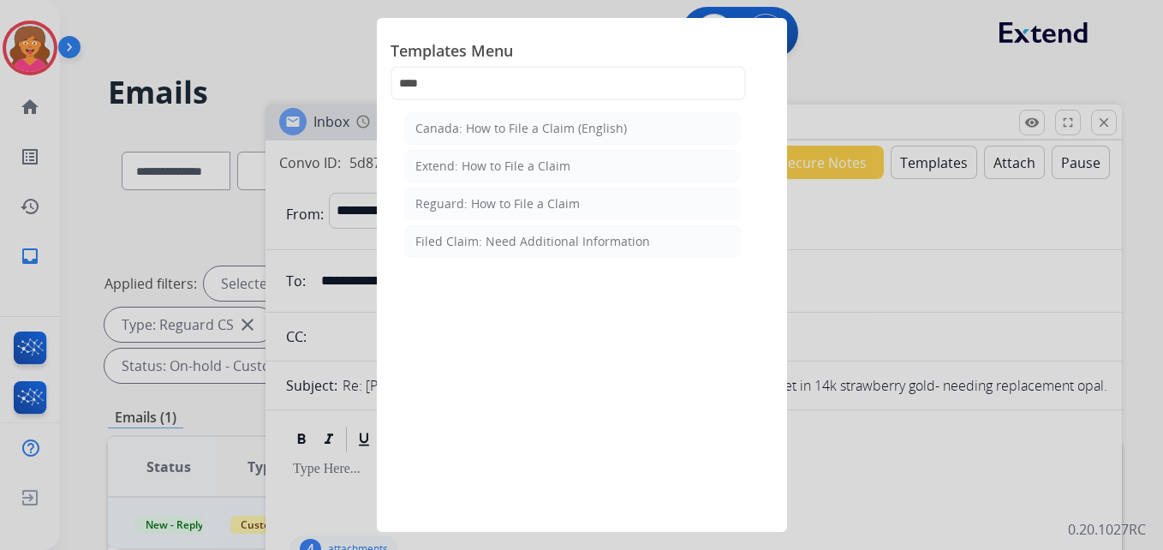
click at [897, 96] on div at bounding box center [581, 275] width 1163 height 550
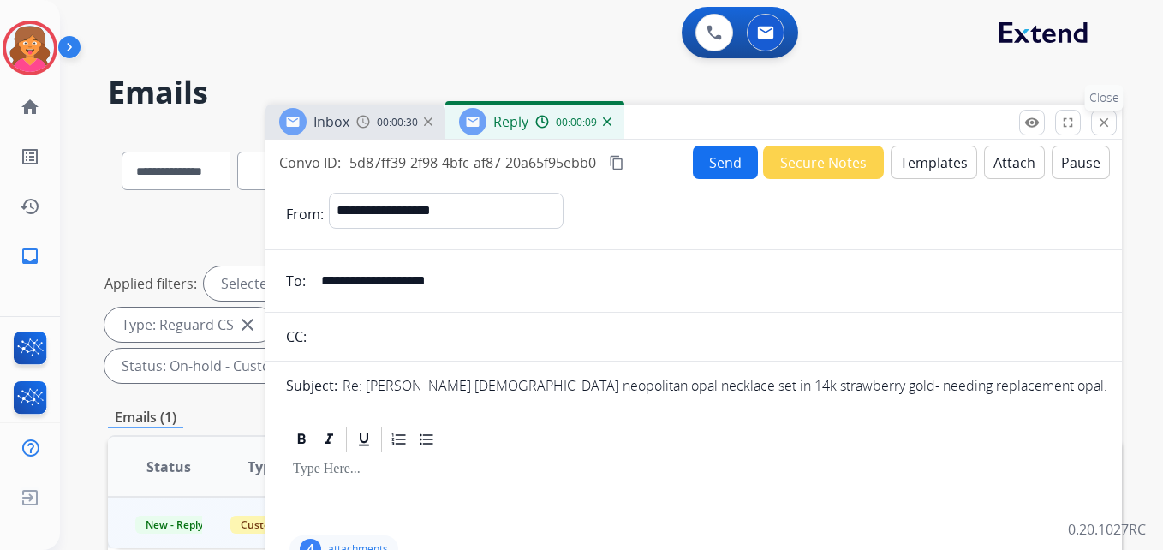
click at [1111, 124] on mat-icon "close" at bounding box center [1103, 122] width 15 height 15
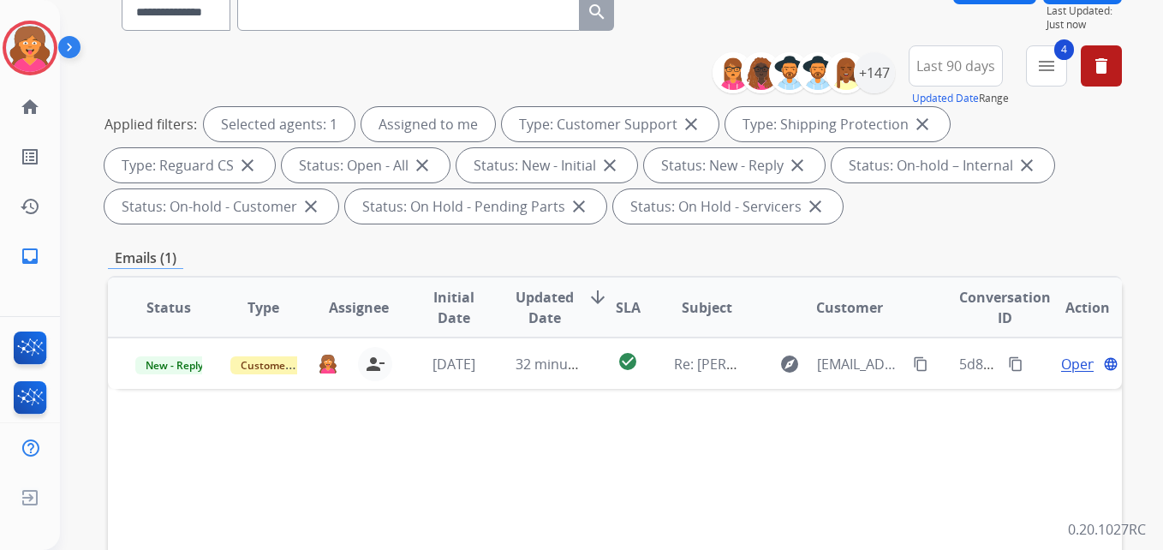
scroll to position [86, 0]
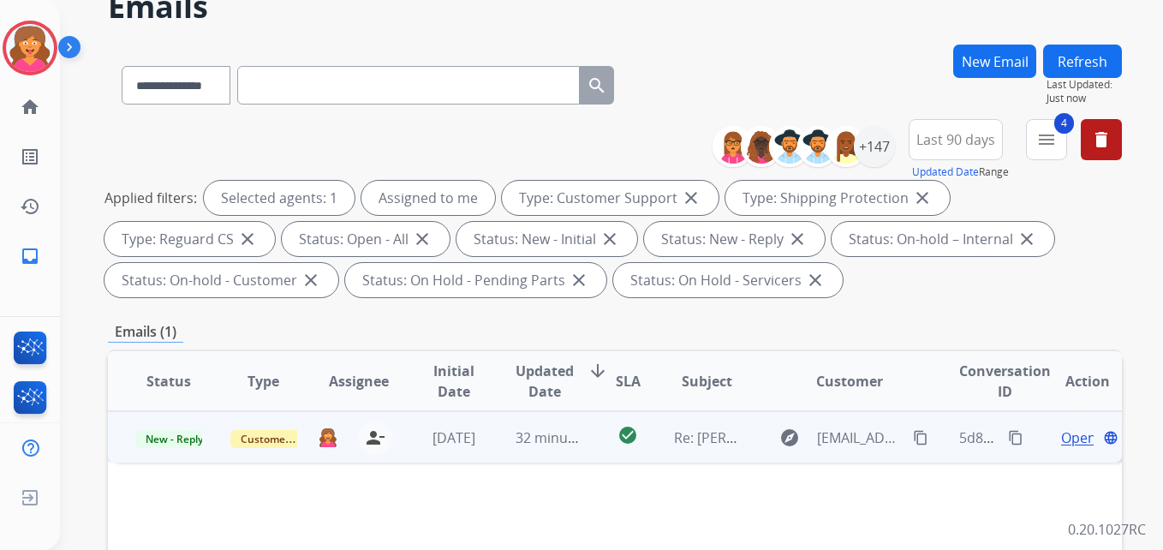
click at [1066, 444] on span "Open" at bounding box center [1078, 437] width 35 height 21
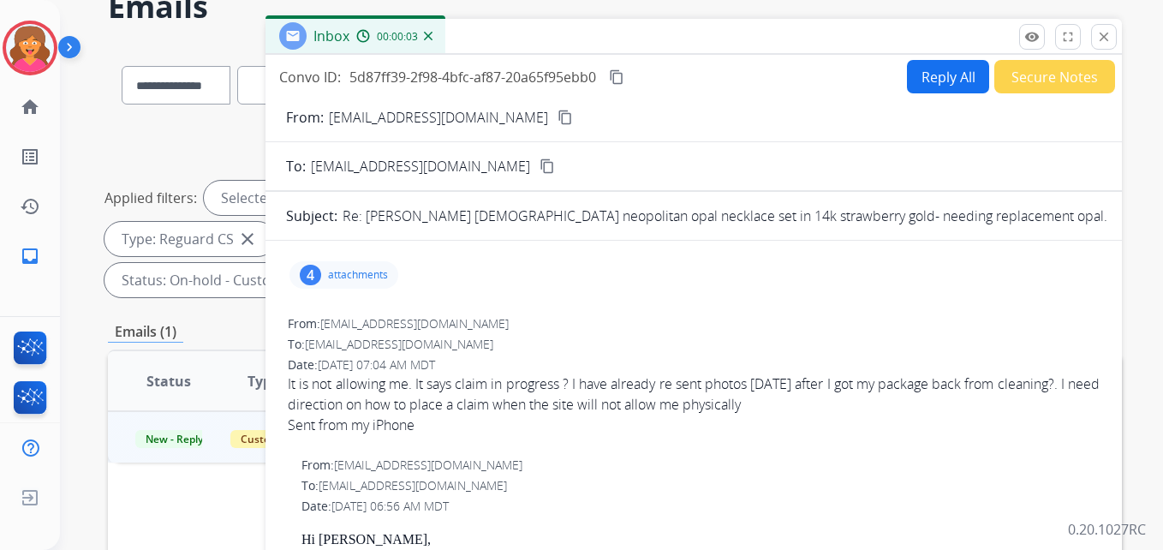
click at [385, 279] on p "attachments" at bounding box center [358, 275] width 60 height 14
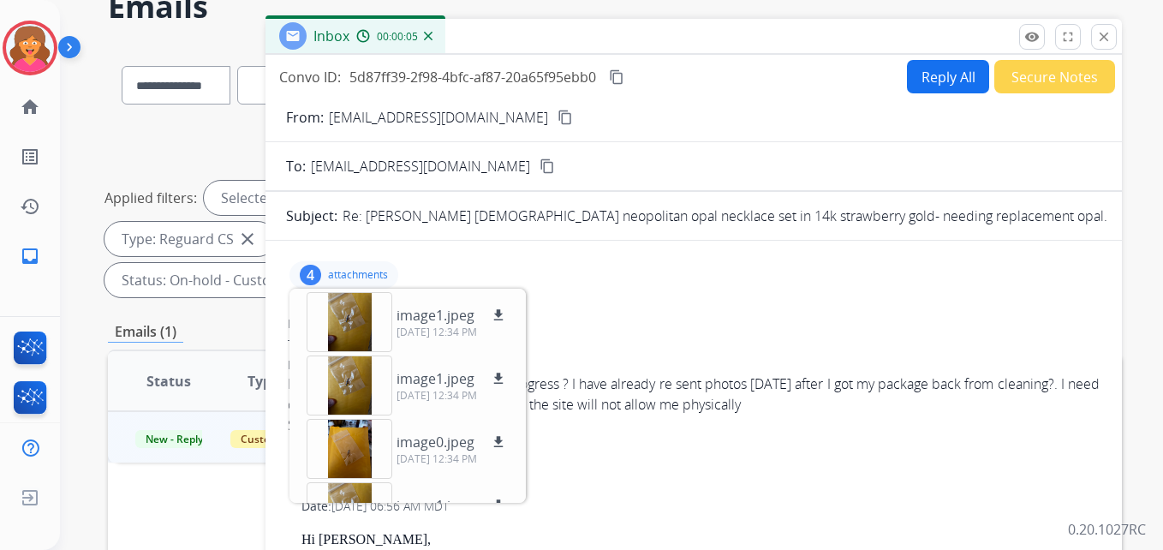
click at [612, 286] on div "4 attachments image1.jpeg download [DATE] 12:34 PM image1.jpeg download [DATE] …" at bounding box center [693, 274] width 815 height 41
click at [367, 269] on p "attachments" at bounding box center [358, 275] width 60 height 14
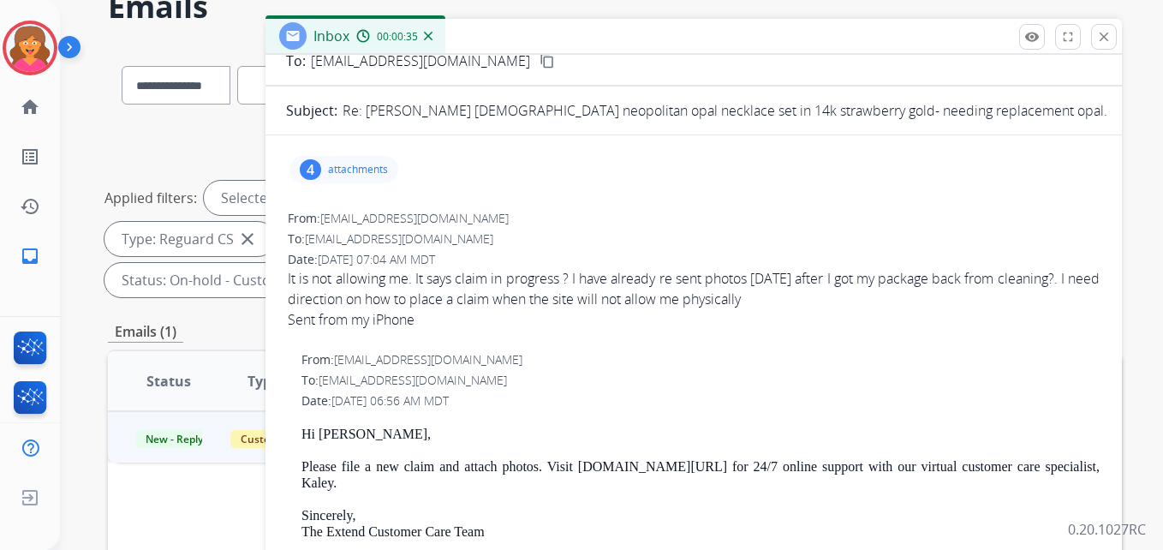
scroll to position [0, 0]
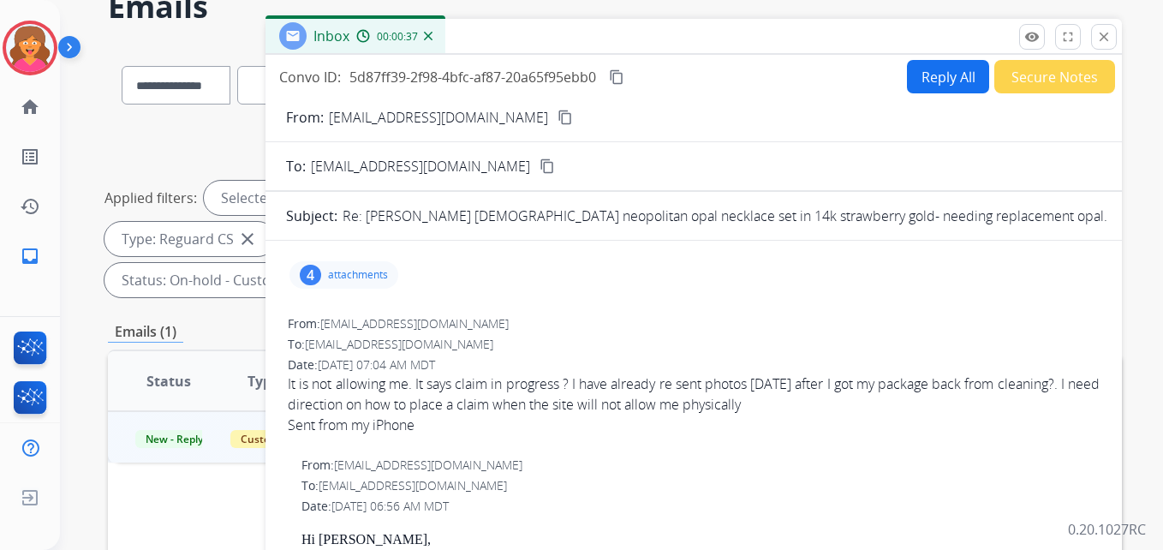
click at [924, 77] on button "Reply All" at bounding box center [948, 76] width 82 height 33
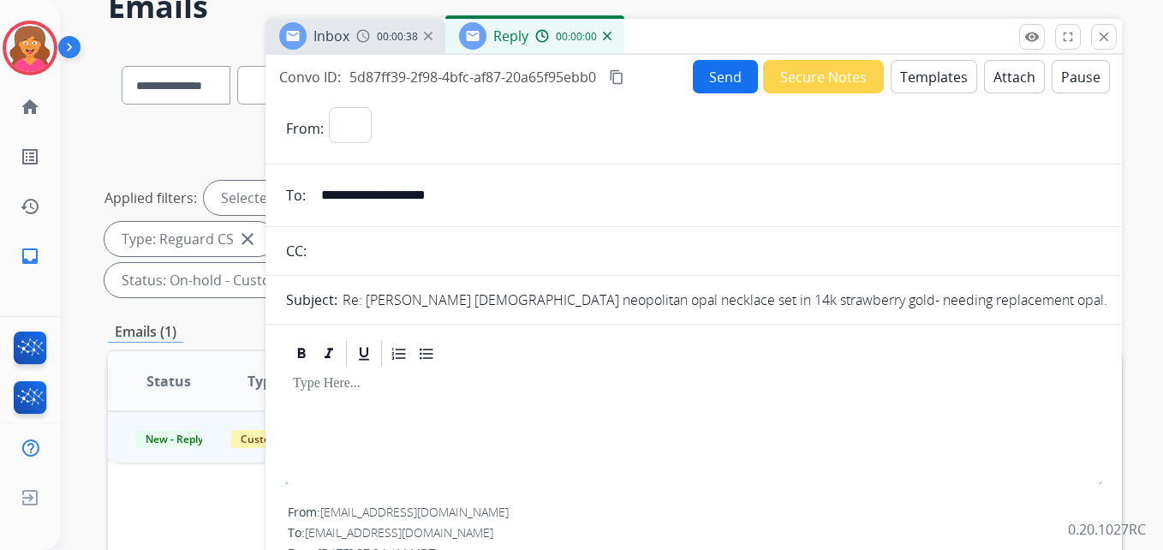
select select "**********"
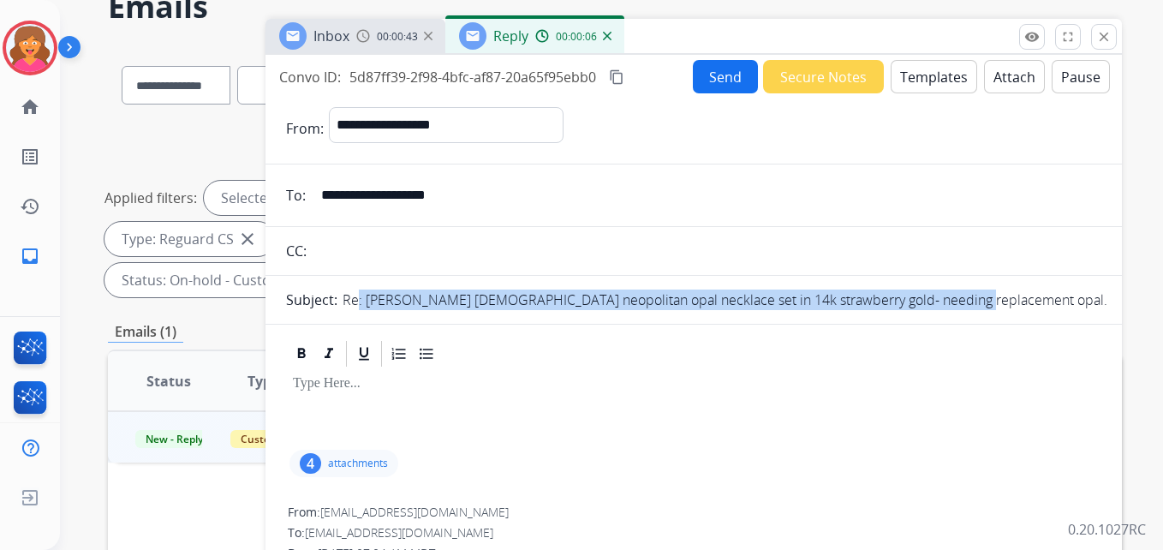
drag, startPoint x: 941, startPoint y: 287, endPoint x: 417, endPoint y: 310, distance: 524.7
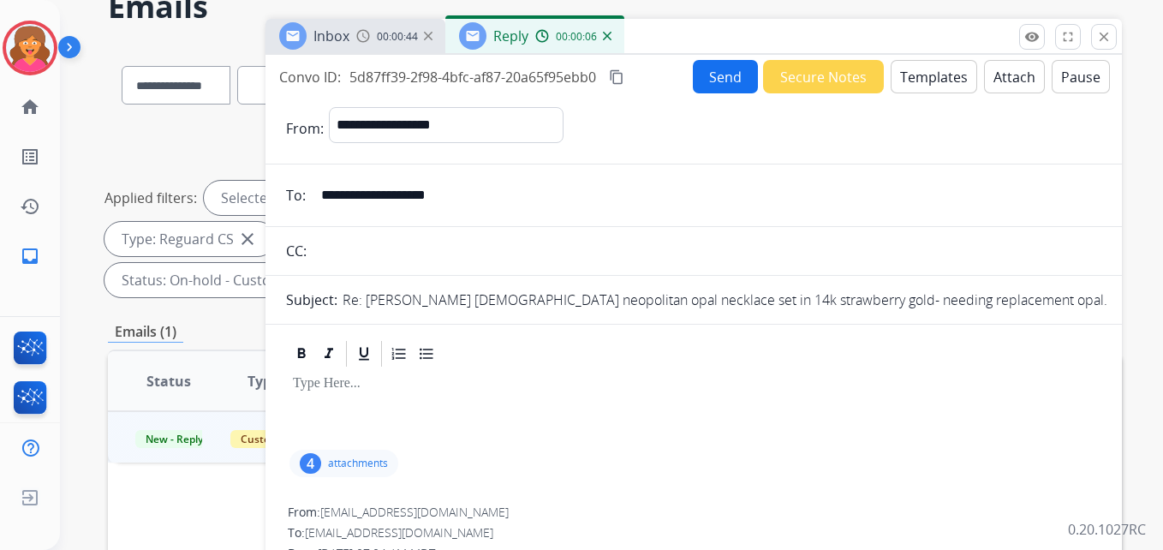
drag, startPoint x: 417, startPoint y: 310, endPoint x: 598, endPoint y: 348, distance: 184.6
click at [596, 348] on div at bounding box center [693, 353] width 815 height 31
click at [925, 92] on button "Templates" at bounding box center [934, 76] width 87 height 33
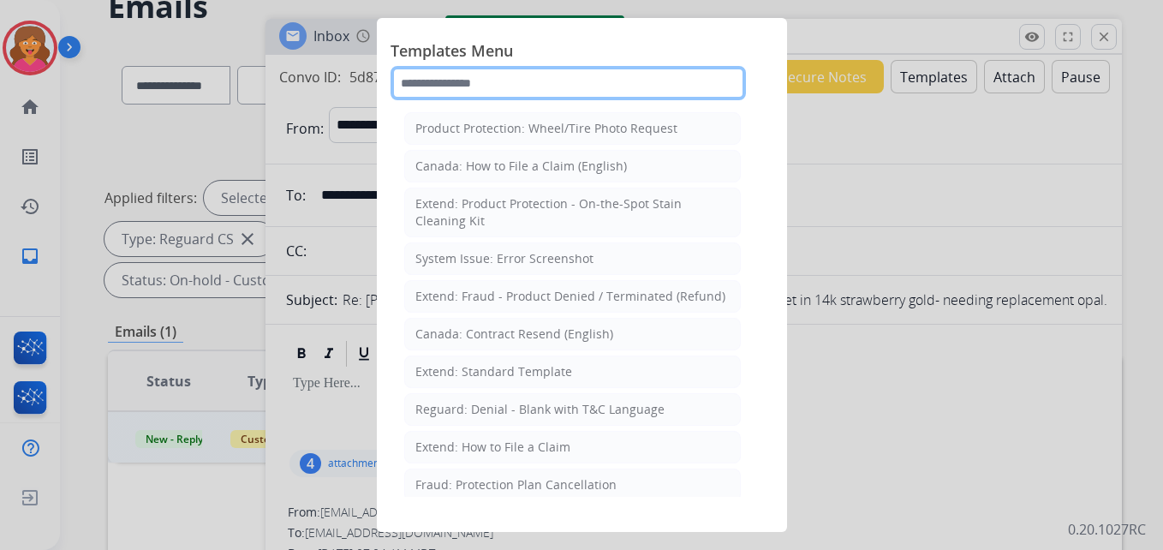
click at [462, 83] on input "text" at bounding box center [568, 83] width 355 height 34
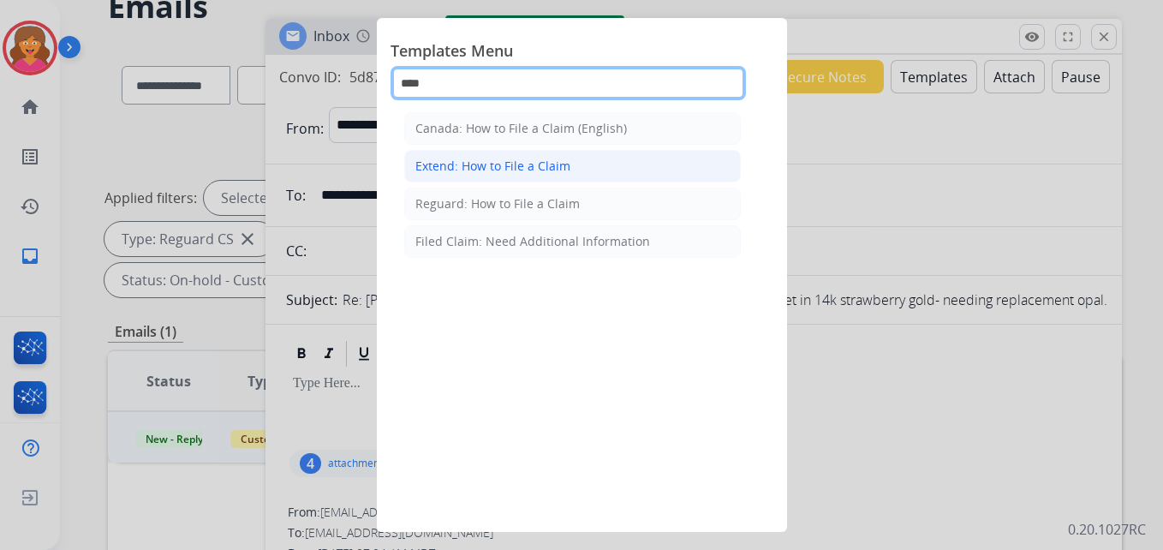
type input "****"
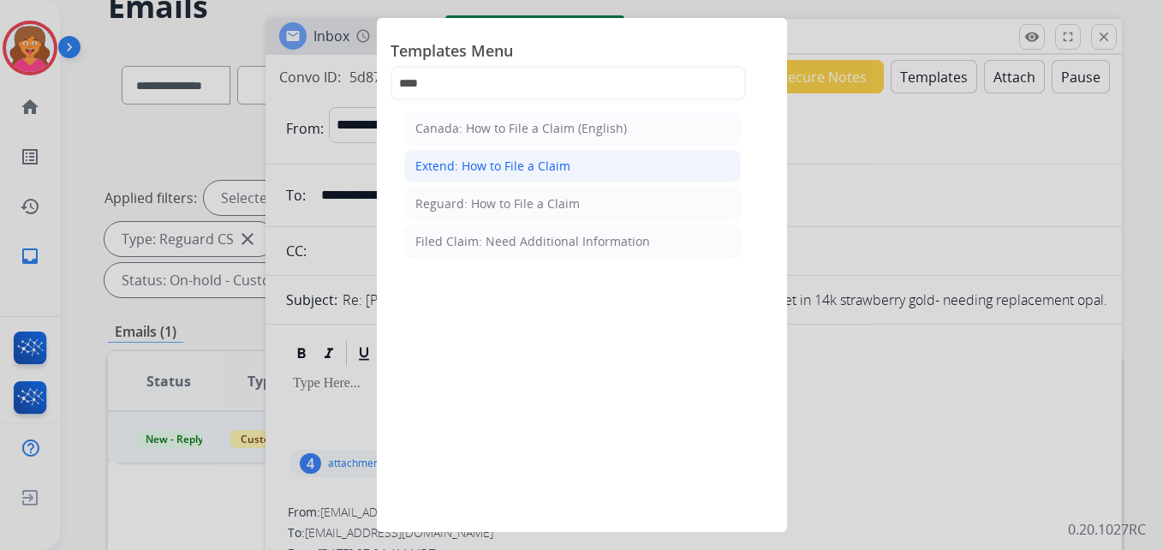
click at [507, 169] on div "Extend: How to File a Claim" at bounding box center [492, 166] width 155 height 17
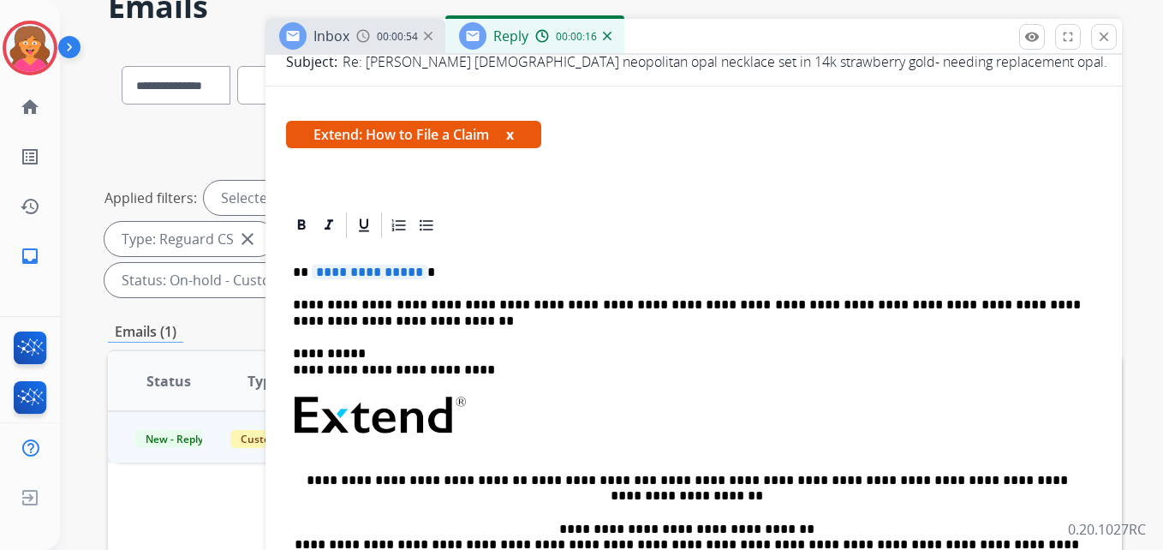
scroll to position [257, 0]
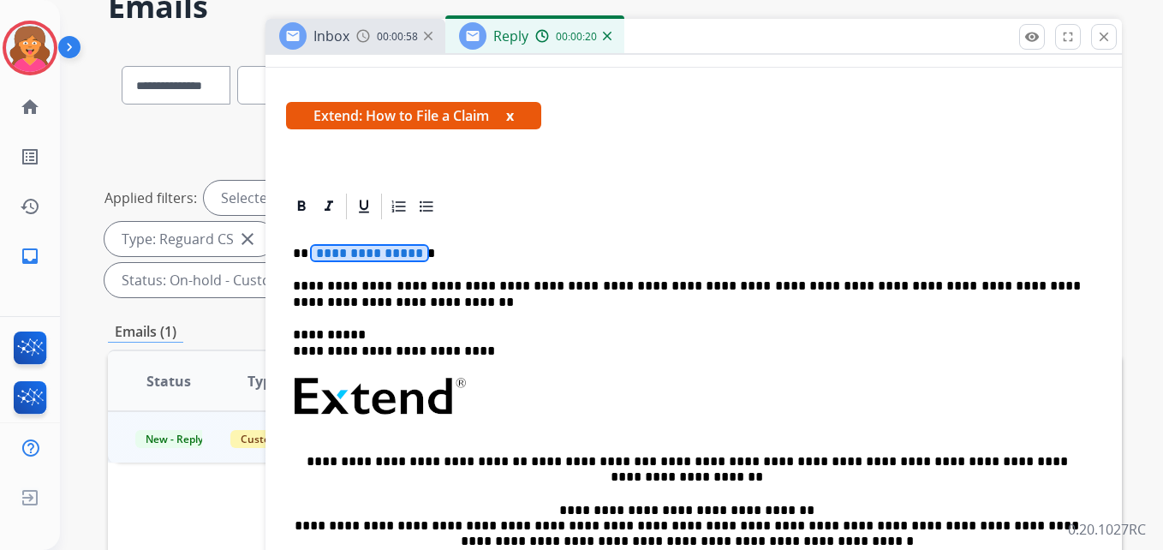
click at [343, 254] on span "**********" at bounding box center [370, 253] width 116 height 15
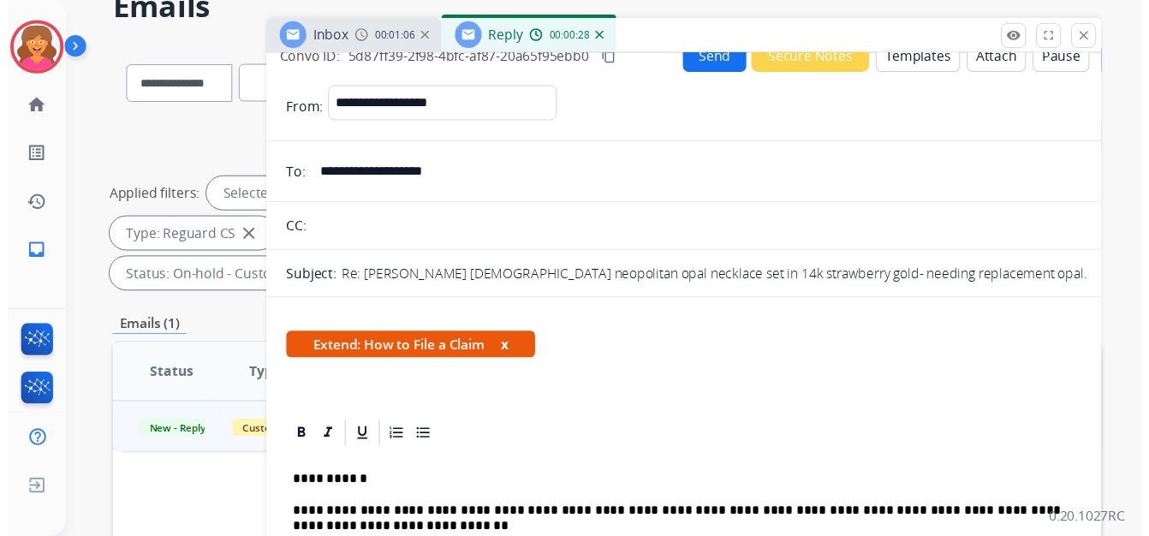
scroll to position [0, 0]
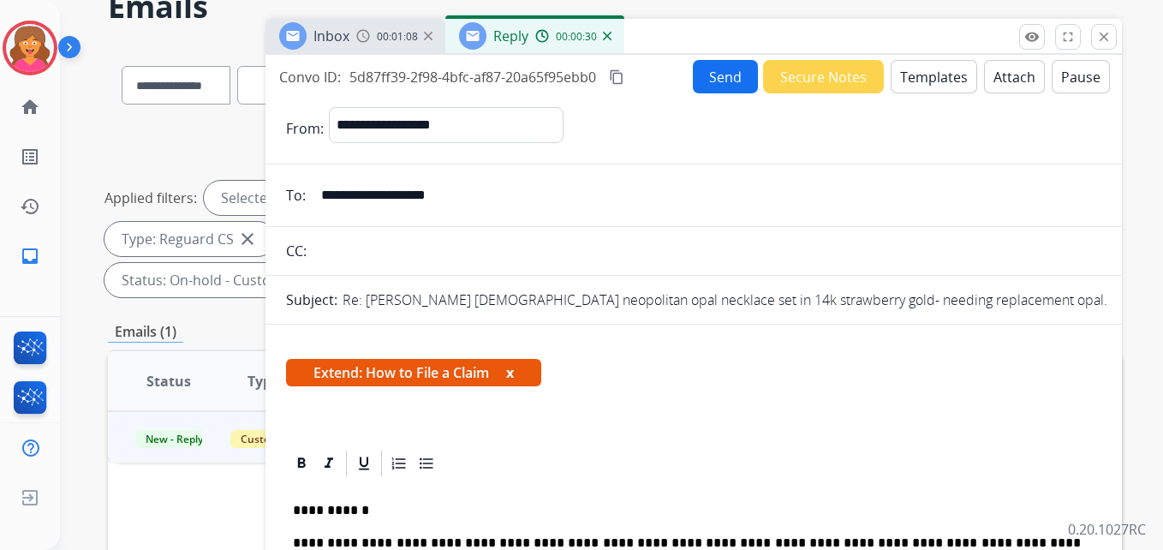
click at [622, 71] on mat-icon "content_copy" at bounding box center [616, 76] width 15 height 15
click at [708, 82] on button "Send" at bounding box center [725, 76] width 65 height 33
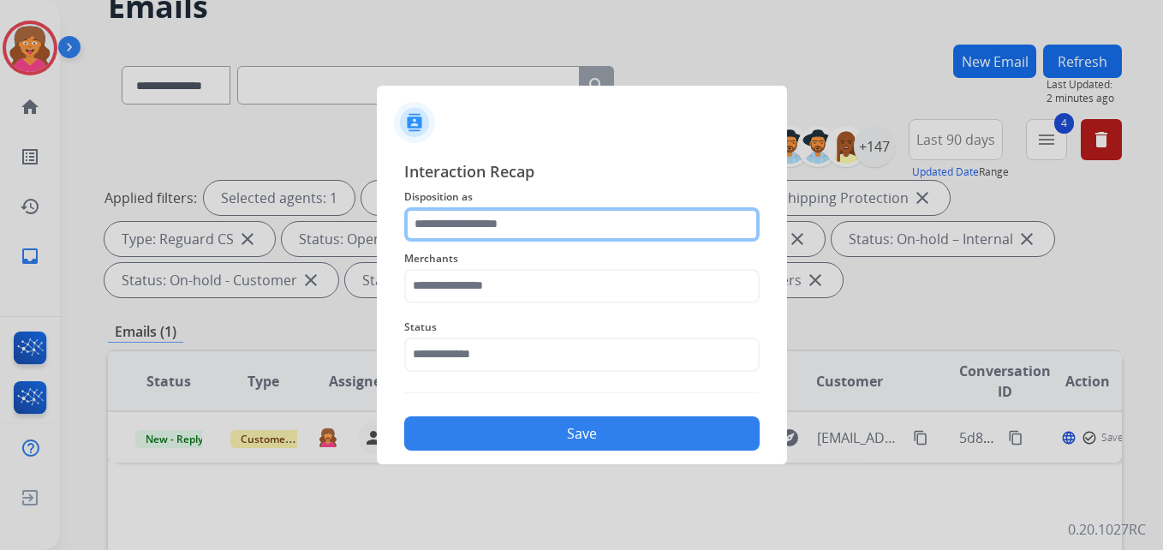
click at [585, 230] on input "text" at bounding box center [581, 224] width 355 height 34
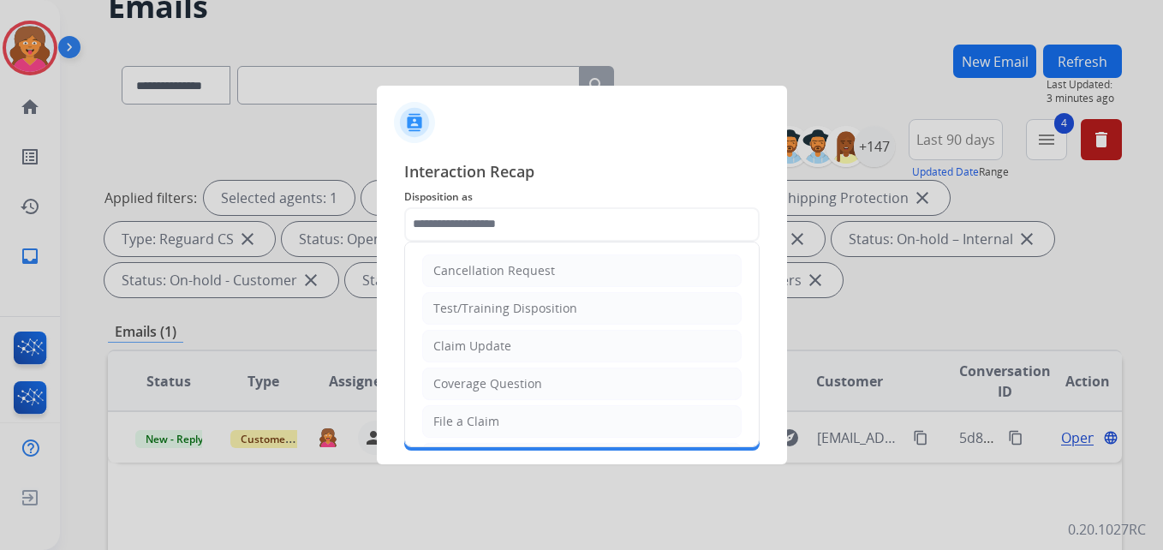
click at [496, 418] on li "File a Claim" at bounding box center [581, 421] width 319 height 33
type input "**********"
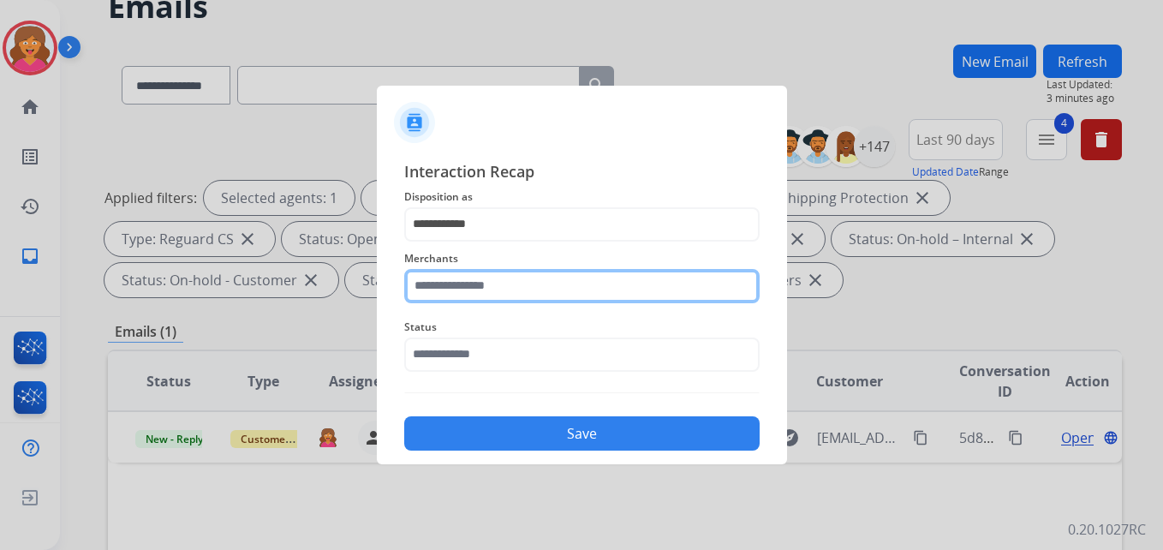
click at [497, 290] on input "text" at bounding box center [581, 286] width 355 height 34
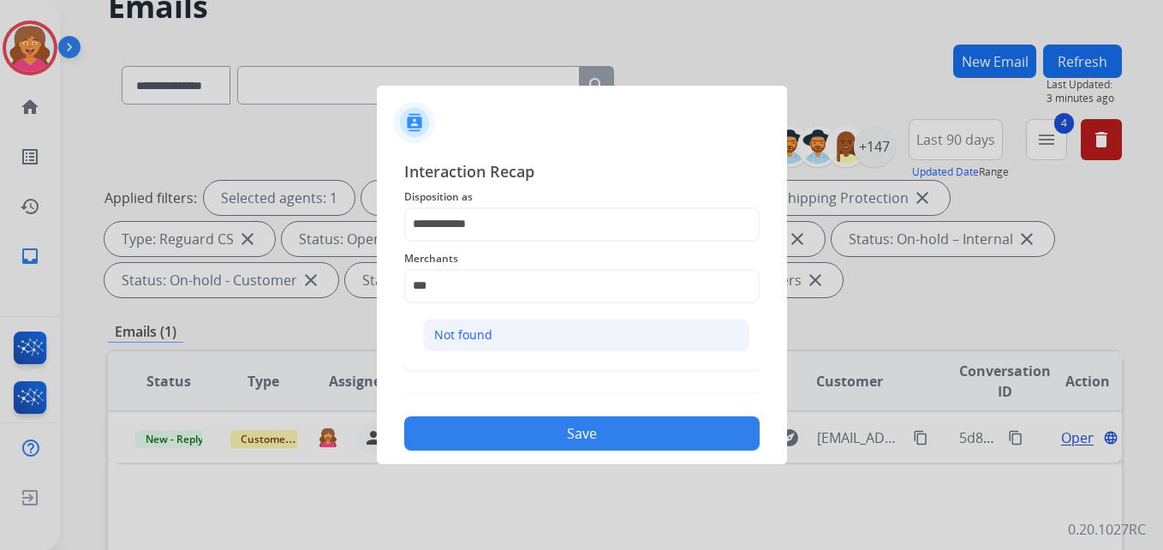
click at [495, 337] on li "Not found" at bounding box center [586, 335] width 326 height 33
type input "*********"
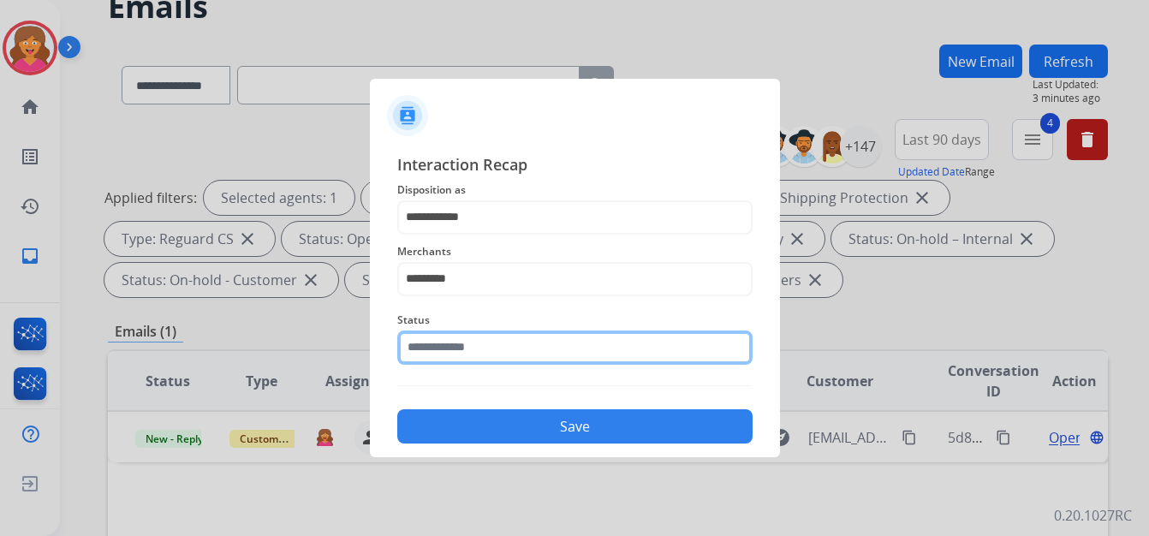
click at [520, 349] on input "text" at bounding box center [574, 348] width 355 height 34
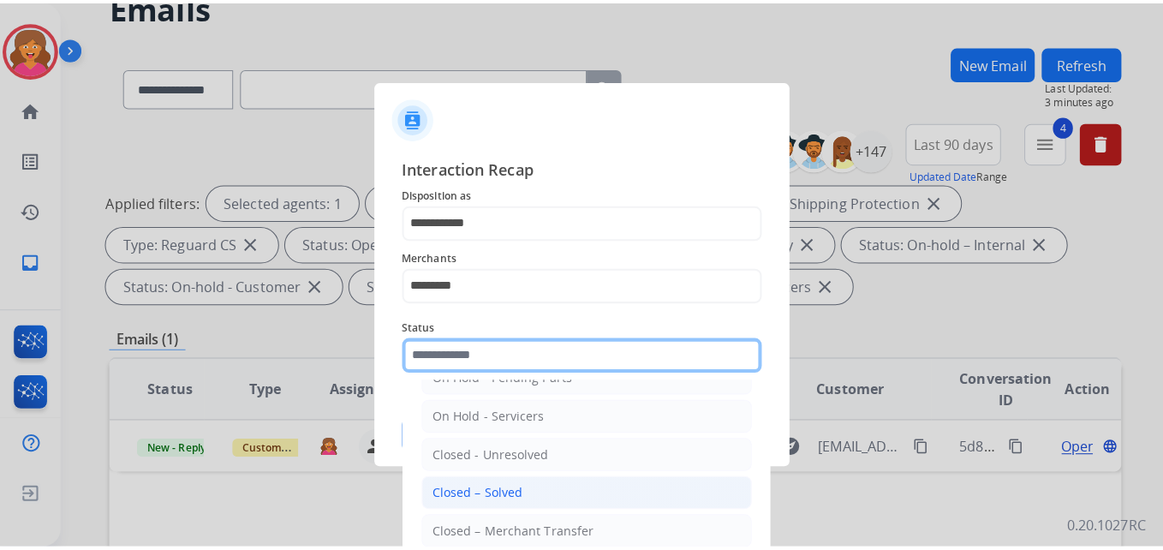
scroll to position [103, 0]
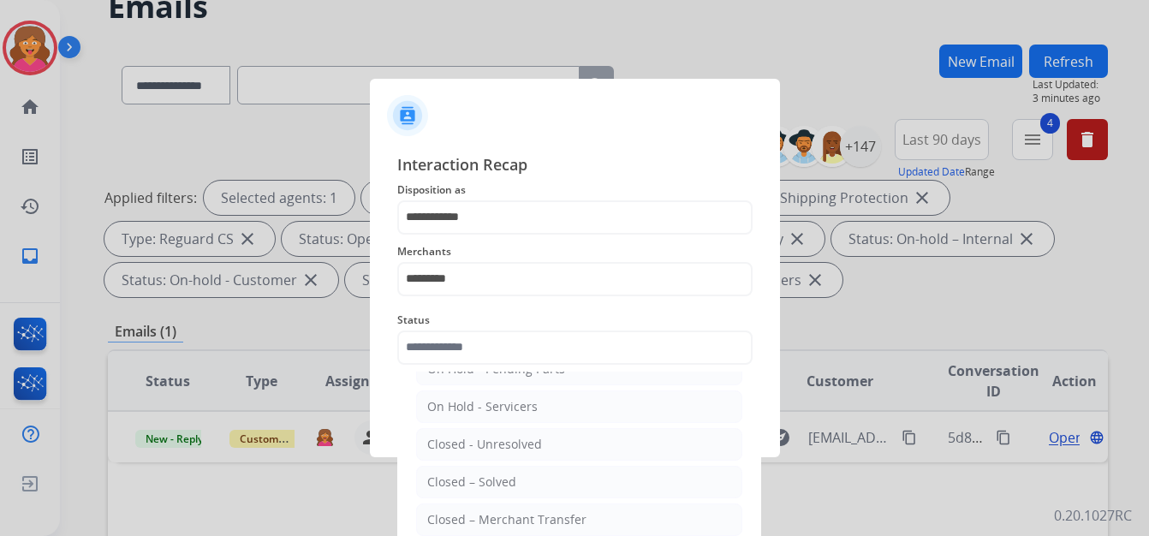
click at [517, 483] on li "Closed – Solved" at bounding box center [579, 482] width 326 height 33
type input "**********"
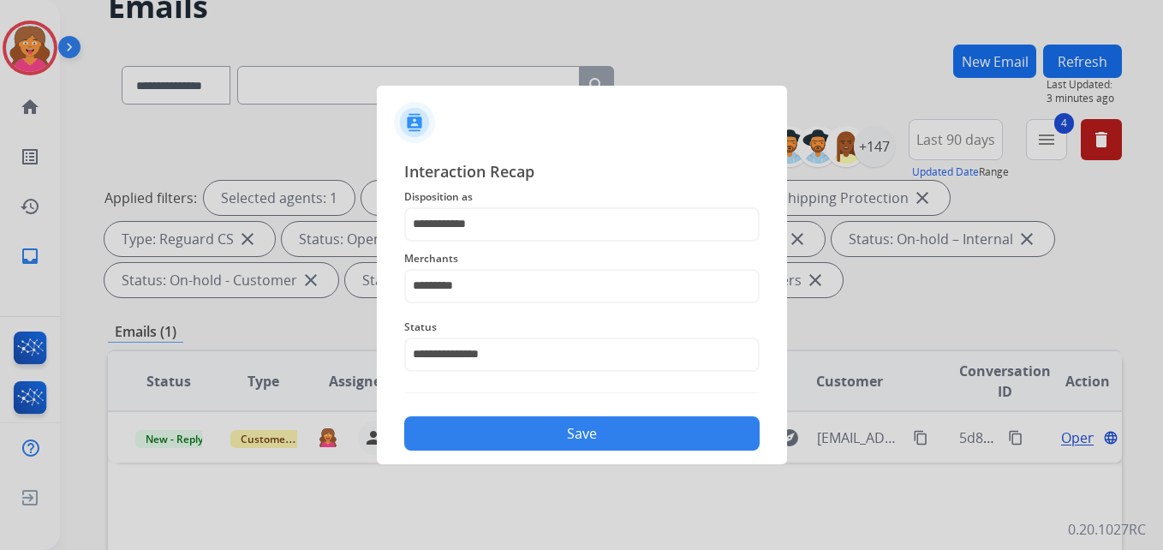
click at [615, 434] on button "Save" at bounding box center [581, 433] width 355 height 34
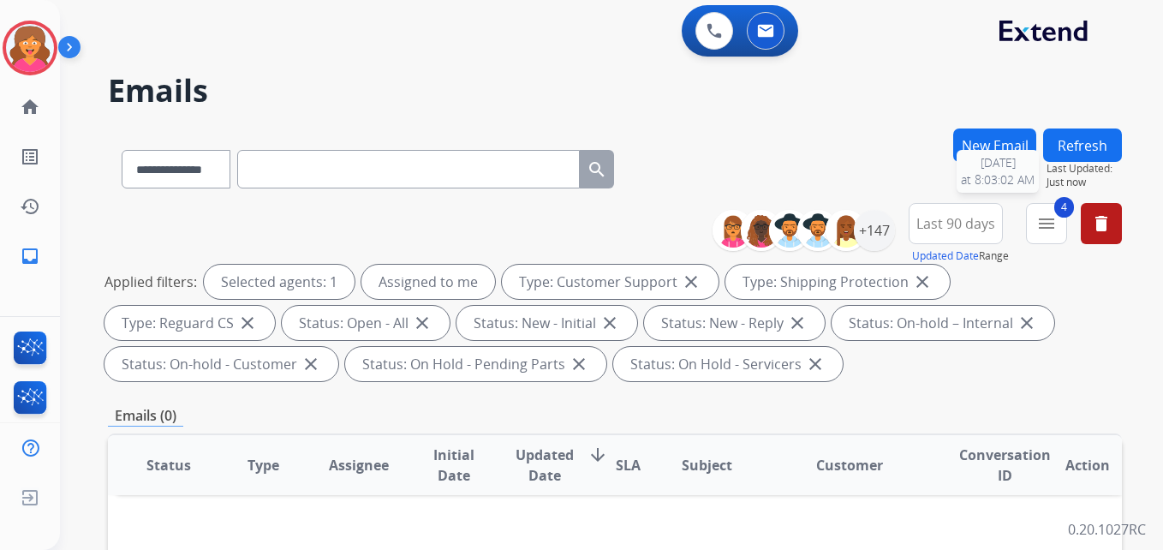
scroll to position [0, 0]
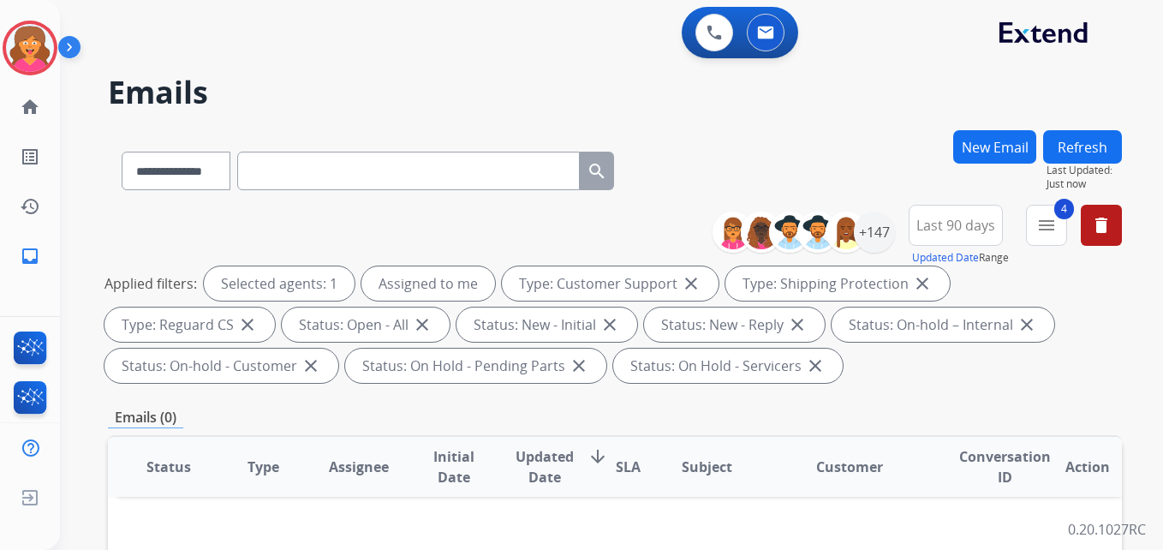
drag, startPoint x: 724, startPoint y: 147, endPoint x: 741, endPoint y: 150, distance: 17.3
click at [725, 147] on div "**********" at bounding box center [615, 167] width 1014 height 75
click at [1062, 238] on button "4 menu Filters" at bounding box center [1046, 225] width 41 height 41
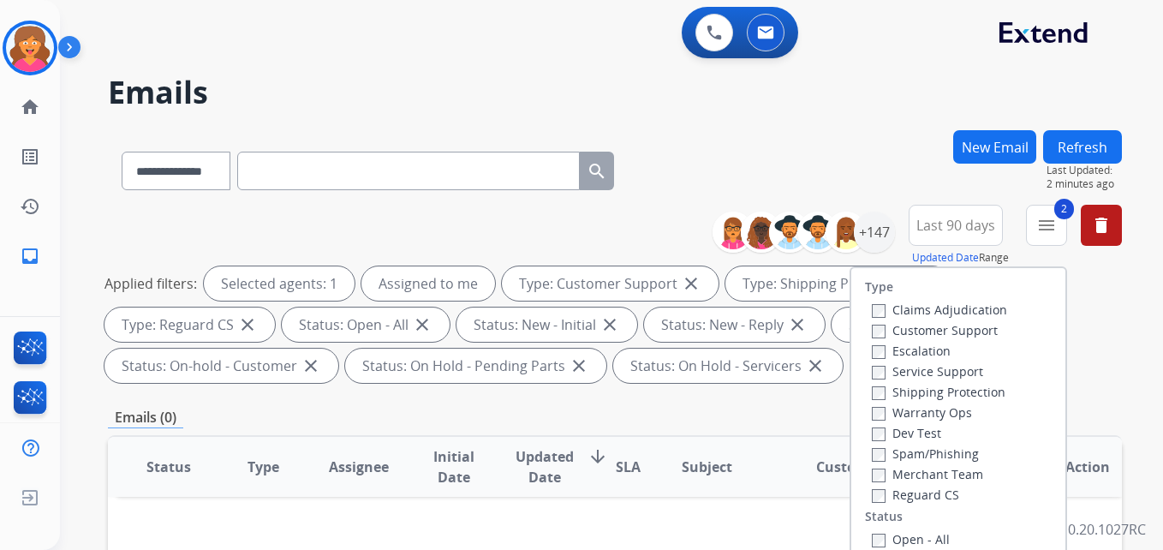
click at [872, 387] on label "Shipping Protection" at bounding box center [939, 392] width 134 height 16
click at [948, 224] on span "Last 90 days" at bounding box center [955, 225] width 79 height 7
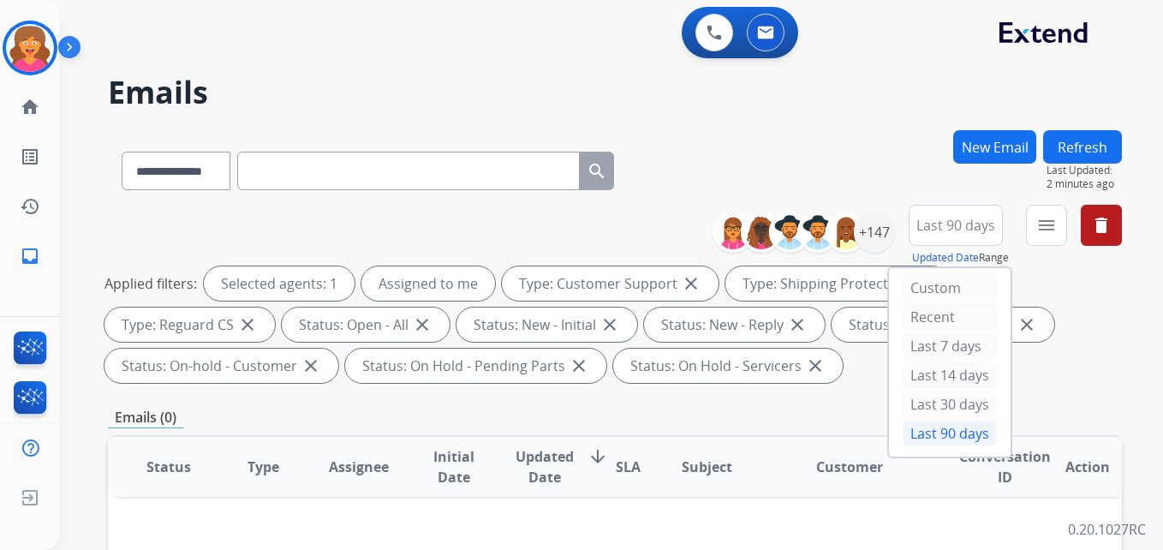
click at [933, 439] on div "Last 90 days" at bounding box center [950, 434] width 94 height 26
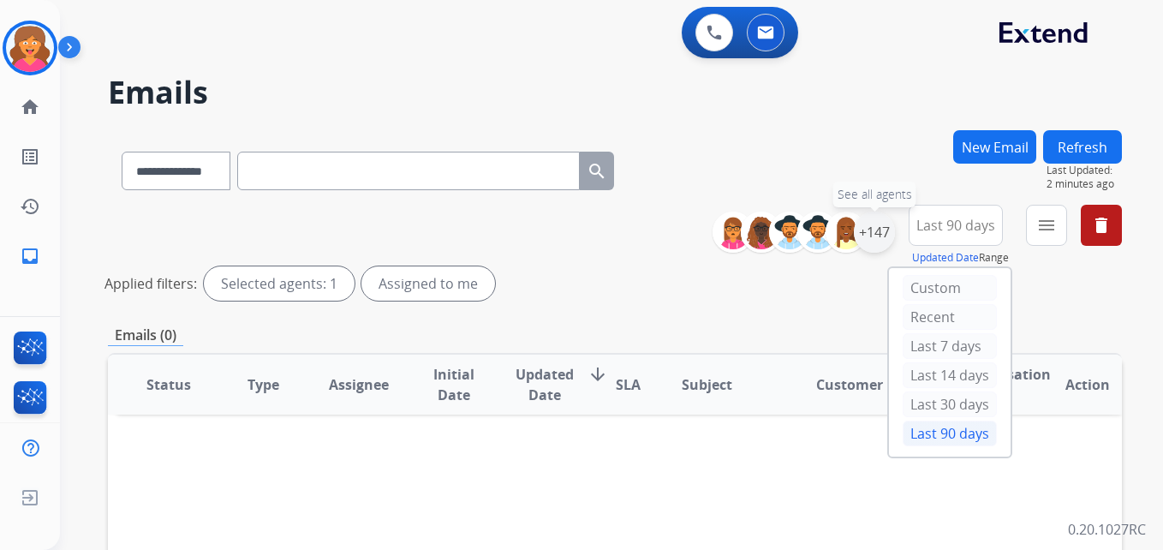
click at [872, 233] on div "+147" at bounding box center [874, 232] width 41 height 41
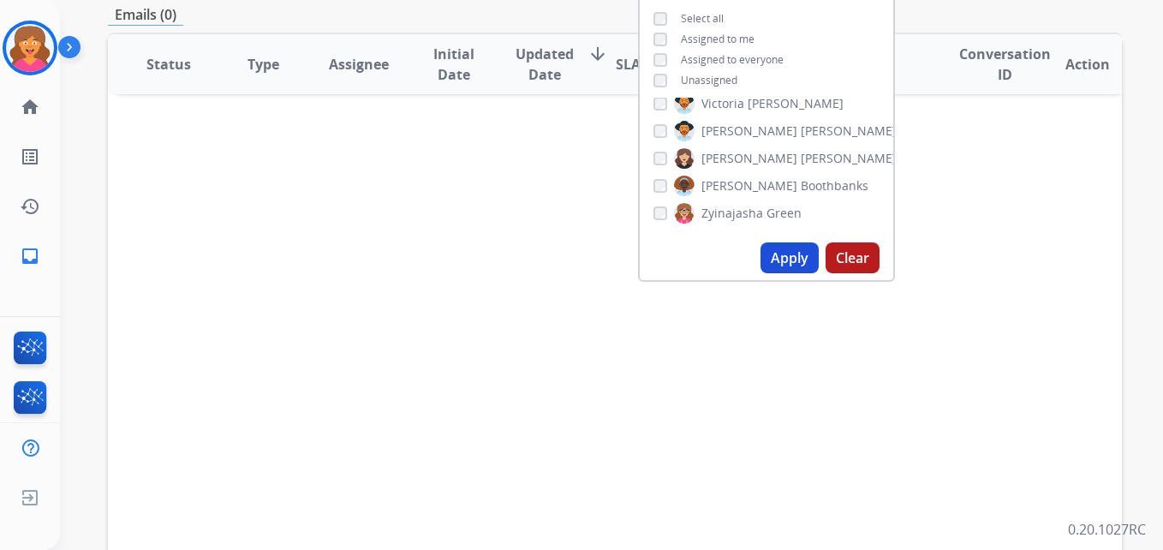
scroll to position [428, 0]
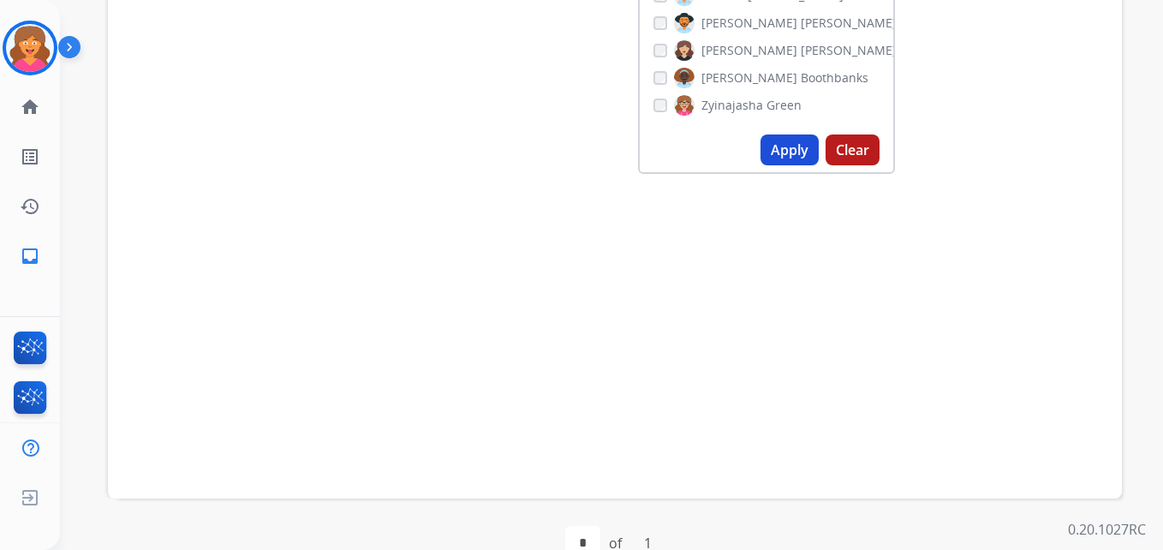
click at [778, 152] on button "Apply" at bounding box center [790, 149] width 58 height 31
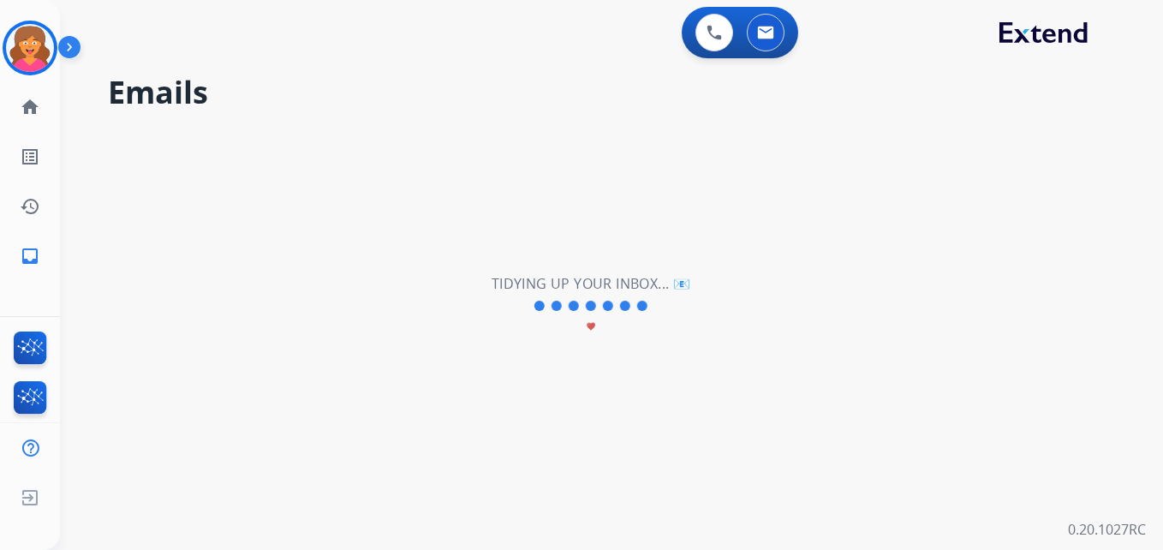
scroll to position [0, 0]
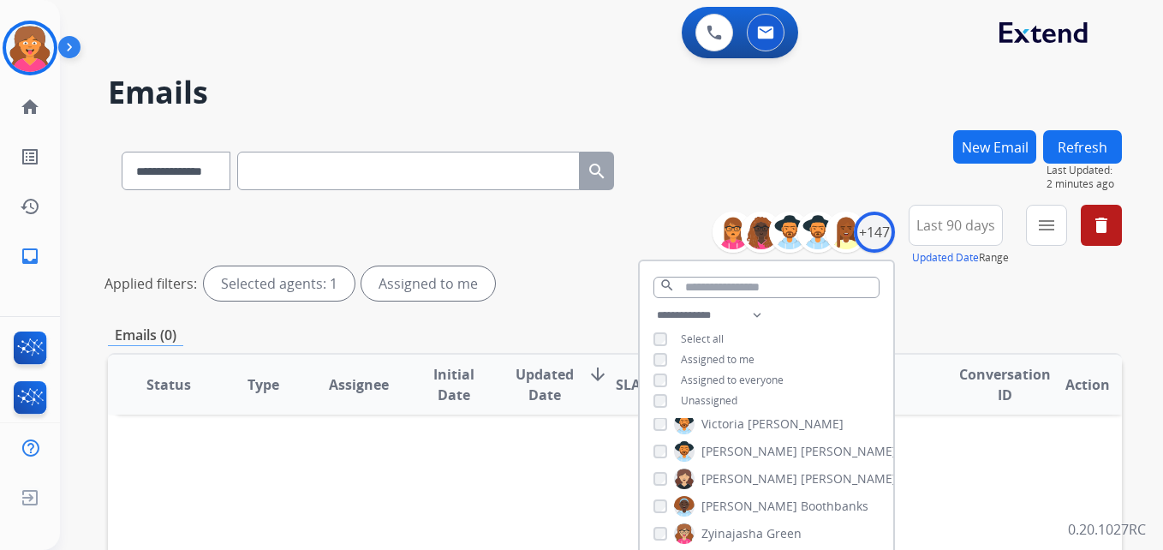
click at [946, 229] on span "Last 90 days" at bounding box center [955, 225] width 79 height 7
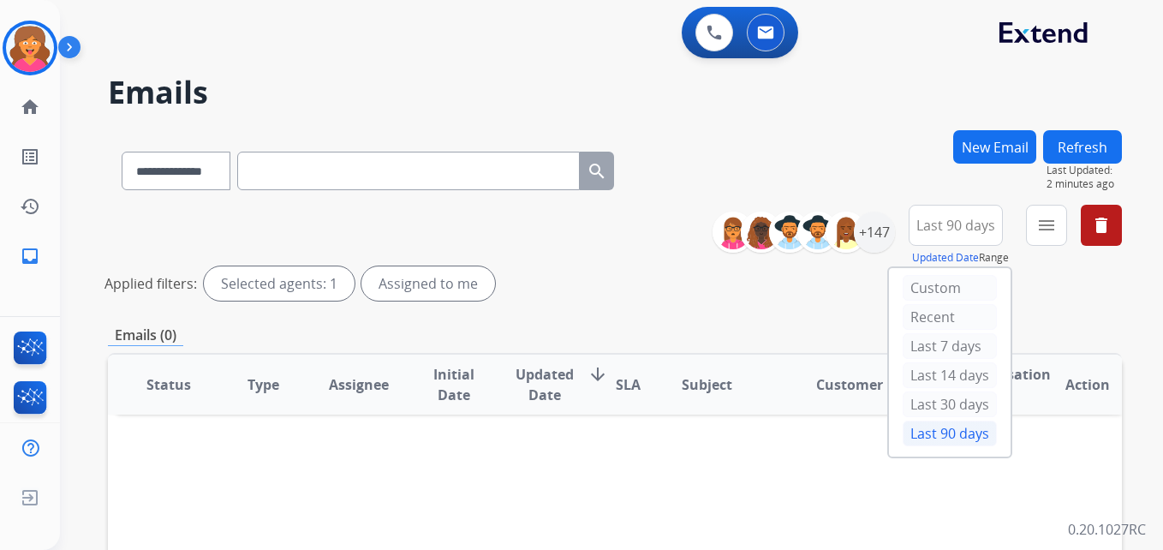
click at [952, 431] on div "Last 90 days" at bounding box center [950, 434] width 94 height 26
click at [1063, 238] on button "menu Filters" at bounding box center [1046, 225] width 41 height 41
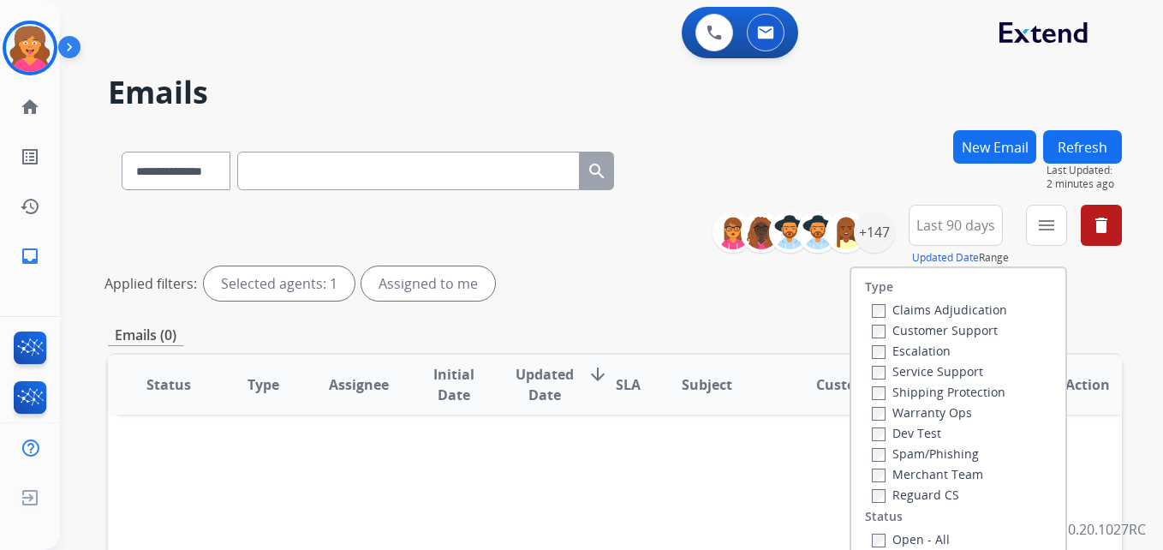
click at [304, 285] on div "Selected agents: 1" at bounding box center [279, 283] width 151 height 34
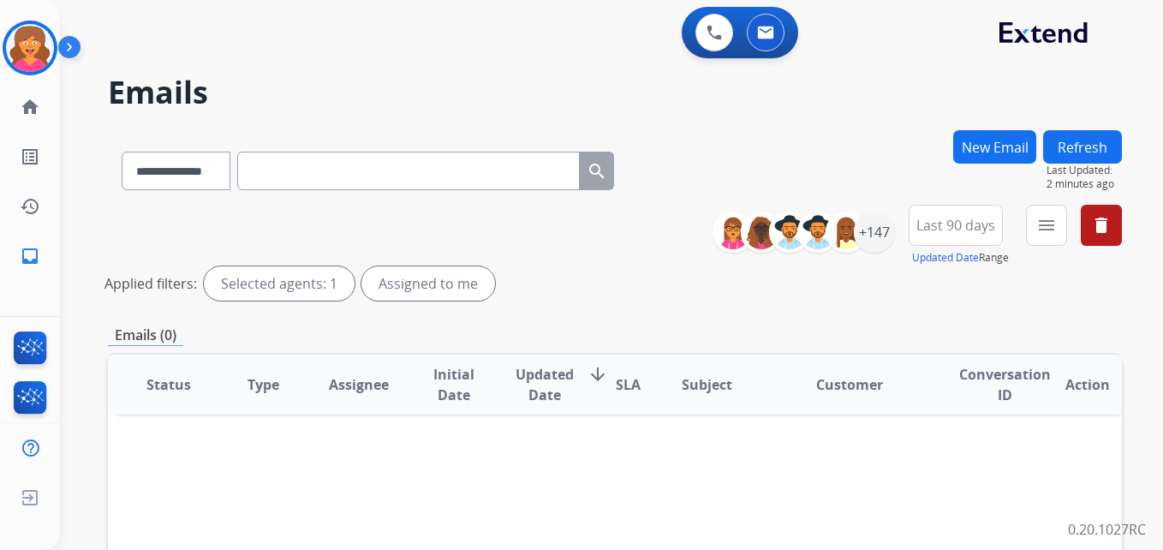
click at [337, 283] on div "Selected agents: 1" at bounding box center [279, 283] width 151 height 34
click at [1060, 234] on button "menu Filters" at bounding box center [1046, 225] width 41 height 41
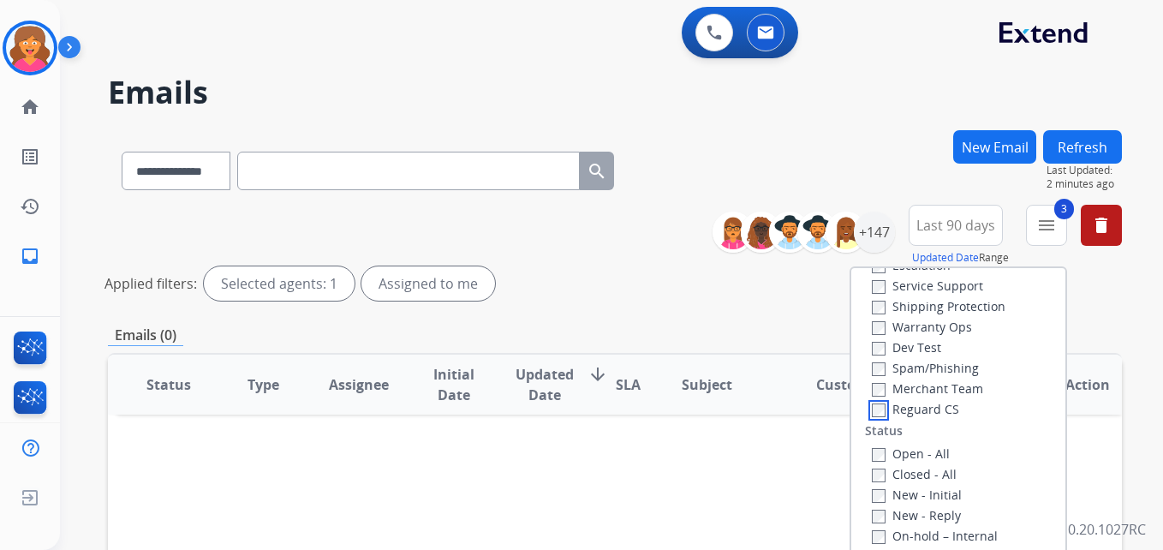
scroll to position [171, 0]
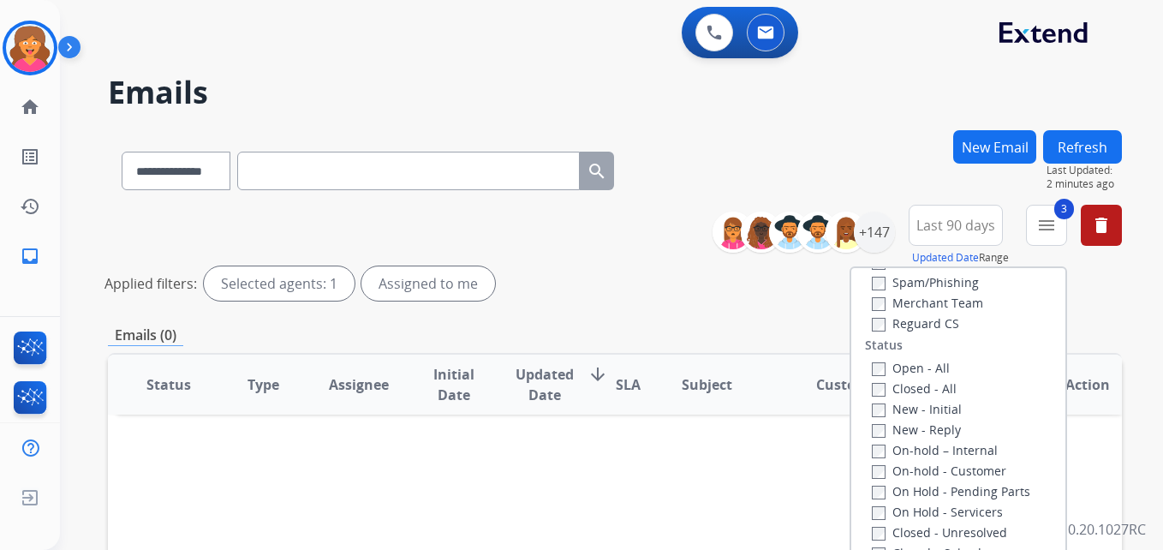
click at [879, 369] on label "Open - All" at bounding box center [911, 368] width 78 height 16
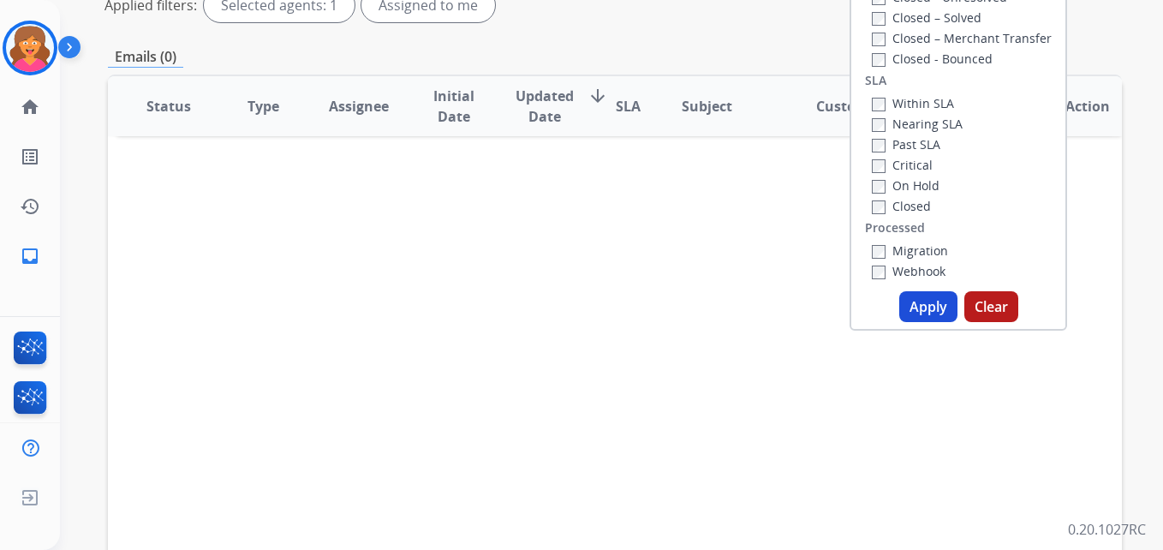
scroll to position [428, 0]
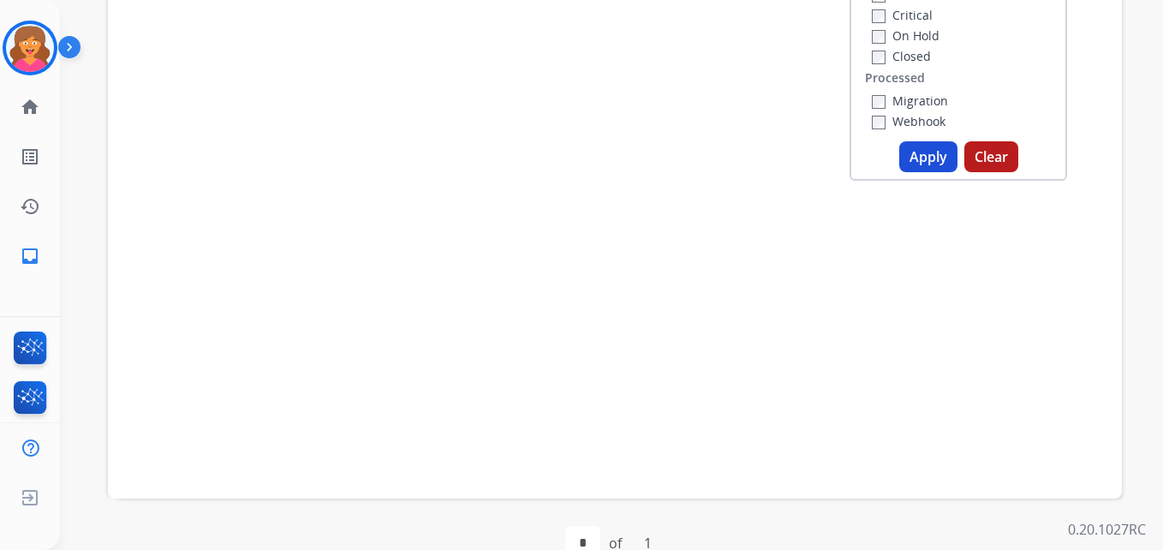
click at [908, 152] on button "Apply" at bounding box center [928, 156] width 58 height 31
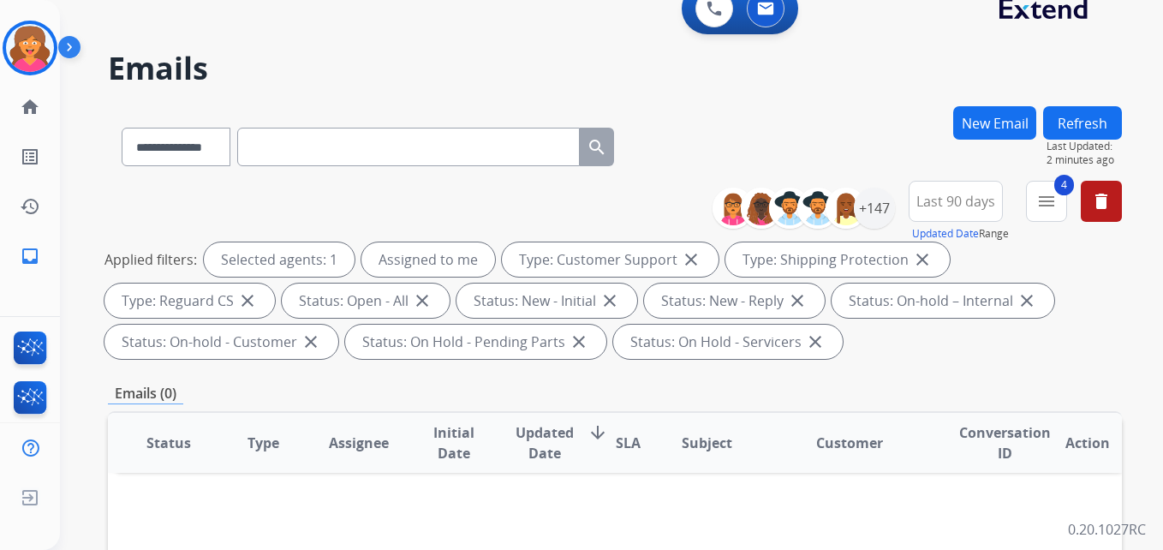
scroll to position [0, 0]
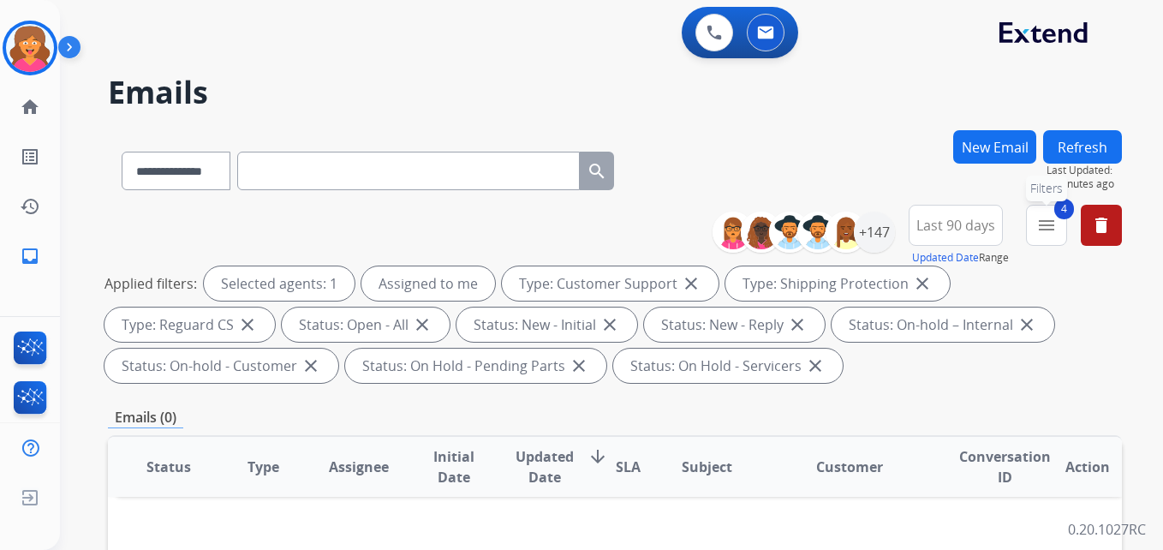
click at [1049, 240] on button "4 menu Filters" at bounding box center [1046, 225] width 41 height 41
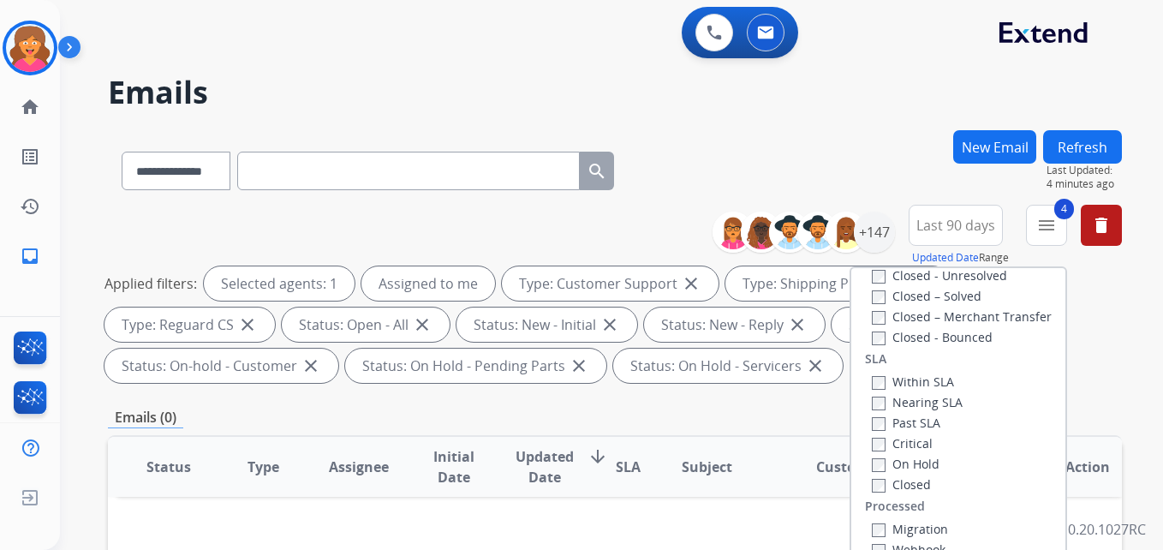
click at [745, 163] on div "**********" at bounding box center [615, 167] width 1014 height 75
